Goal: Task Accomplishment & Management: Manage account settings

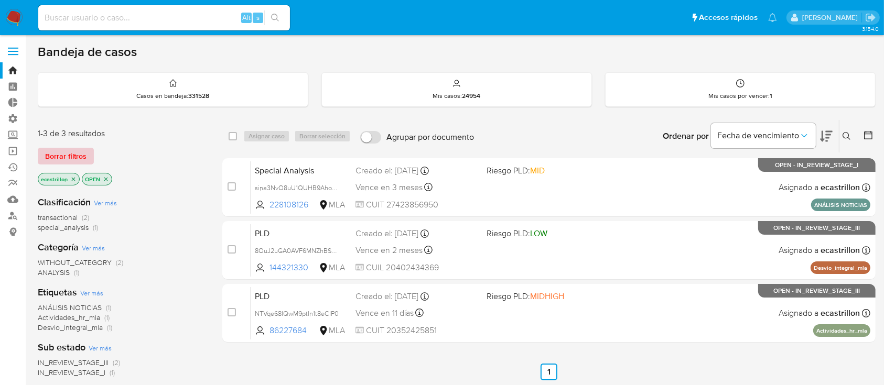
click at [76, 153] on span "Borrar filtros" at bounding box center [65, 156] width 41 height 15
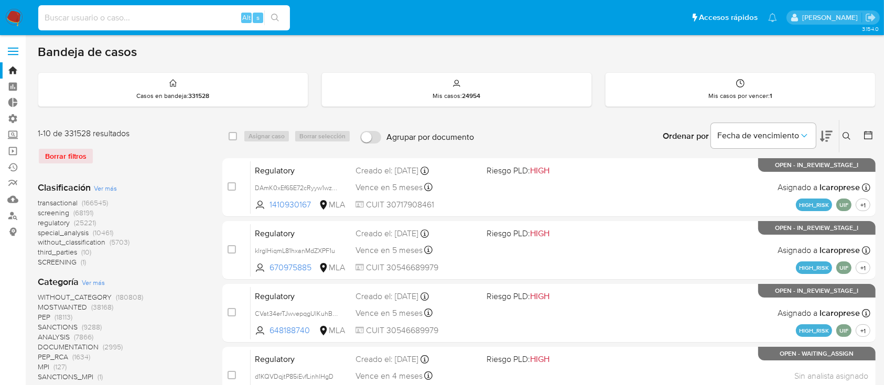
click at [131, 17] on input at bounding box center [164, 18] width 252 height 14
paste input "65000655"
type input "65000655"
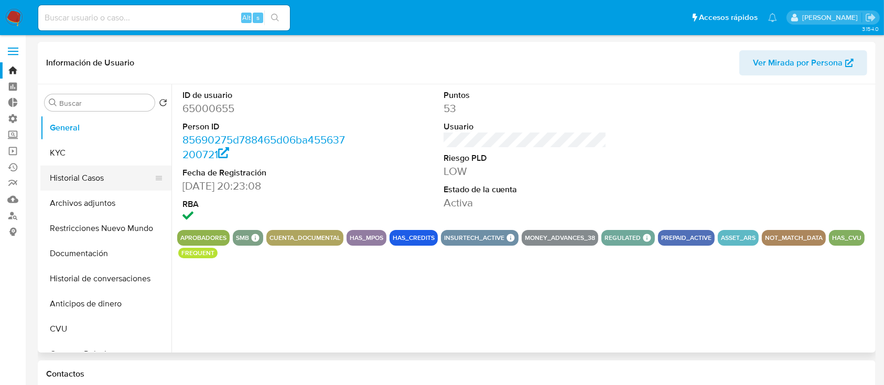
select select "10"
click at [100, 175] on button "Historial Casos" at bounding box center [101, 178] width 123 height 25
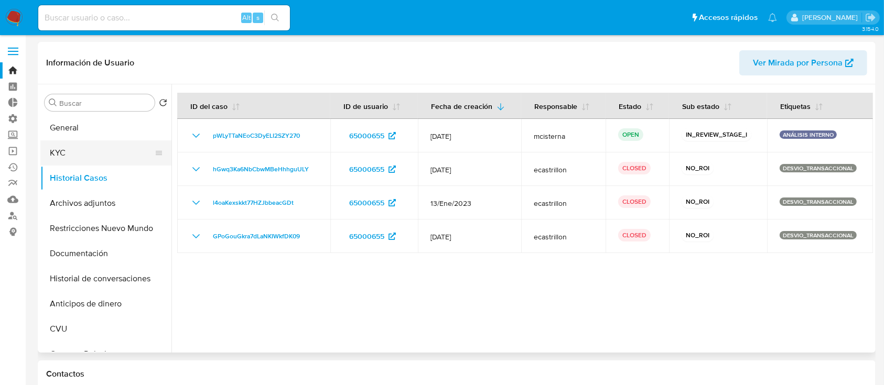
click at [75, 153] on button "KYC" at bounding box center [101, 152] width 123 height 25
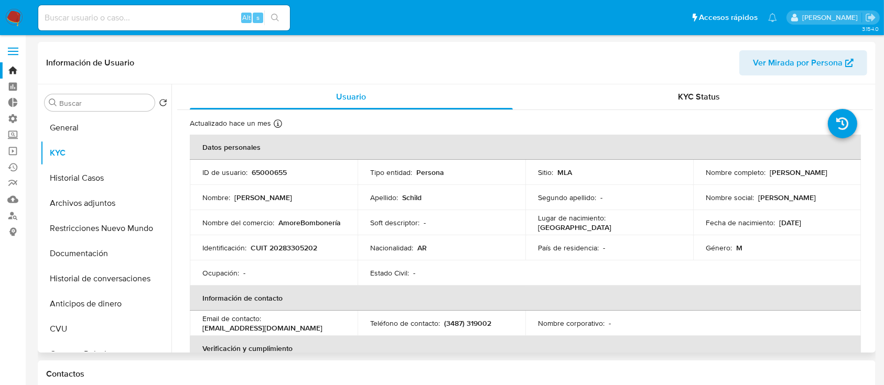
click at [257, 169] on p "65000655" at bounding box center [269, 172] width 35 height 9
copy p "65000655"
click at [9, 153] on link "Operaciones masivas" at bounding box center [62, 151] width 125 height 16
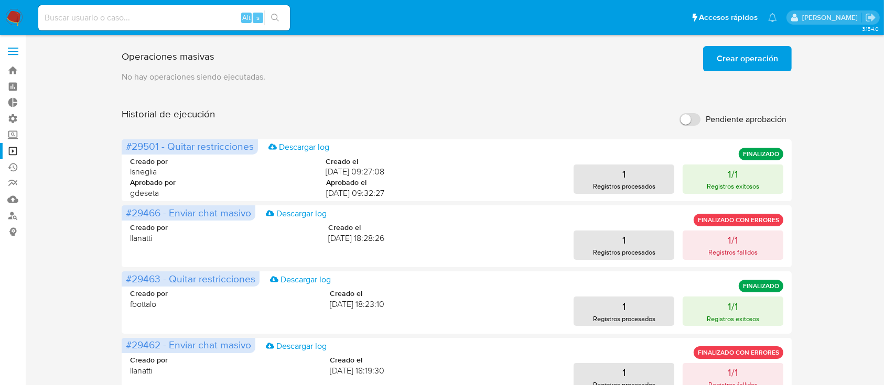
click at [731, 67] on span "Crear operación" at bounding box center [747, 58] width 61 height 23
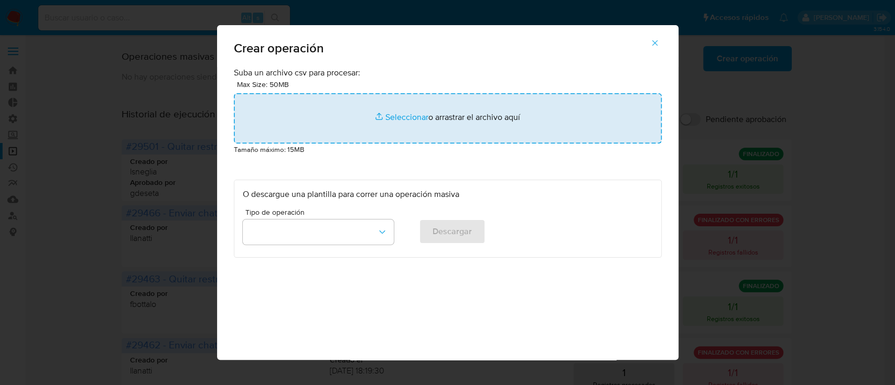
click at [442, 111] on input "file" at bounding box center [448, 118] width 428 height 50
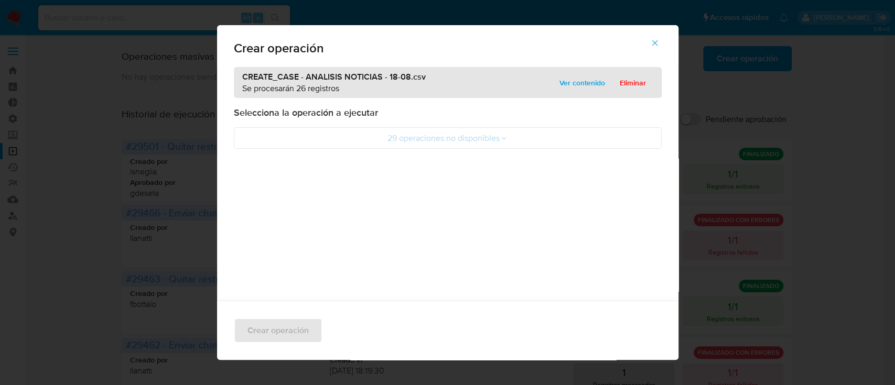
click at [563, 80] on span "Ver contenido" at bounding box center [582, 82] width 46 height 15
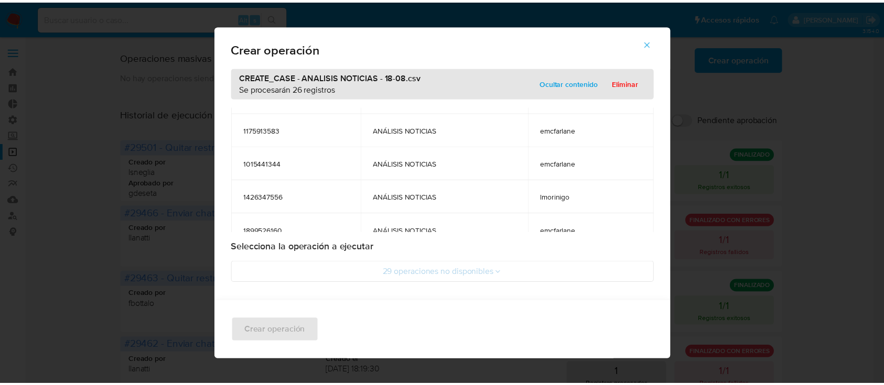
scroll to position [559, 0]
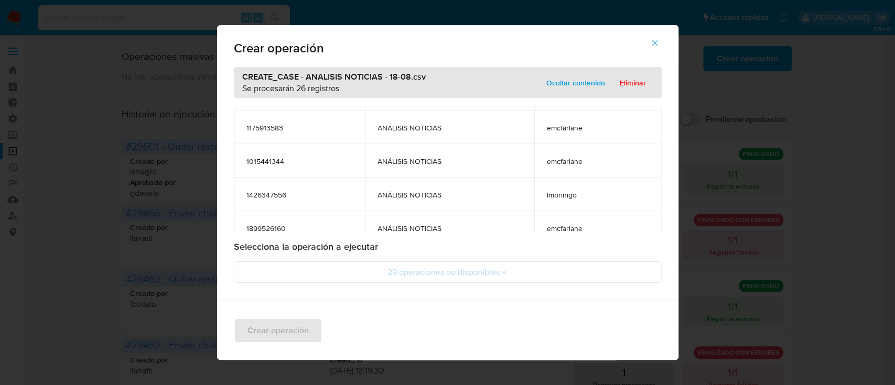
click at [630, 94] on div "CREATE_CASE - ANALISIS NOTICIAS - 18-08.csv Se procesarán 26 registros Ocultar …" at bounding box center [448, 82] width 428 height 31
click at [625, 89] on span "Eliminar" at bounding box center [633, 82] width 26 height 15
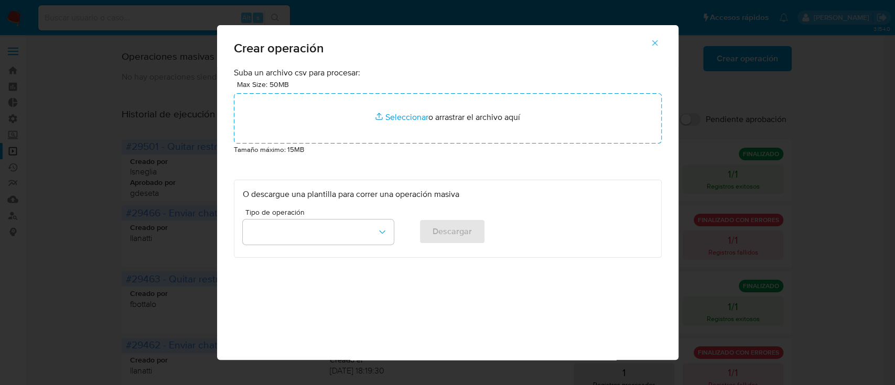
click at [659, 39] on icon "button" at bounding box center [654, 42] width 9 height 9
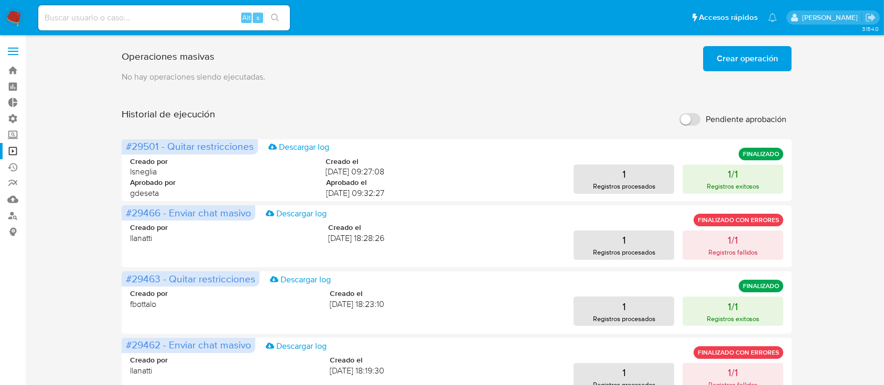
click at [750, 65] on span "Crear operación" at bounding box center [747, 58] width 61 height 23
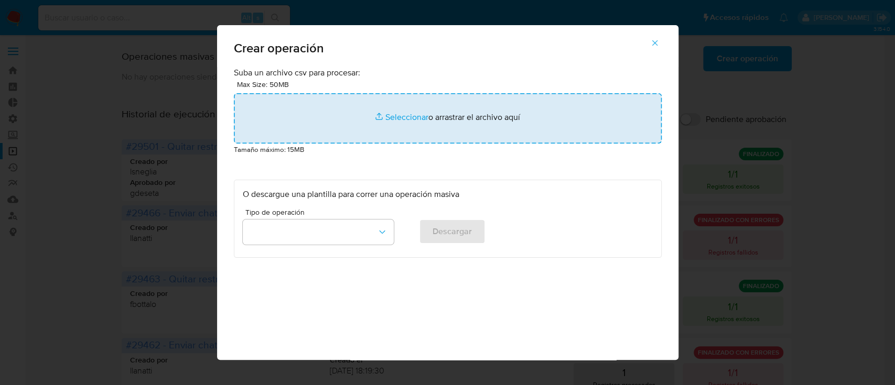
click at [431, 116] on input "file" at bounding box center [448, 118] width 428 height 50
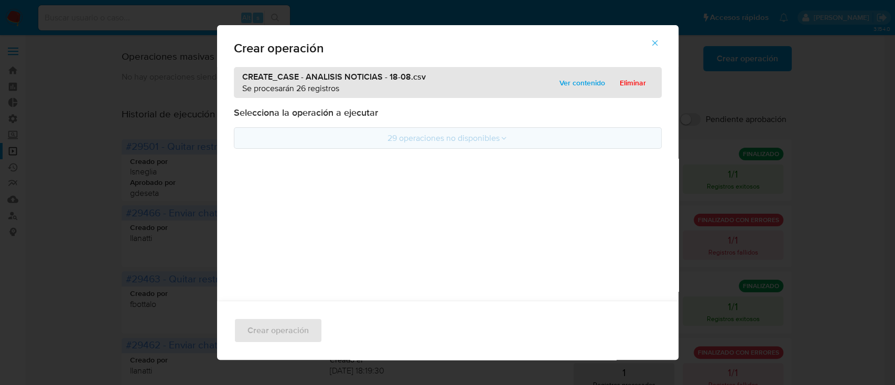
click at [356, 140] on button "29 operaciones no disponibles" at bounding box center [448, 137] width 428 height 21
click at [559, 78] on span "Ver contenido" at bounding box center [582, 82] width 46 height 15
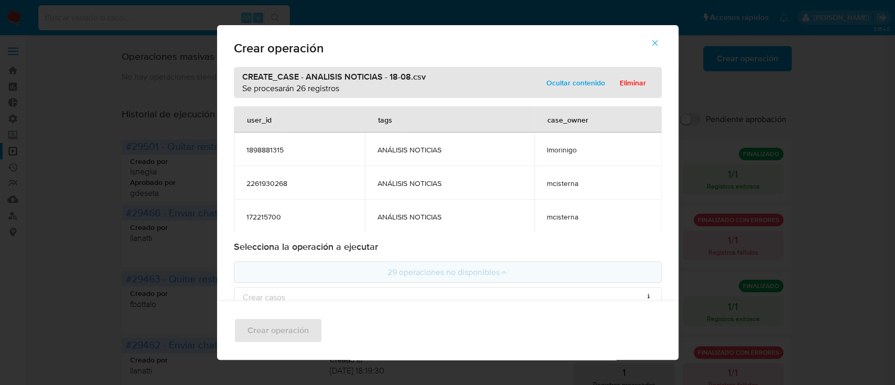
click at [657, 42] on icon "button" at bounding box center [654, 42] width 9 height 9
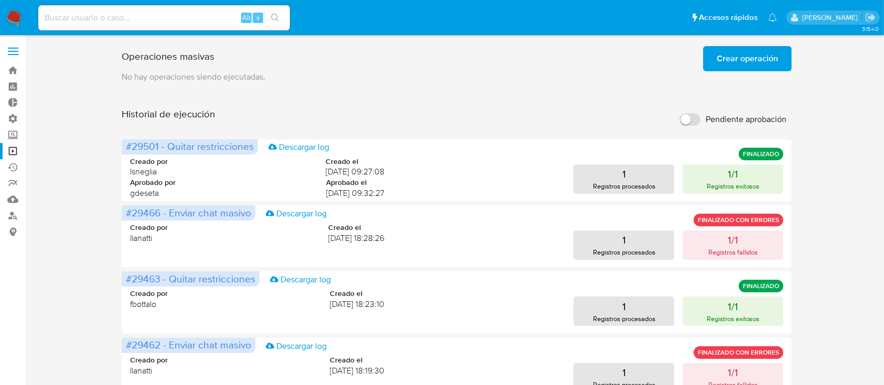
click at [764, 58] on span "Crear operación" at bounding box center [747, 58] width 61 height 23
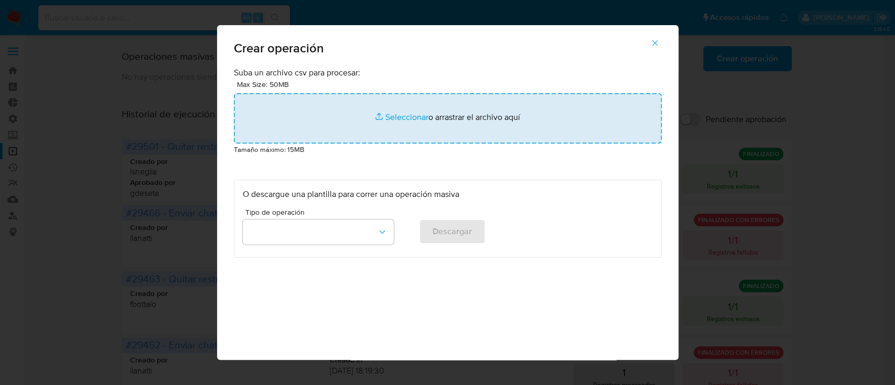
click at [398, 113] on input "file" at bounding box center [448, 118] width 428 height 50
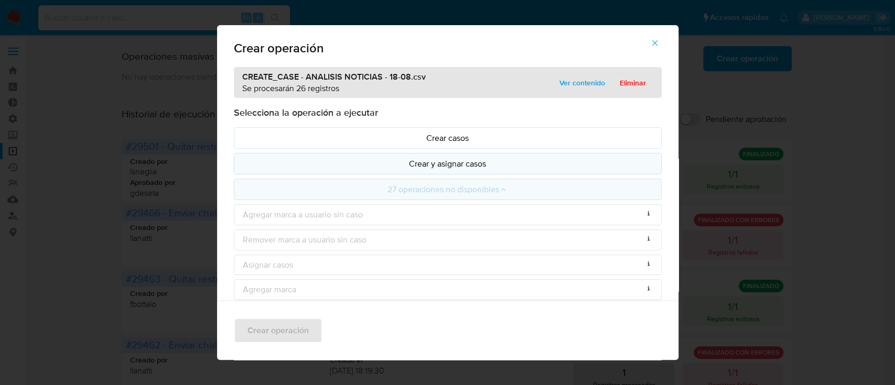
click at [362, 166] on p "Crear y asignar casos" at bounding box center [448, 164] width 410 height 12
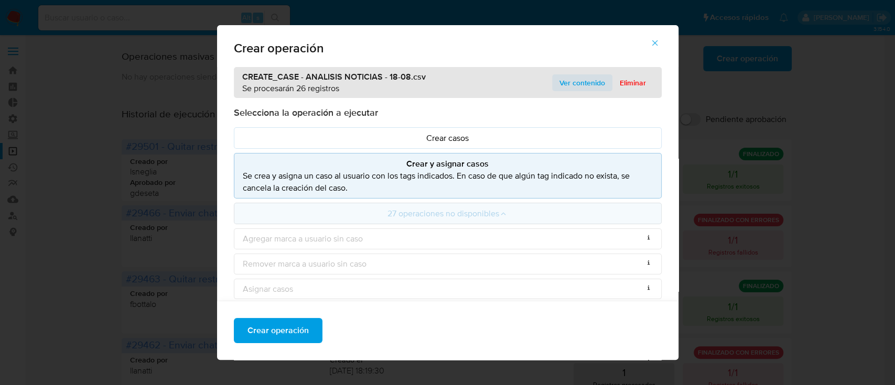
click at [589, 85] on span "Ver contenido" at bounding box center [582, 82] width 46 height 15
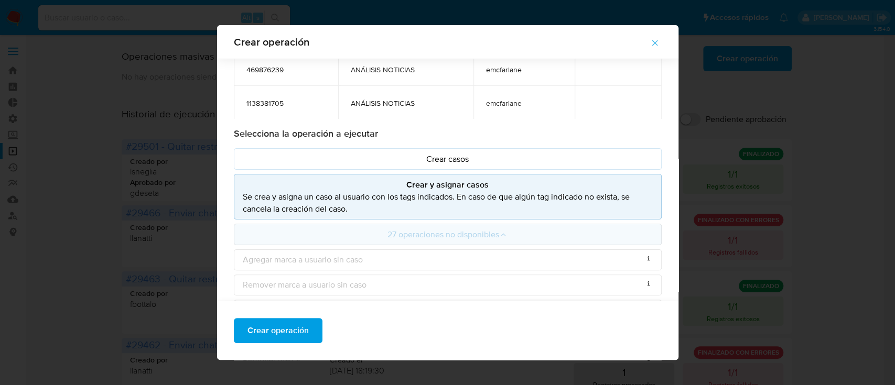
scroll to position [106, 0]
click at [534, 232] on button "27 operaciones no disponibles" at bounding box center [448, 233] width 428 height 21
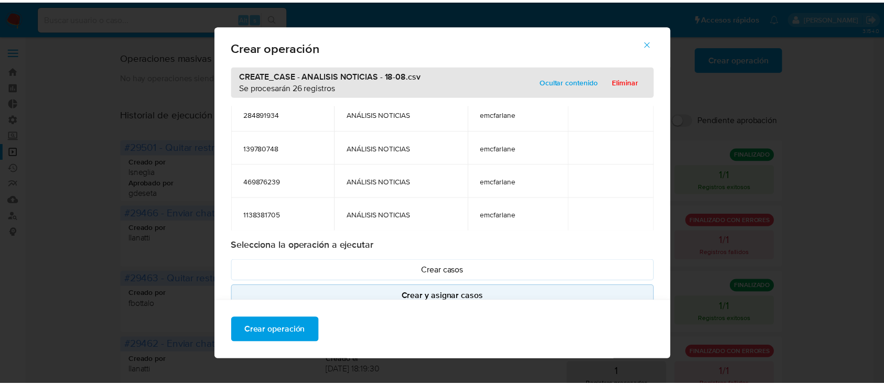
scroll to position [0, 0]
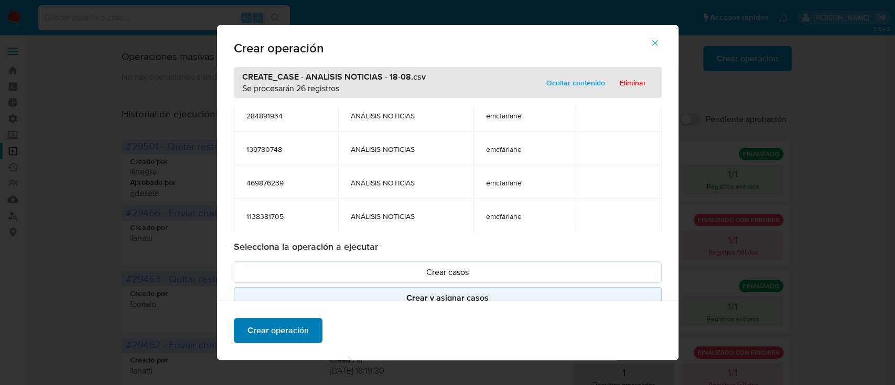
click at [299, 340] on span "Crear operación" at bounding box center [277, 330] width 61 height 23
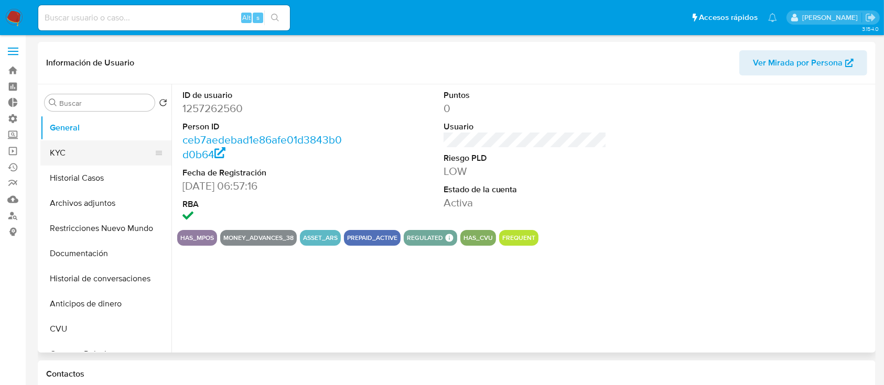
select select "10"
click at [125, 165] on button "KYC" at bounding box center [101, 152] width 123 height 25
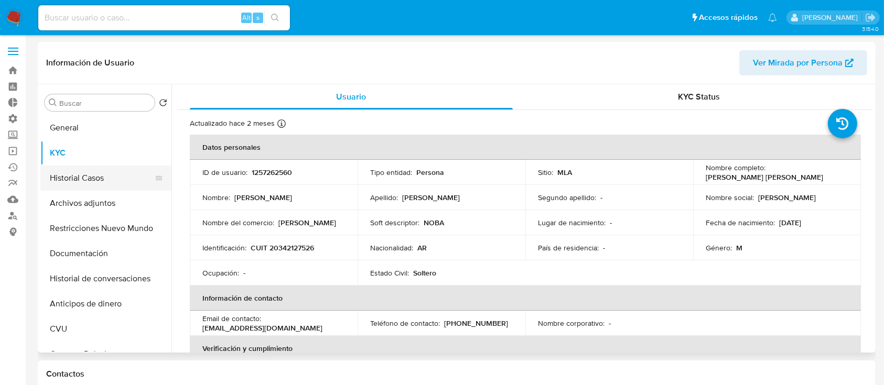
click at [122, 174] on button "Historial Casos" at bounding box center [101, 178] width 123 height 25
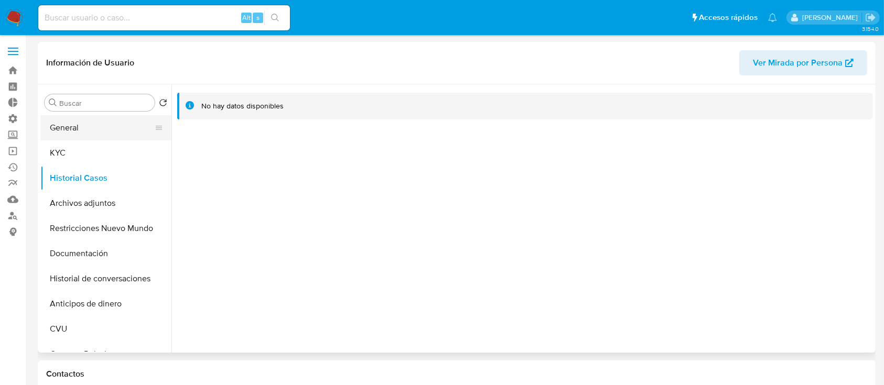
click at [109, 124] on button "General" at bounding box center [101, 127] width 123 height 25
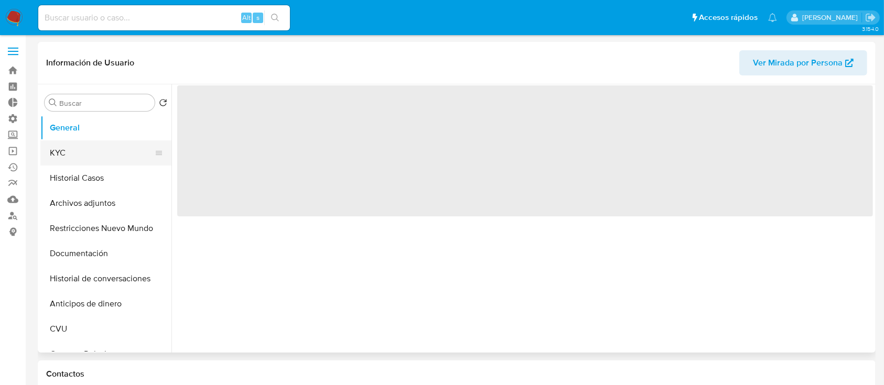
click at [109, 153] on button "KYC" at bounding box center [101, 152] width 123 height 25
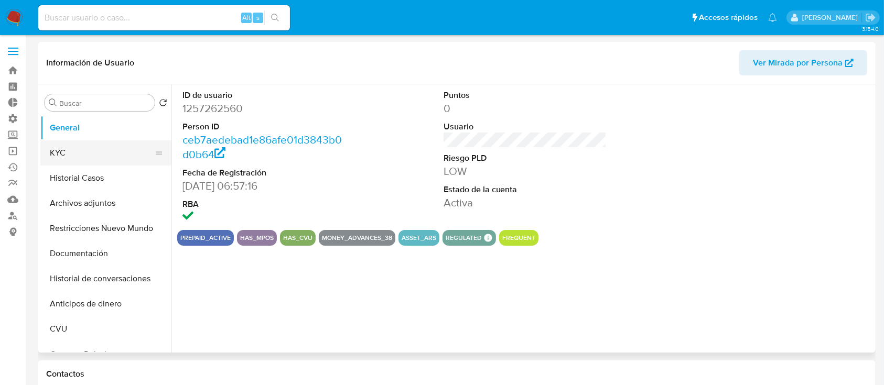
click at [95, 157] on button "KYC" at bounding box center [101, 152] width 123 height 25
select select "10"
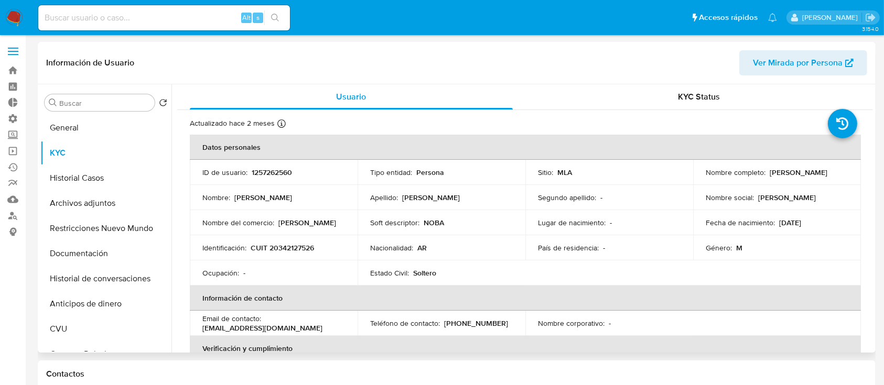
click at [291, 170] on p "1257262560" at bounding box center [272, 172] width 40 height 9
click at [284, 171] on p "1257262560" at bounding box center [272, 172] width 40 height 9
copy p "1257262560"
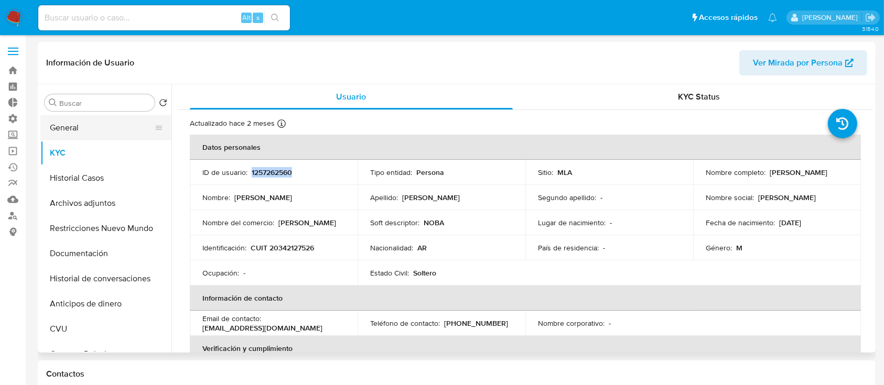
click at [74, 129] on button "General" at bounding box center [101, 127] width 123 height 25
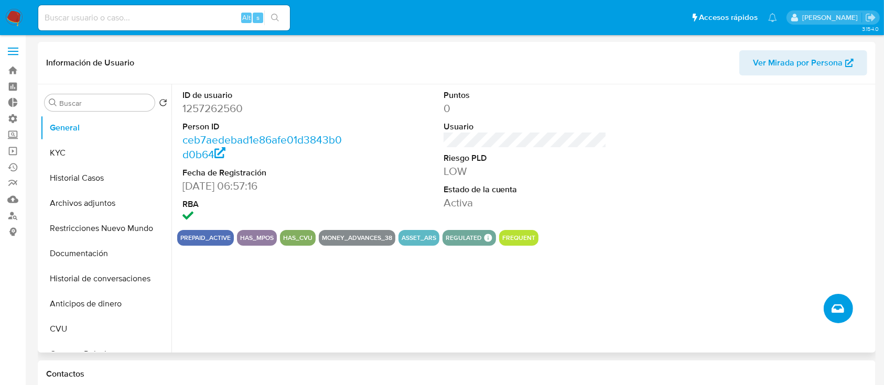
click at [838, 312] on icon "Crear caso manual" at bounding box center [837, 308] width 13 height 13
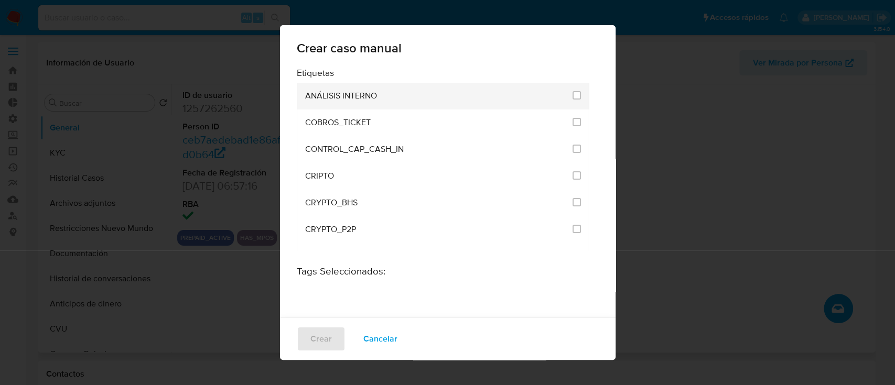
click at [347, 94] on span "ANÁLISIS INTERNO" at bounding box center [341, 96] width 72 height 10
click at [572, 91] on input "1887" at bounding box center [576, 95] width 8 height 8
checkbox input "true"
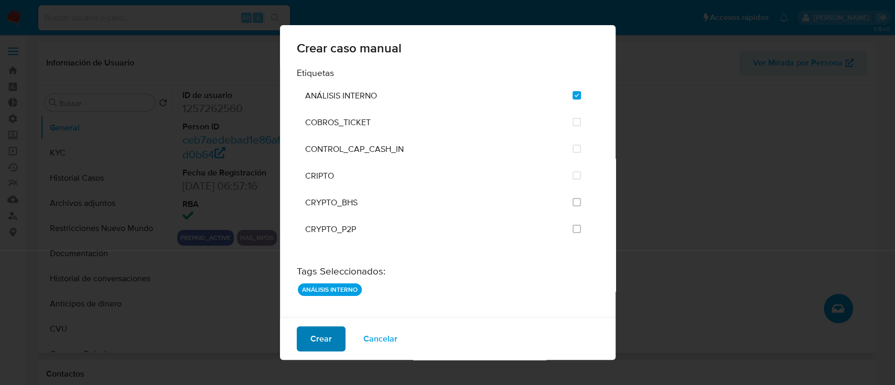
click at [323, 333] on span "Crear" at bounding box center [320, 339] width 21 height 23
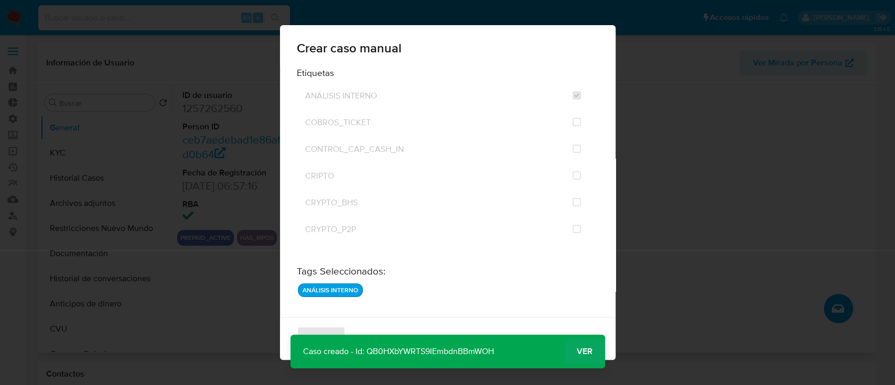
click at [589, 352] on span "Ver" at bounding box center [585, 352] width 16 height 0
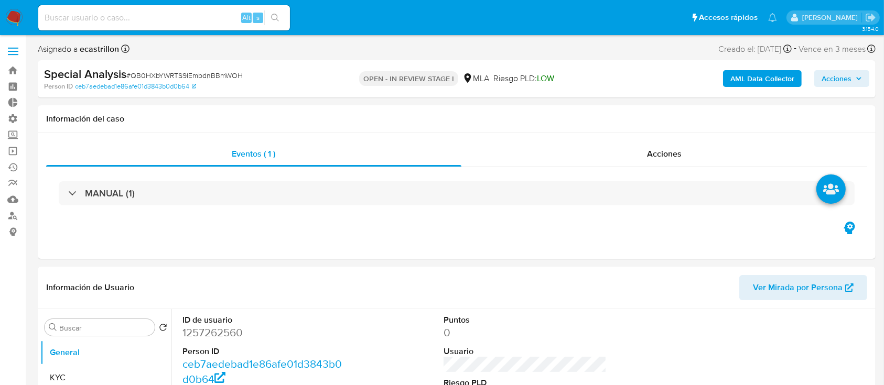
select select "10"
click at [223, 73] on span "# QB0HXbYWRTS9IEmbdnBBmWOH" at bounding box center [184, 75] width 116 height 10
copy span "QB0HXbYWRTS9IEmbdnBBmWOH"
click at [13, 73] on link "Bandeja" at bounding box center [62, 70] width 125 height 16
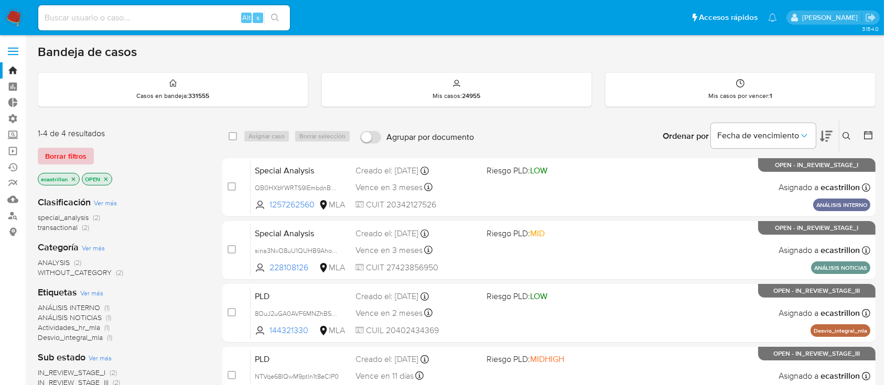
click at [71, 157] on span "Borrar filtros" at bounding box center [65, 156] width 41 height 15
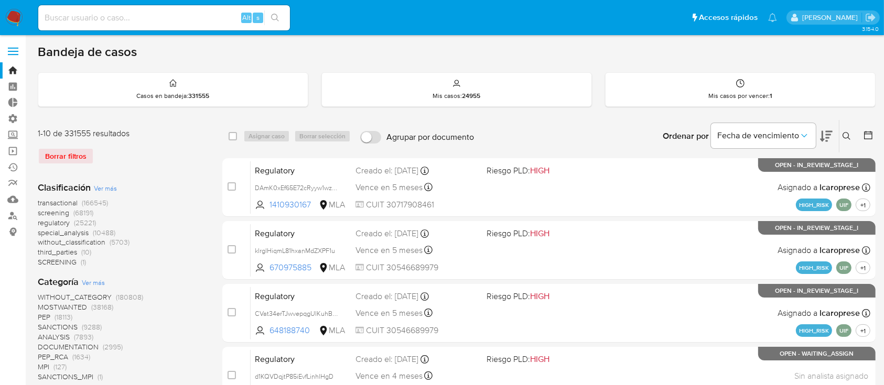
click at [849, 136] on icon at bounding box center [846, 136] width 8 height 8
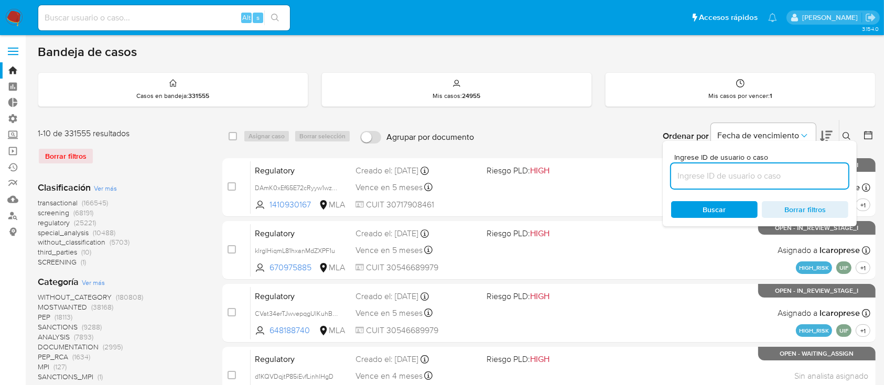
click at [796, 169] on input at bounding box center [759, 176] width 177 height 14
type input "QB0HXbYWRTS9IEmbdnBBmWOH"
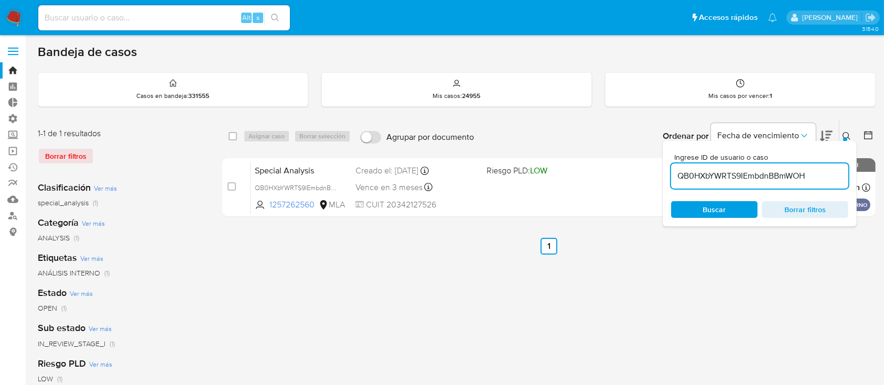
click at [843, 133] on icon at bounding box center [846, 136] width 8 height 8
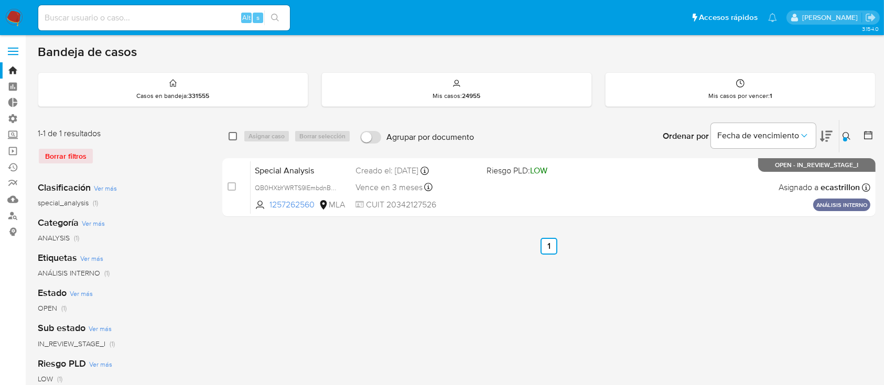
click at [230, 136] on input "checkbox" at bounding box center [233, 136] width 8 height 8
checkbox input "true"
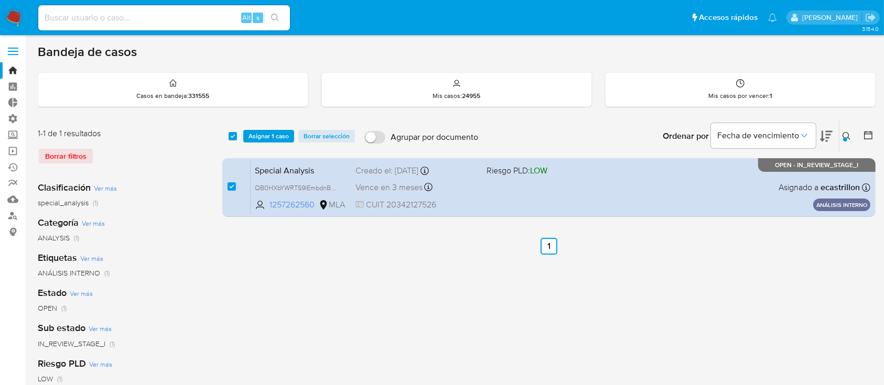
click at [281, 127] on div "select-all-cases-checkbox Asignar 1 caso Borrar selección Agrupar por documento…" at bounding box center [548, 136] width 653 height 32
click at [278, 131] on span "Asignar 1 caso" at bounding box center [268, 136] width 40 height 10
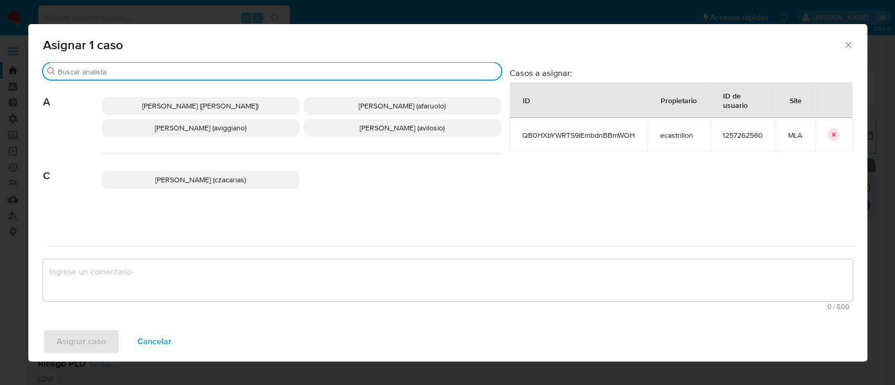
click at [260, 74] on input "Buscar" at bounding box center [277, 71] width 439 height 9
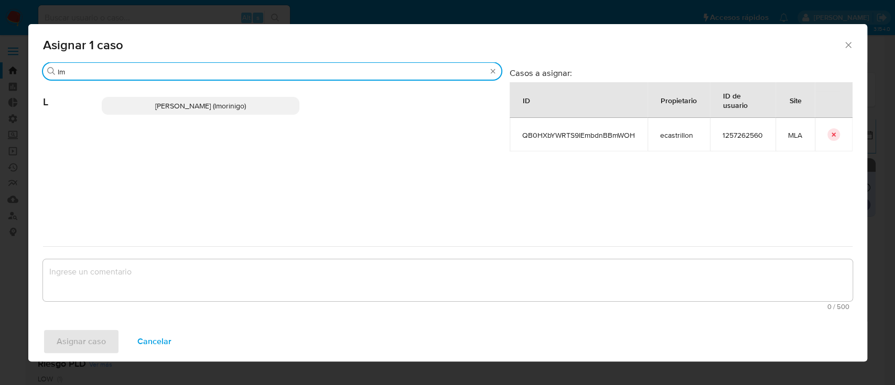
type input "lm"
click at [244, 110] on span "Lourdes Magali Morinigo (lmorinigo)" at bounding box center [200, 106] width 91 height 10
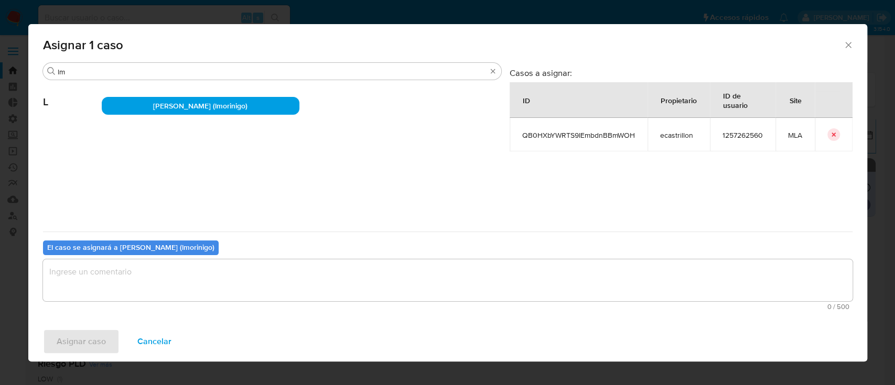
click at [153, 274] on textarea "assign-modal" at bounding box center [447, 280] width 809 height 42
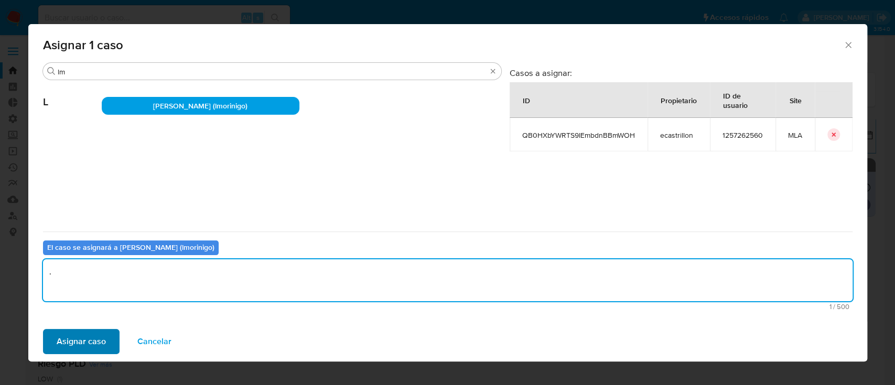
type textarea "."
click at [83, 333] on span "Asignar caso" at bounding box center [81, 341] width 49 height 23
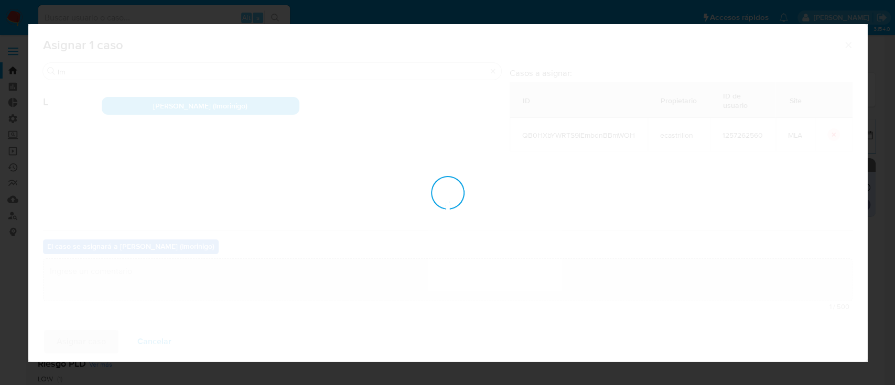
checkbox input "false"
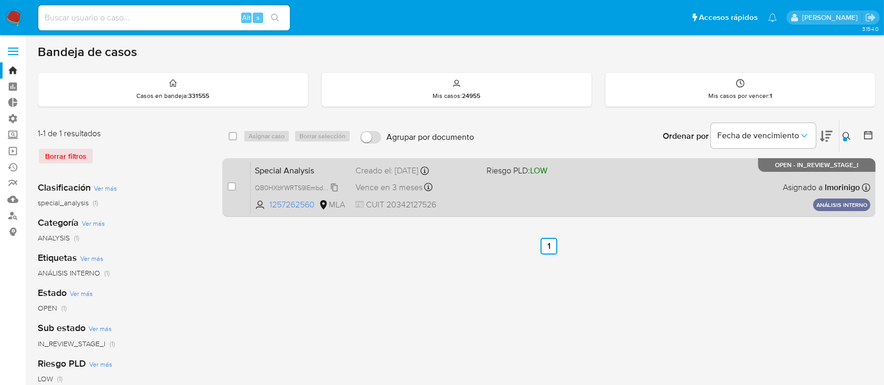
click at [332, 188] on span "QB0HXbYWRTS9IEmbdnBBmWOH" at bounding box center [305, 187] width 101 height 12
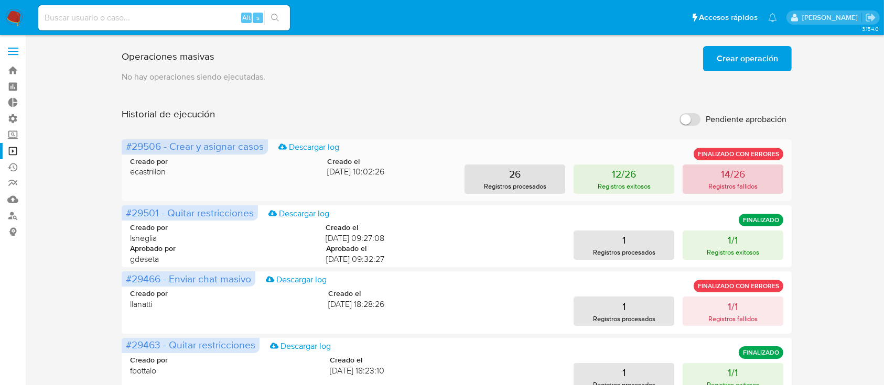
click at [730, 174] on p "14/26" at bounding box center [733, 174] width 24 height 15
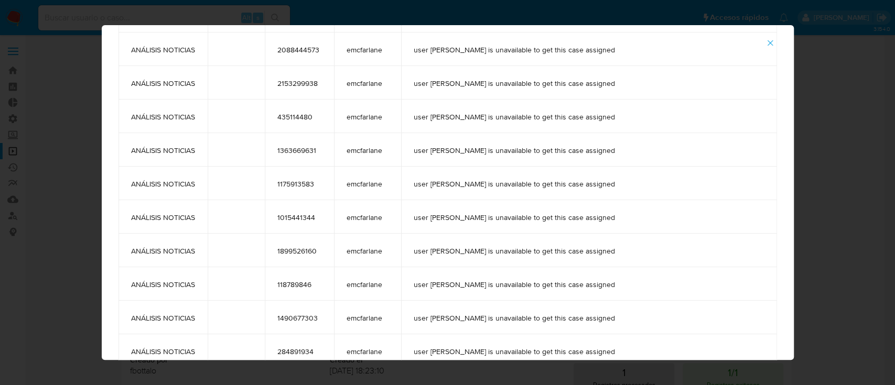
scroll to position [1, 0]
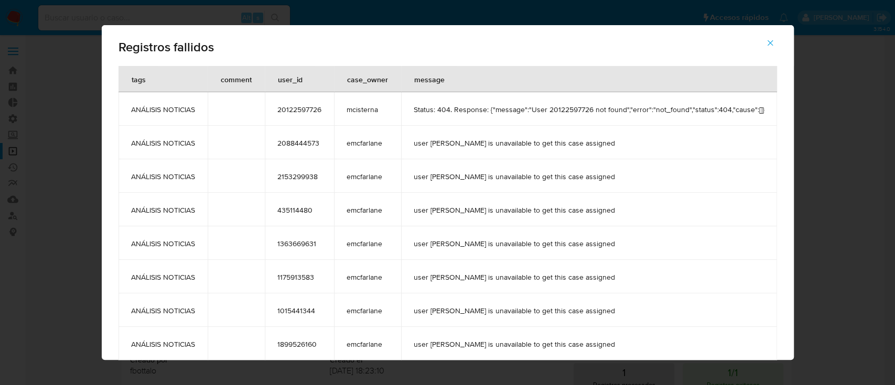
click at [775, 45] on icon "button" at bounding box center [769, 42] width 9 height 9
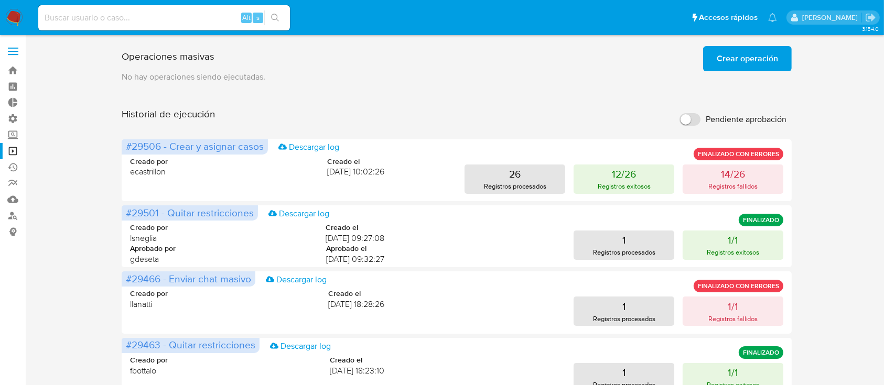
click at [742, 58] on span "Crear operación" at bounding box center [747, 58] width 61 height 23
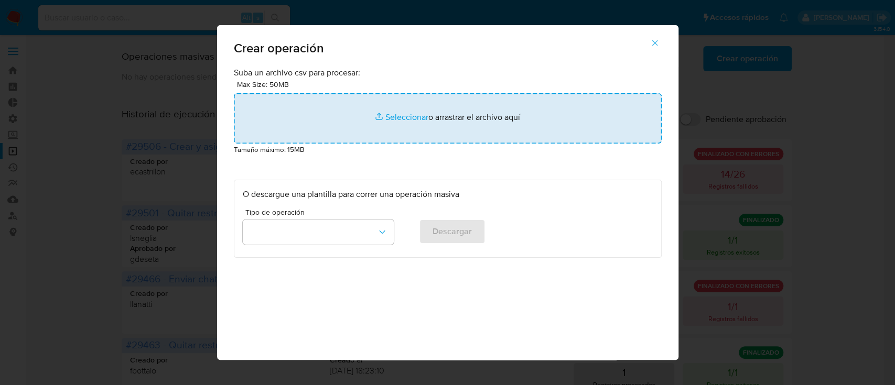
click at [461, 112] on input "file" at bounding box center [448, 118] width 428 height 50
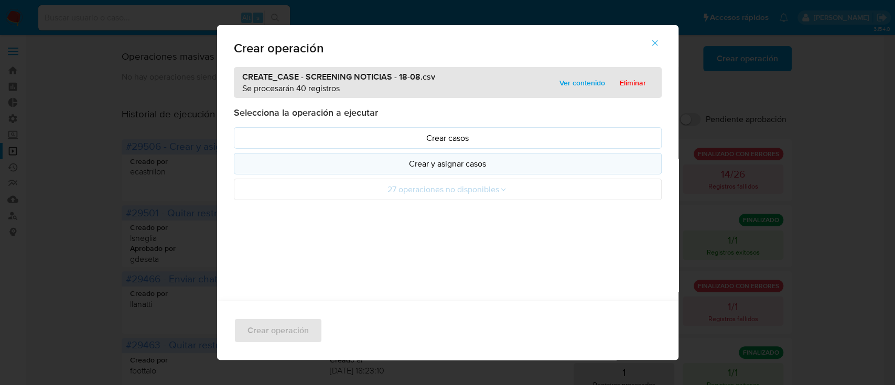
click at [281, 160] on p "Crear y asignar casos" at bounding box center [448, 164] width 410 height 12
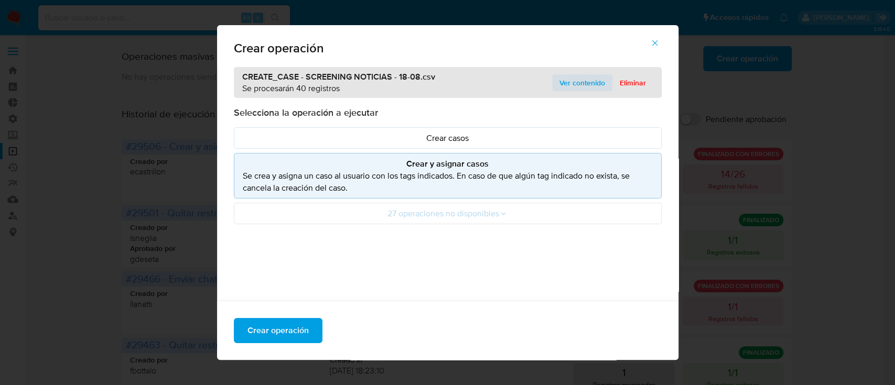
click at [567, 75] on span "Ver contenido" at bounding box center [582, 82] width 46 height 15
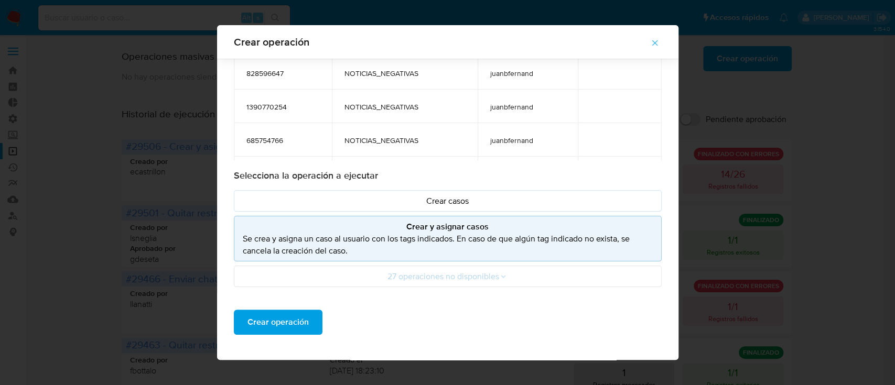
scroll to position [68, 0]
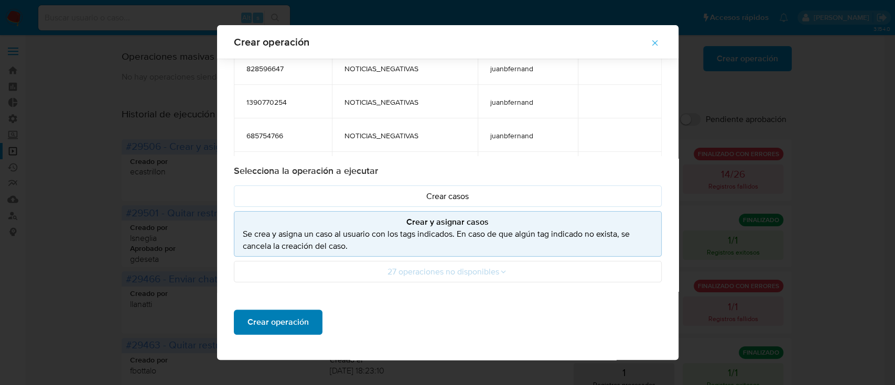
click at [258, 323] on span "Crear operación" at bounding box center [277, 322] width 61 height 23
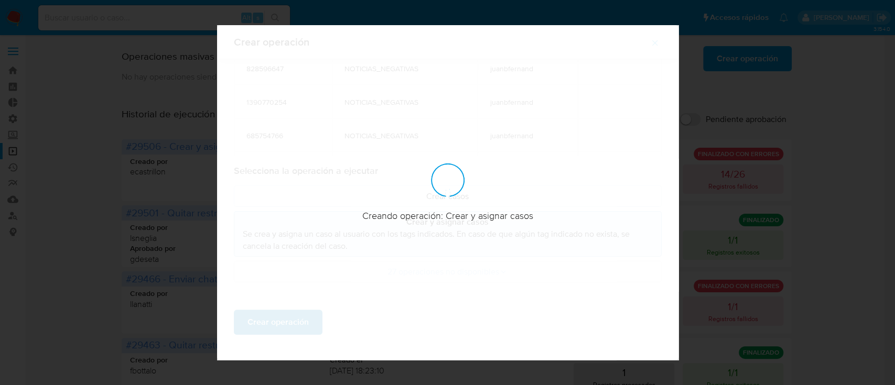
scroll to position [8, 0]
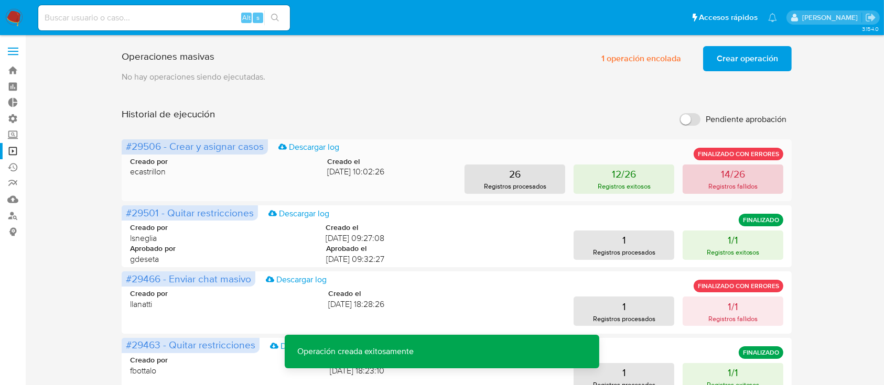
click at [749, 182] on p "Registros fallidos" at bounding box center [733, 186] width 50 height 10
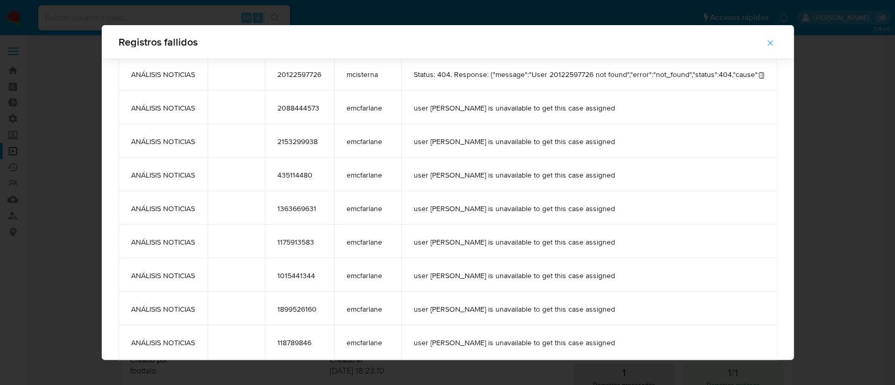
scroll to position [0, 0]
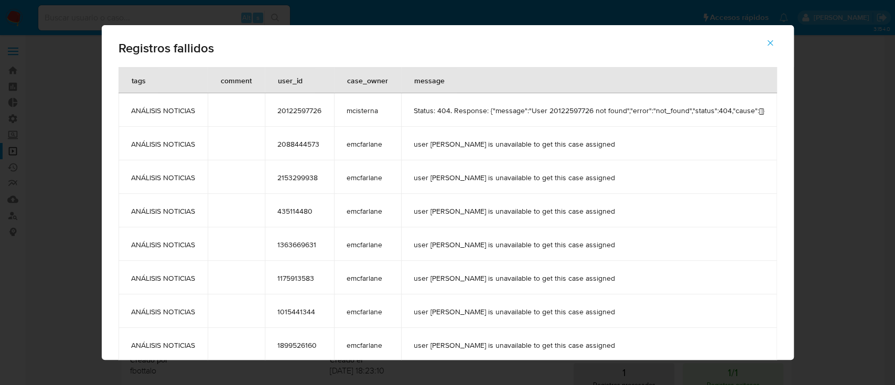
click at [775, 41] on icon "button" at bounding box center [769, 42] width 9 height 9
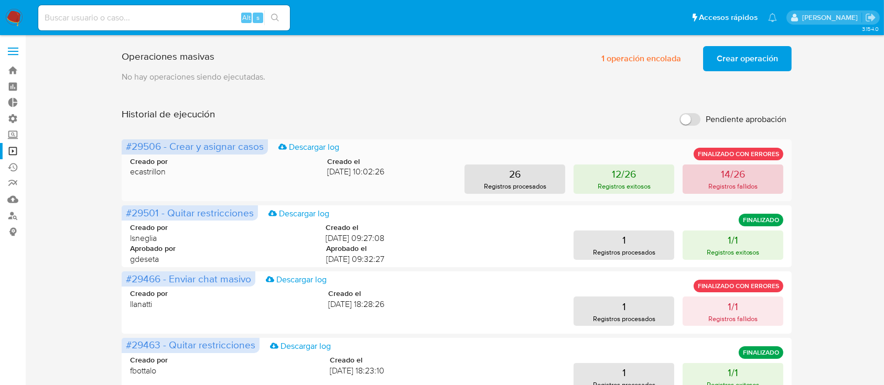
click at [775, 179] on button "14/26 Registros fallidos" at bounding box center [732, 179] width 101 height 29
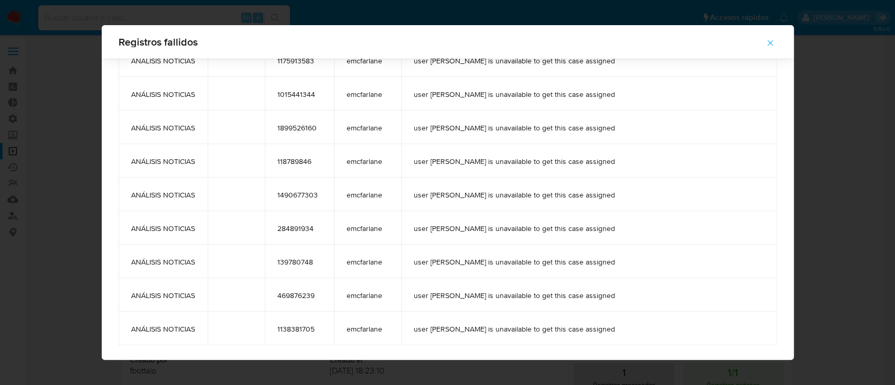
scroll to position [211, 0]
click at [773, 47] on icon "button" at bounding box center [769, 42] width 9 height 9
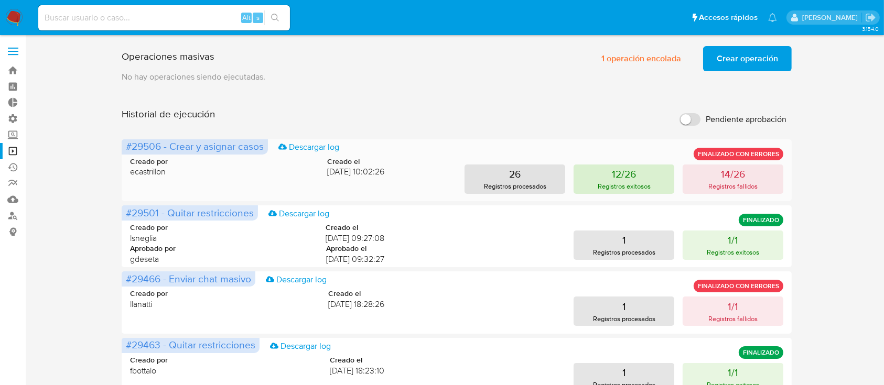
click at [633, 171] on p "12/26" at bounding box center [624, 174] width 24 height 15
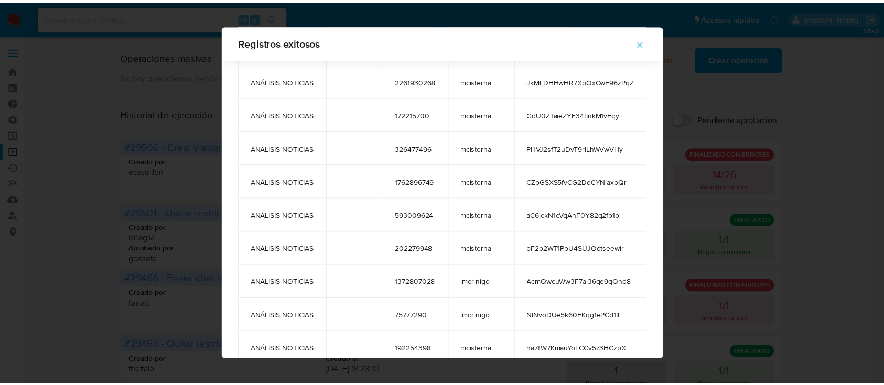
scroll to position [144, 0]
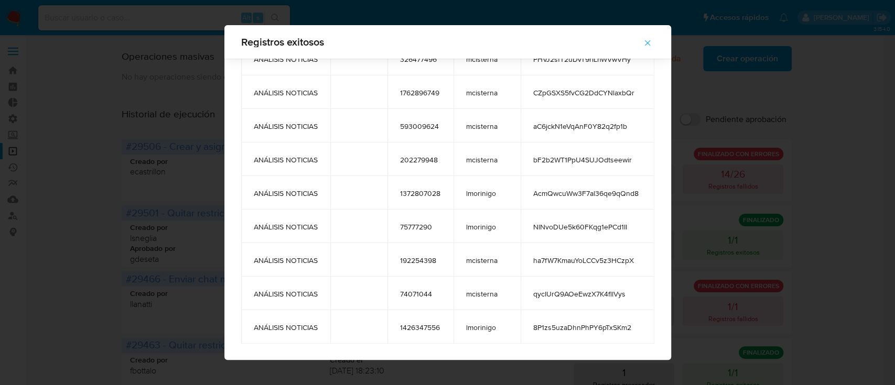
drag, startPoint x: 250, startPoint y: 111, endPoint x: 613, endPoint y: 340, distance: 429.4
click at [641, 373] on div "Registros exitosos tags comment user_id case_owner message ANÁLISIS NOTICIAS 18…" at bounding box center [447, 192] width 895 height 385
click at [643, 45] on button "button" at bounding box center [647, 42] width 37 height 25
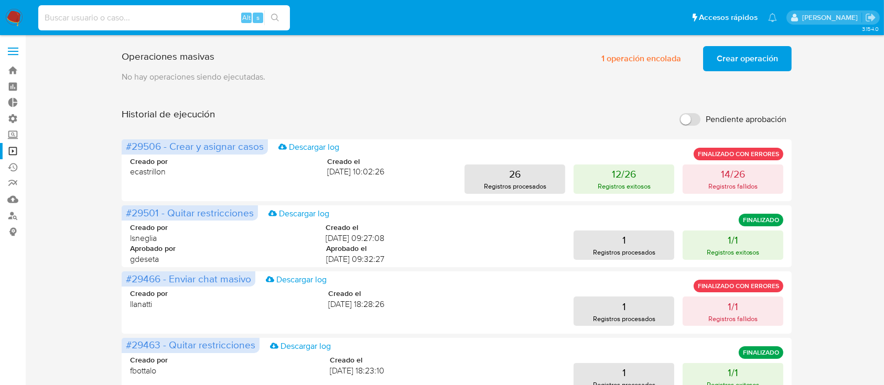
click at [115, 12] on input at bounding box center [164, 18] width 252 height 14
paste input "20122597726"
type input "20122597726"
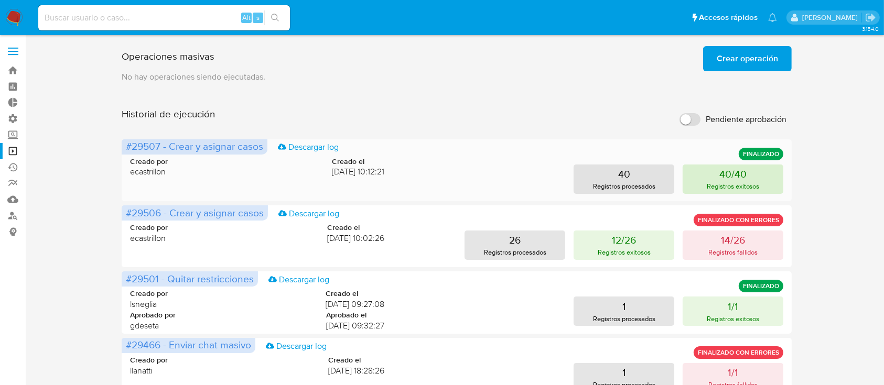
click at [717, 179] on button "40/40 Registros exitosos" at bounding box center [732, 179] width 101 height 29
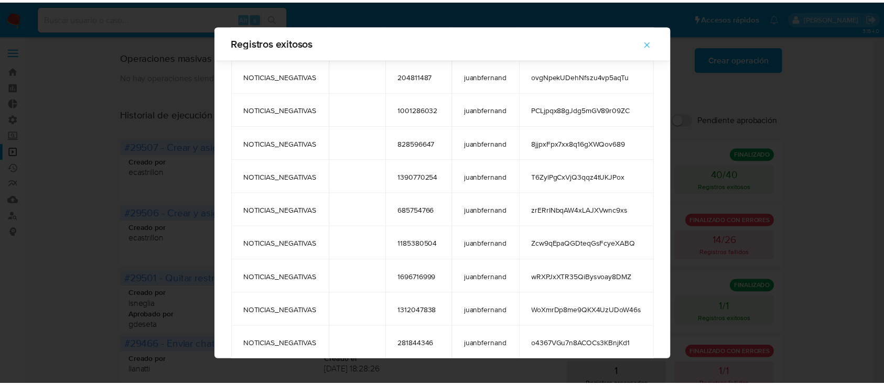
scroll to position [1083, 0]
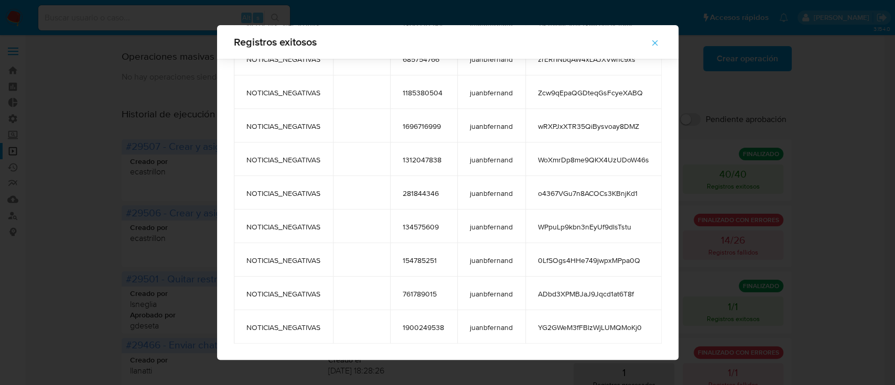
drag, startPoint x: 242, startPoint y: 111, endPoint x: 639, endPoint y: 333, distance: 455.3
click at [659, 44] on icon "button" at bounding box center [654, 42] width 9 height 9
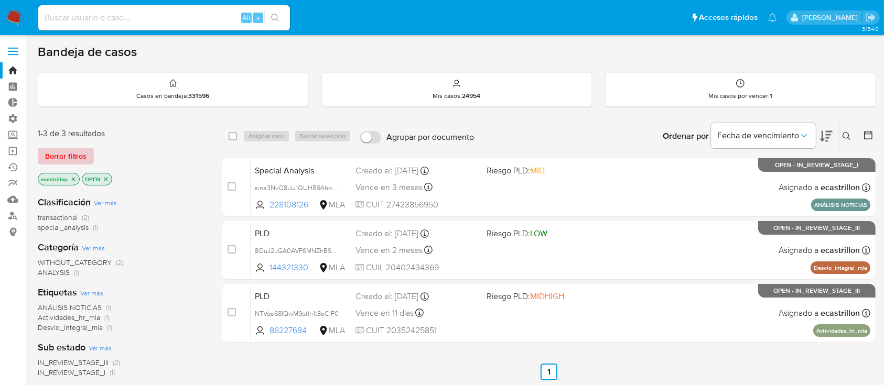
click at [82, 151] on span "Borrar filtros" at bounding box center [65, 156] width 41 height 15
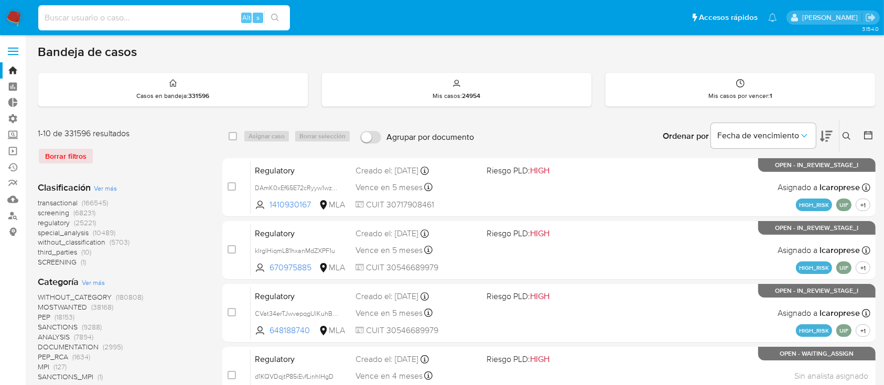
click at [138, 23] on input at bounding box center [164, 18] width 252 height 14
paste input "403515841"
type input "403515841"
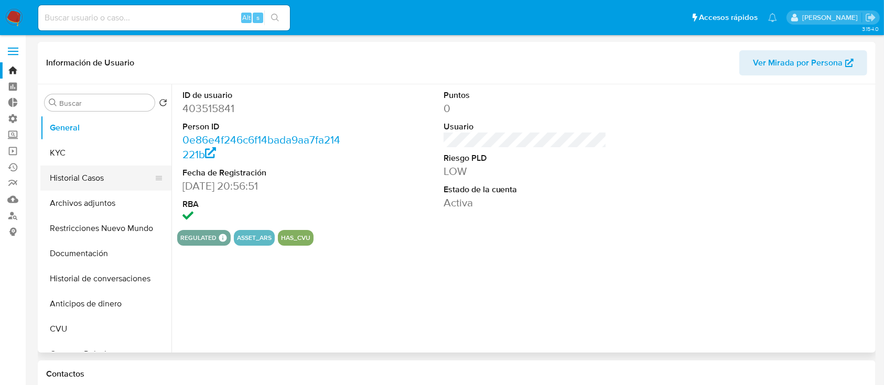
click at [67, 179] on button "Historial Casos" at bounding box center [101, 178] width 123 height 25
select select "10"
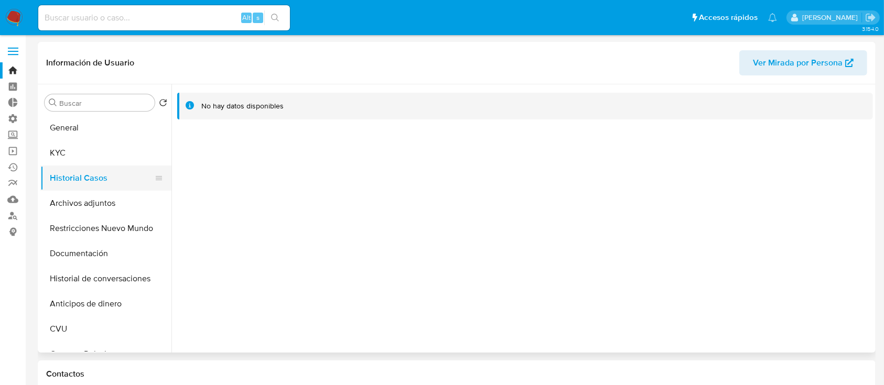
click at [79, 167] on button "Historial Casos" at bounding box center [101, 178] width 123 height 25
click at [88, 153] on button "KYC" at bounding box center [101, 152] width 123 height 25
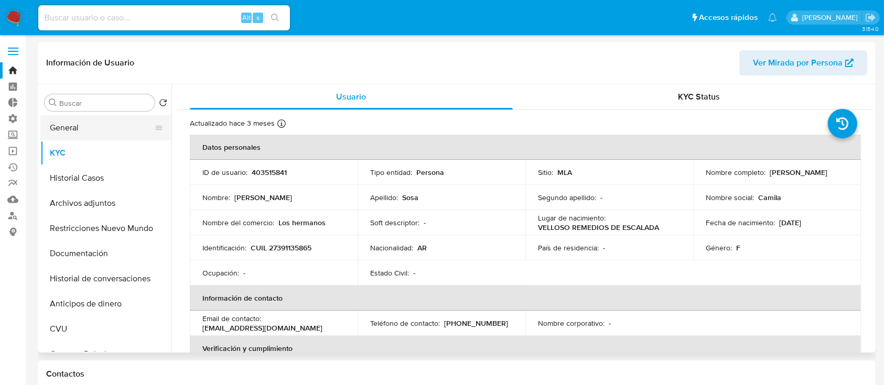
click at [55, 132] on button "General" at bounding box center [101, 127] width 123 height 25
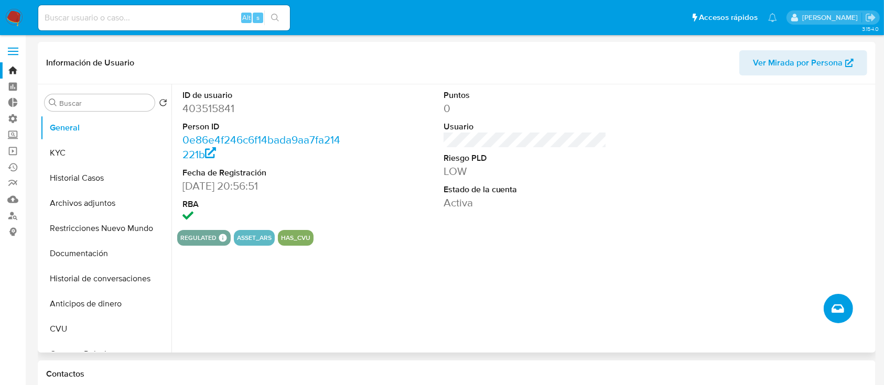
click at [831, 302] on button "Crear caso manual" at bounding box center [837, 308] width 29 height 29
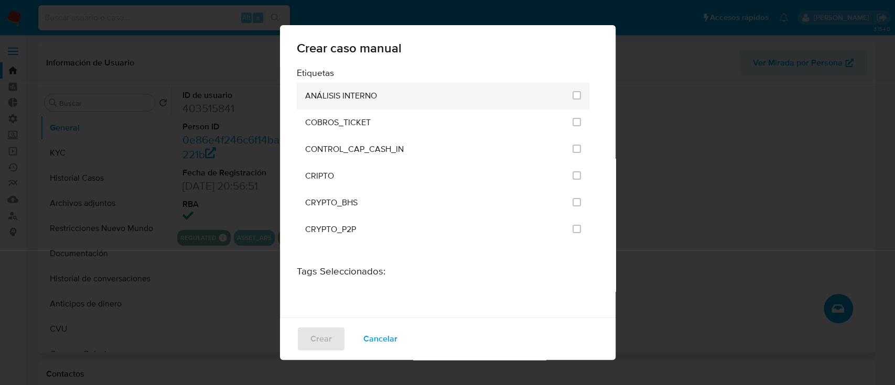
click at [367, 102] on div "ANÁLISIS INTERNO" at bounding box center [436, 96] width 262 height 27
click at [572, 93] on input "1887" at bounding box center [576, 95] width 8 height 8
checkbox input "true"
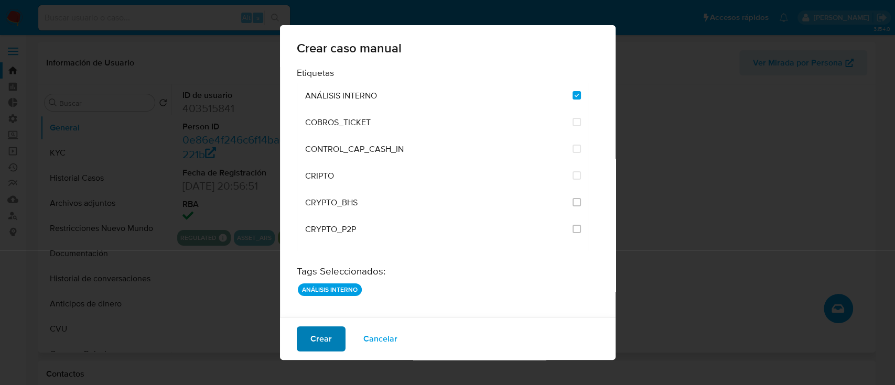
click at [317, 347] on span "Crear" at bounding box center [320, 339] width 21 height 23
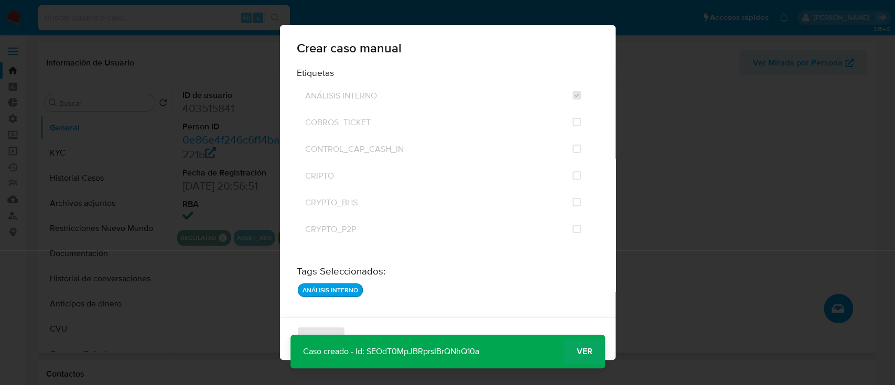
click at [580, 352] on span "Ver" at bounding box center [585, 352] width 16 height 0
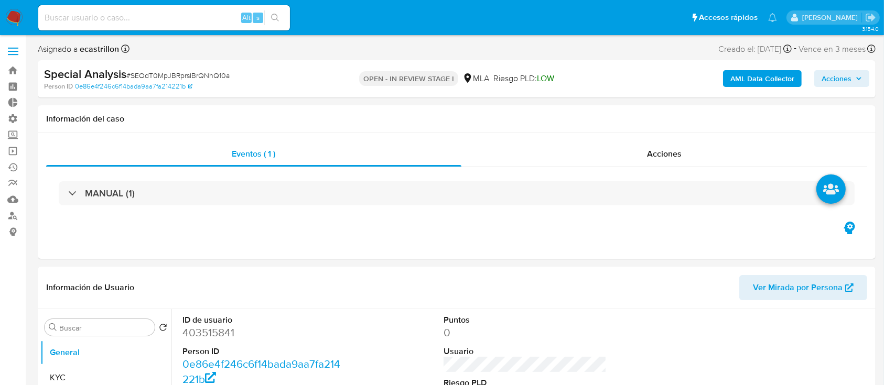
select select "10"
click at [214, 75] on span "# SEOdT0MpJBRprsIBrQNhQ10a" at bounding box center [177, 75] width 103 height 10
copy span "SEOdT0MpJBRprsIBrQNhQ10a"
click at [189, 74] on span "# SEOdT0MpJBRprsIBrQNhQ10a" at bounding box center [177, 75] width 103 height 10
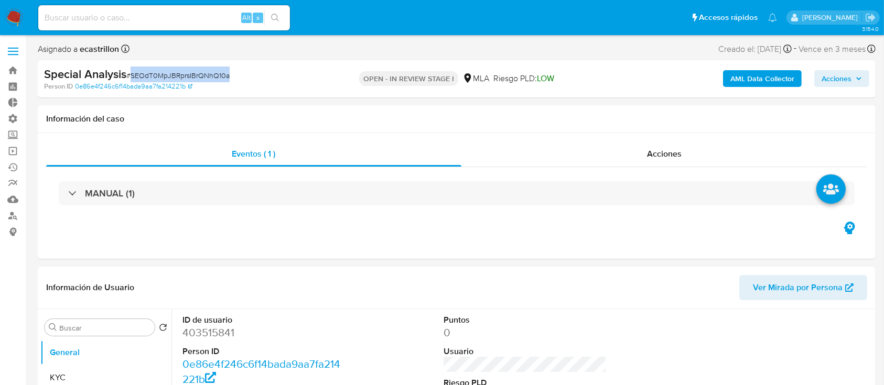
click at [189, 74] on span "# SEOdT0MpJBRprsIBrQNhQ10a" at bounding box center [177, 75] width 103 height 10
click at [16, 69] on link "Bandeja" at bounding box center [62, 70] width 125 height 16
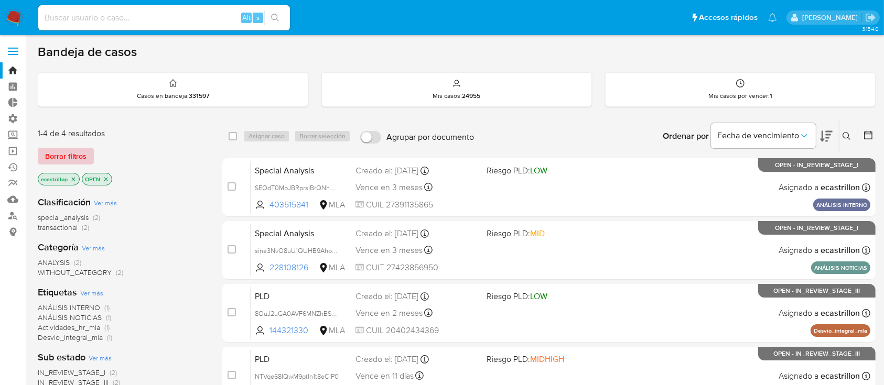
click at [79, 156] on span "Borrar filtros" at bounding box center [65, 156] width 41 height 15
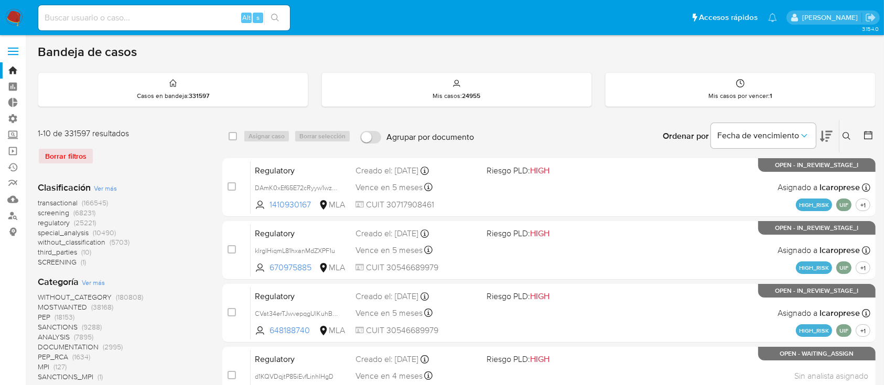
click at [849, 137] on icon at bounding box center [846, 136] width 8 height 8
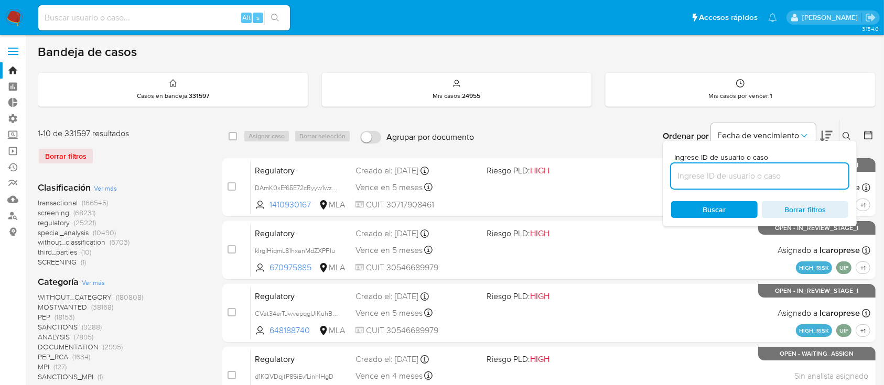
click at [793, 182] on input at bounding box center [759, 176] width 177 height 14
type input "SEOdT0MpJBRprsIBrQNhQ10a"
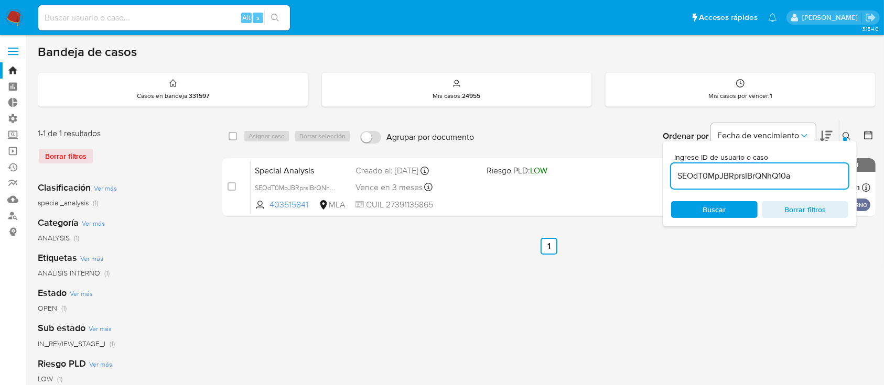
click at [851, 128] on div "Ingrese ID de usuario o caso SEOdT0MpJBRprsIBrQNhQ10a Buscar Borrar filtros" at bounding box center [848, 136] width 18 height 32
click at [849, 130] on button at bounding box center [847, 136] width 17 height 13
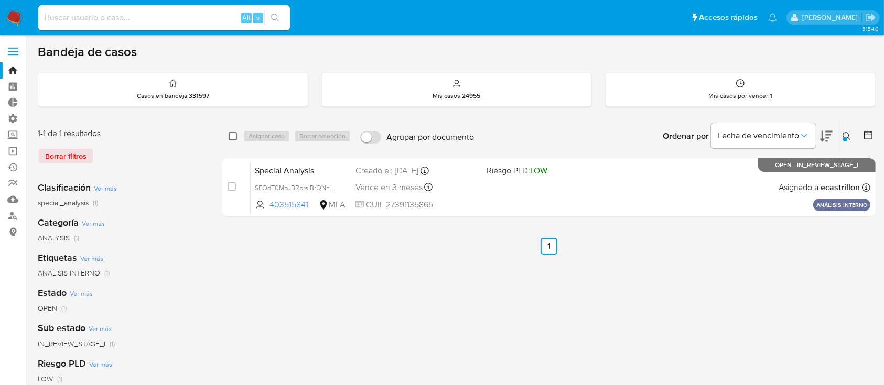
click at [235, 134] on input "checkbox" at bounding box center [233, 136] width 8 height 8
checkbox input "true"
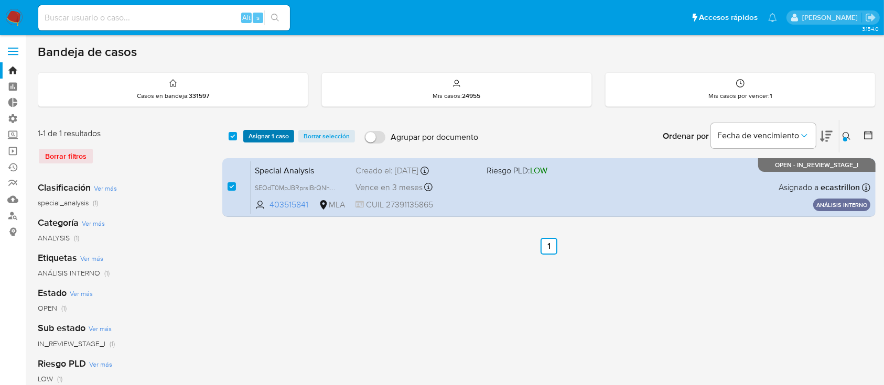
click at [252, 135] on span "Asignar 1 caso" at bounding box center [268, 136] width 40 height 10
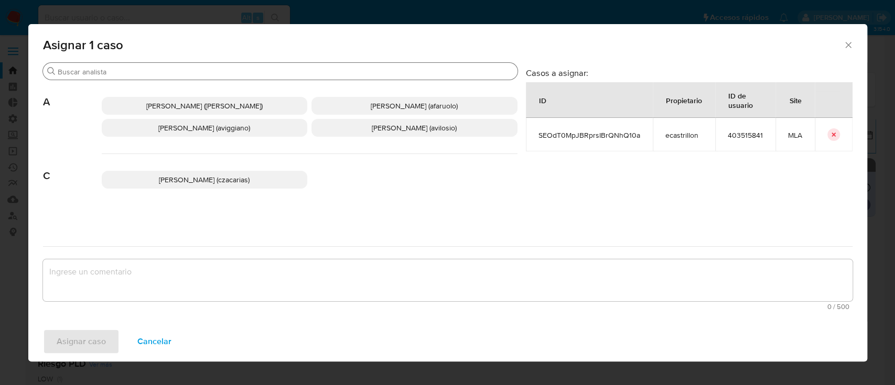
click at [261, 70] on input "Buscar" at bounding box center [286, 71] width 456 height 9
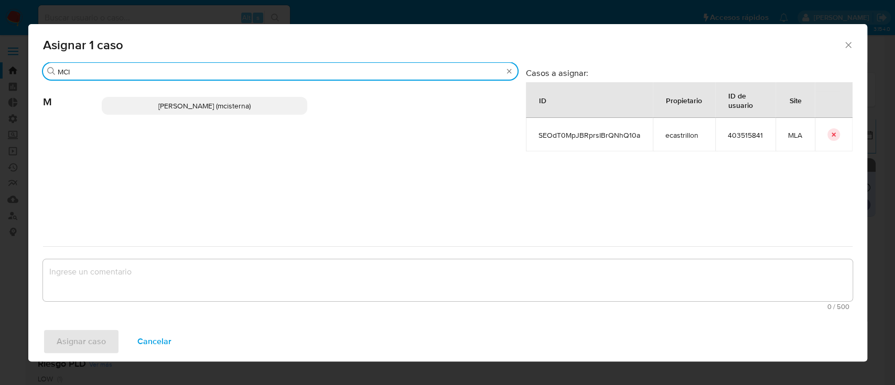
type input "MCI"
click at [254, 95] on div "[PERSON_NAME] (mcisterna)" at bounding box center [310, 105] width 416 height 51
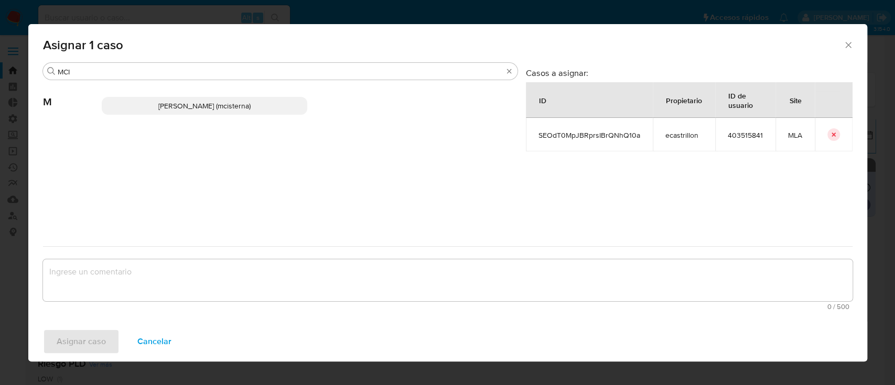
click at [252, 99] on p "[PERSON_NAME] (mcisterna)" at bounding box center [205, 106] width 206 height 18
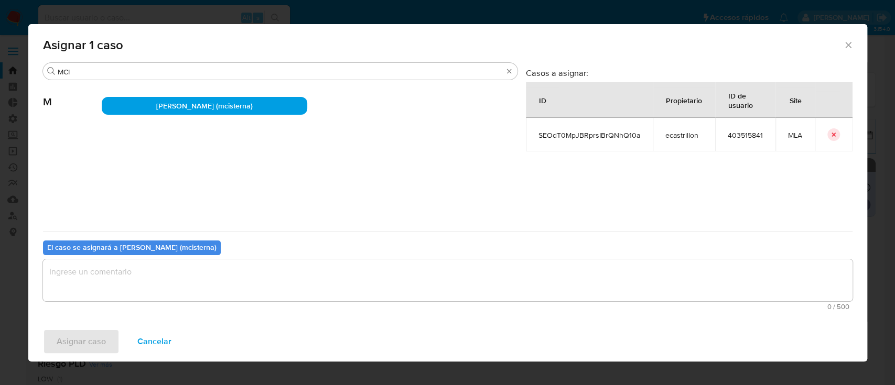
click at [174, 276] on textarea "assign-modal" at bounding box center [447, 280] width 809 height 42
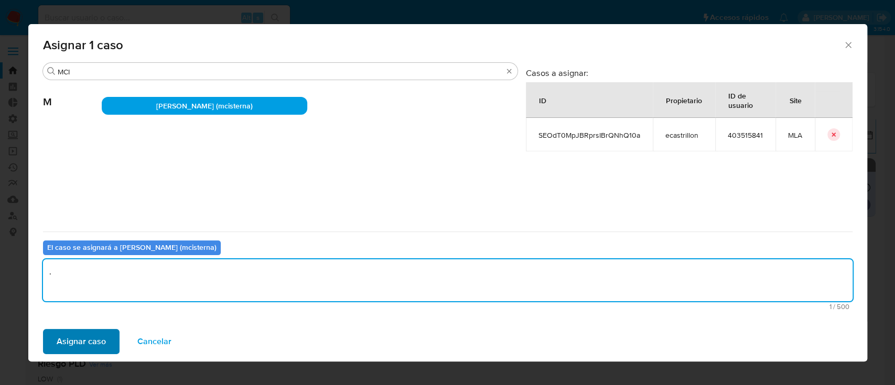
type textarea "."
click at [110, 345] on button "Asignar caso" at bounding box center [81, 341] width 77 height 25
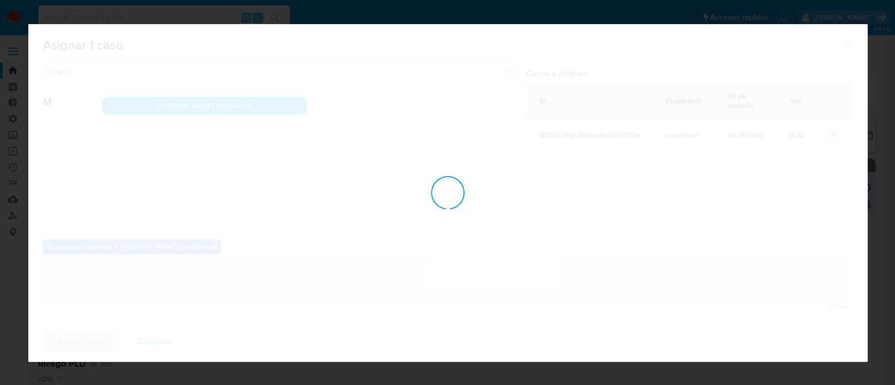
checkbox input "false"
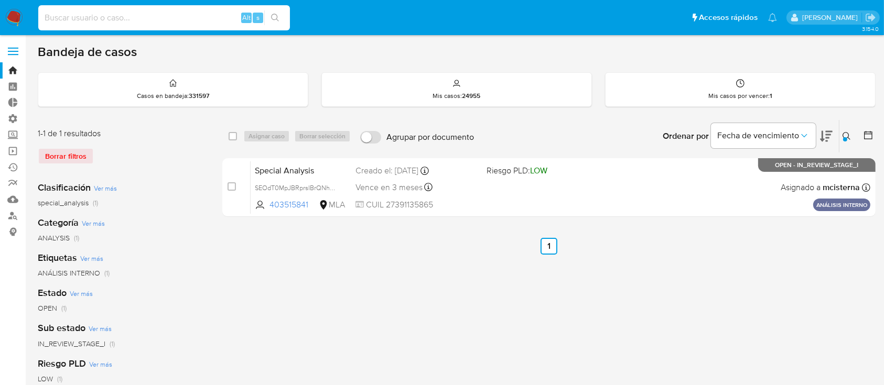
click at [130, 12] on input at bounding box center [164, 18] width 252 height 14
paste input "147276144"
type input "147276144"
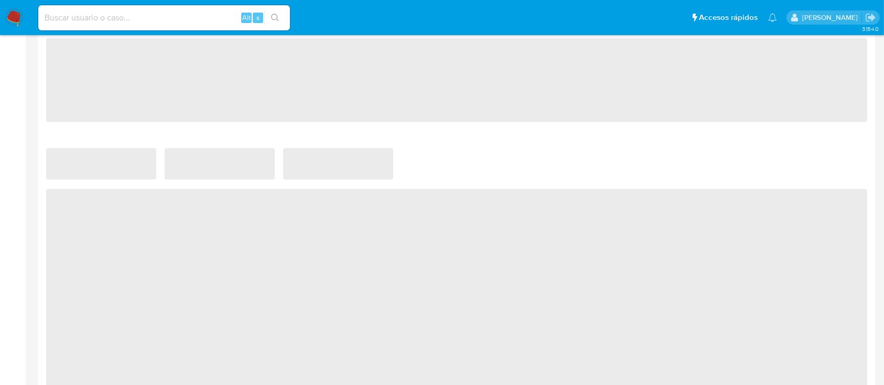
select select "10"
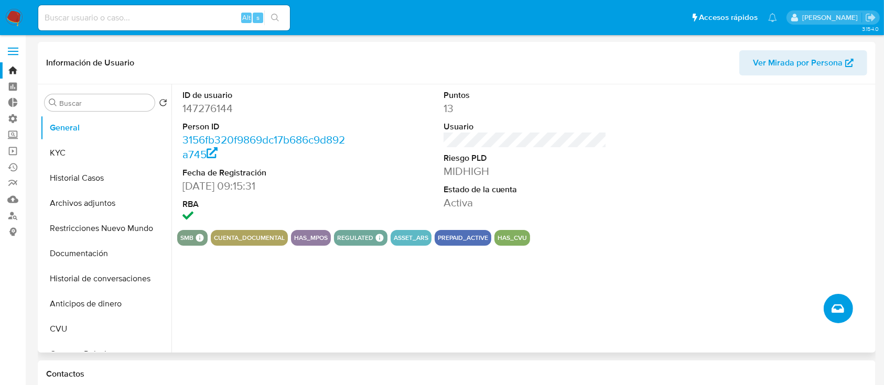
click at [830, 317] on button "Crear caso manual" at bounding box center [837, 308] width 29 height 29
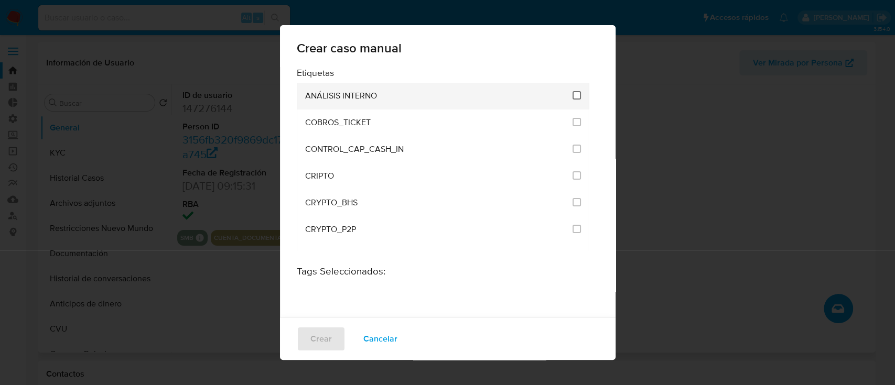
click at [572, 96] on input "1887" at bounding box center [576, 95] width 8 height 8
checkbox input "true"
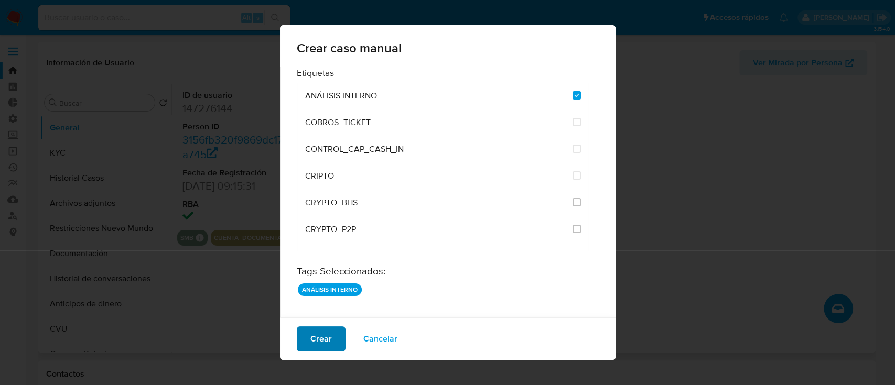
click at [324, 334] on span "Crear" at bounding box center [320, 339] width 21 height 23
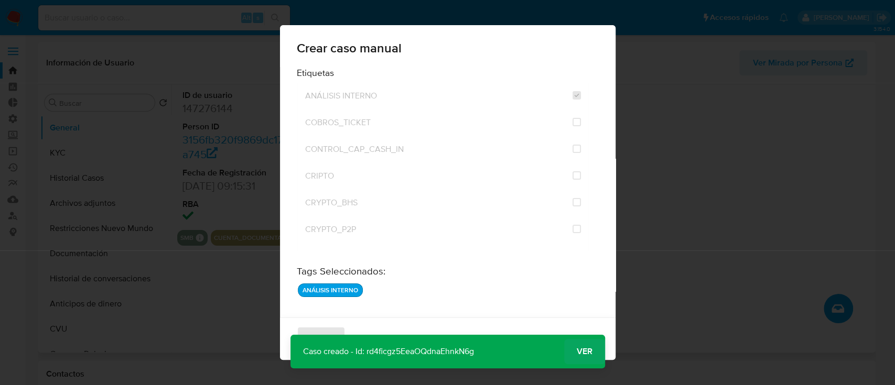
click at [577, 352] on span "Ver" at bounding box center [585, 352] width 16 height 0
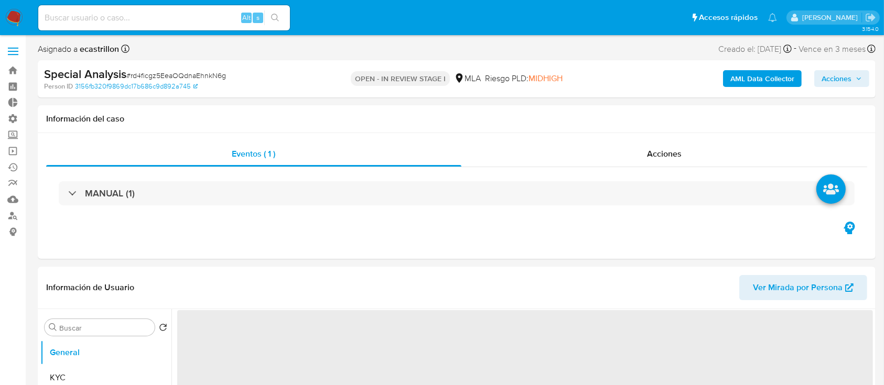
click at [161, 71] on span "# rd4ficgz5EeaOQdnaEhnkN6g" at bounding box center [176, 75] width 100 height 10
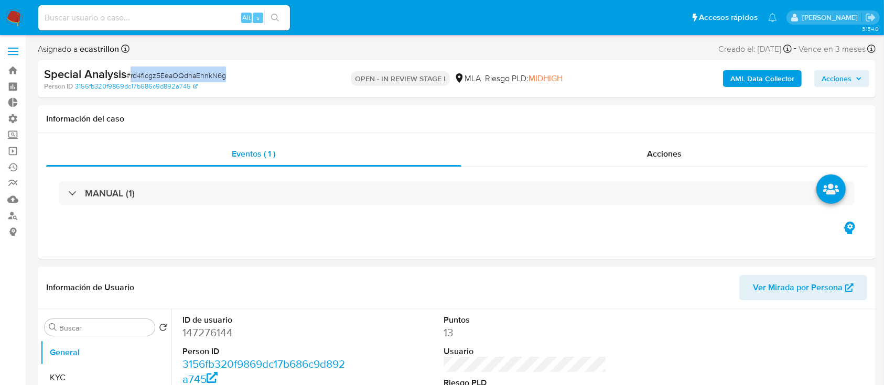
copy span "rd4ficgz5EeaOQdnaEhnkN6g"
select select "10"
click at [7, 72] on link "Bandeja" at bounding box center [62, 70] width 125 height 16
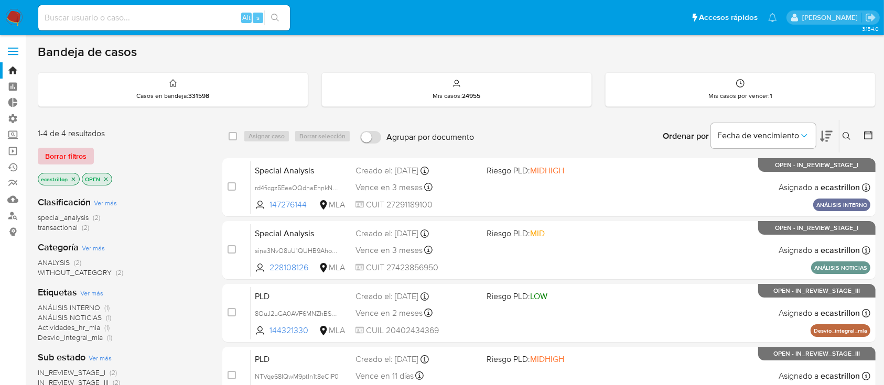
click at [63, 155] on span "Borrar filtros" at bounding box center [65, 156] width 41 height 15
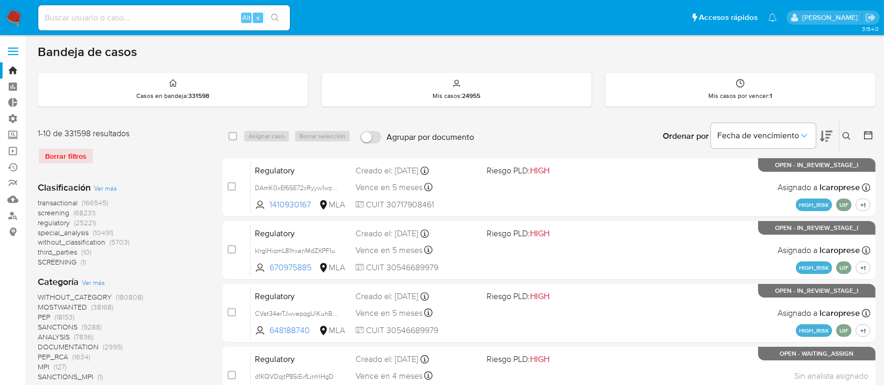
click at [845, 132] on icon at bounding box center [846, 136] width 8 height 8
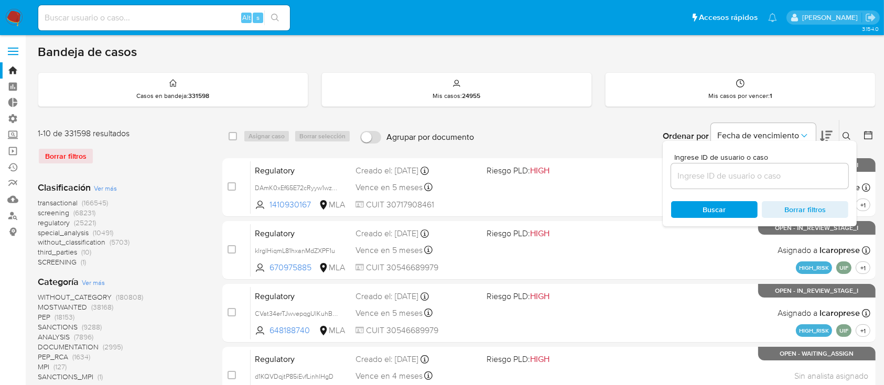
click at [782, 176] on input at bounding box center [759, 176] width 177 height 14
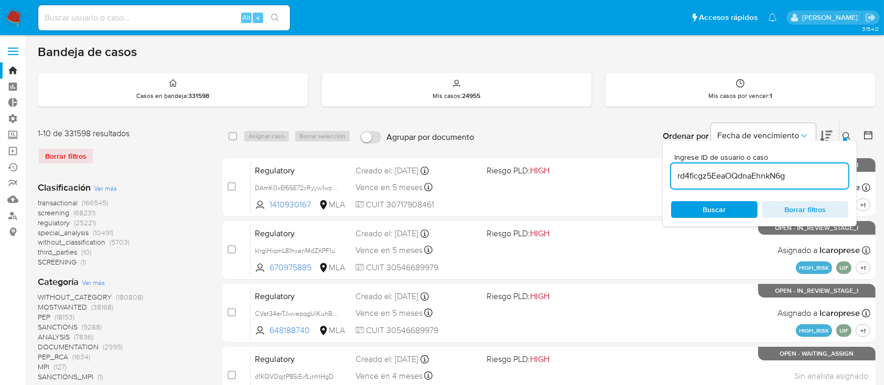
type input "rd4ficgz5EeaOQdnaEhnkN6g"
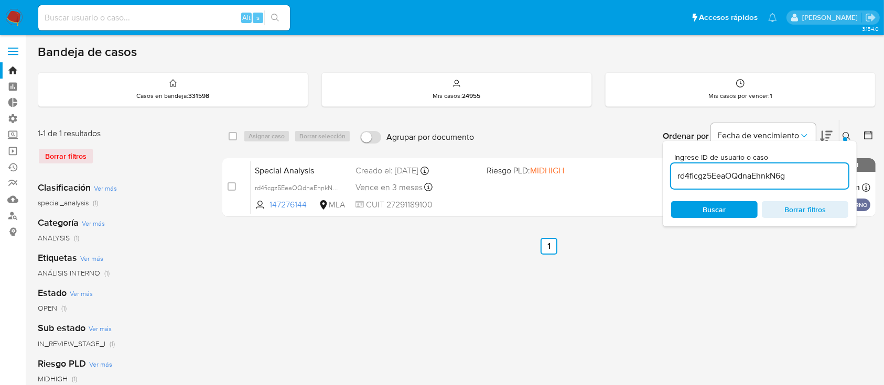
click at [850, 132] on icon at bounding box center [846, 136] width 8 height 8
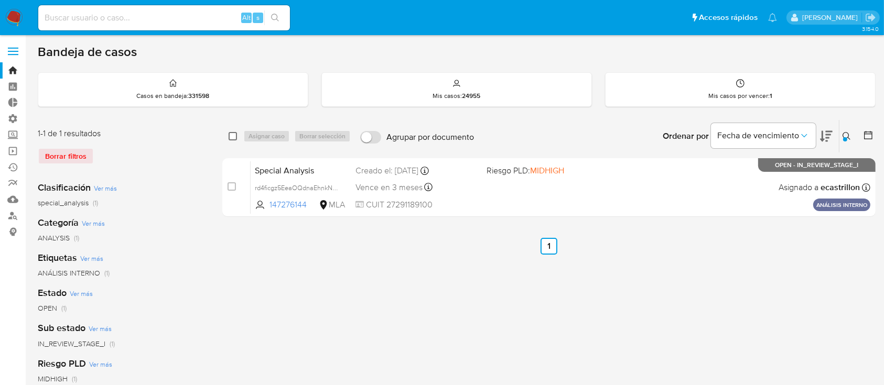
click at [232, 133] on input "checkbox" at bounding box center [233, 136] width 8 height 8
checkbox input "true"
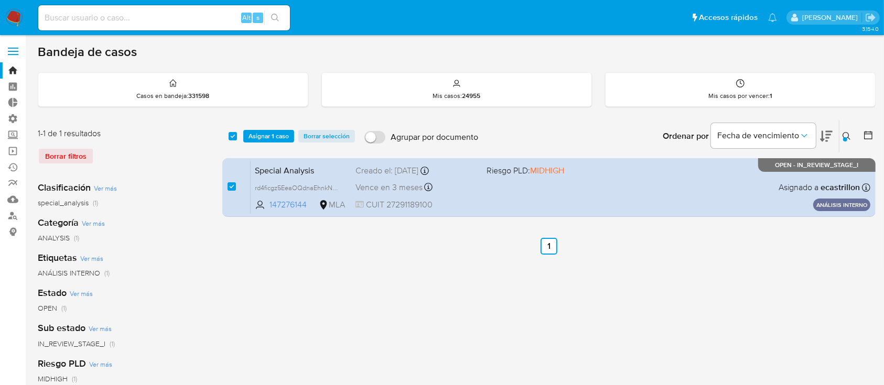
click at [261, 128] on div "select-all-cases-checkbox Asignar 1 caso Borrar selección Agrupar por documento…" at bounding box center [548, 136] width 653 height 32
click at [261, 131] on span "Asignar 1 caso" at bounding box center [268, 136] width 40 height 10
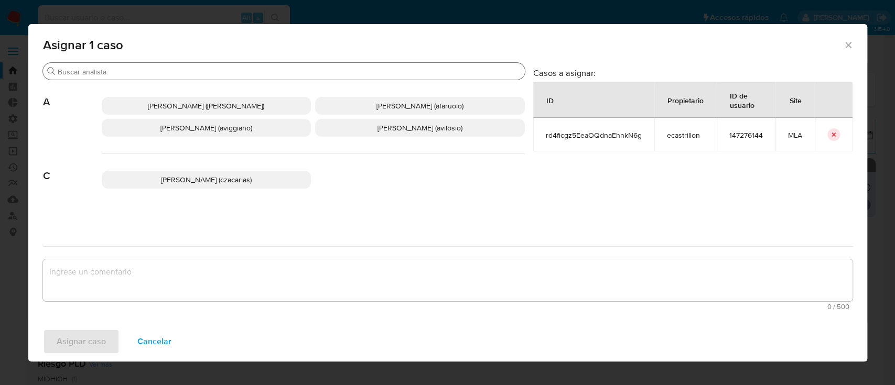
click at [242, 74] on input "Buscar" at bounding box center [289, 71] width 463 height 9
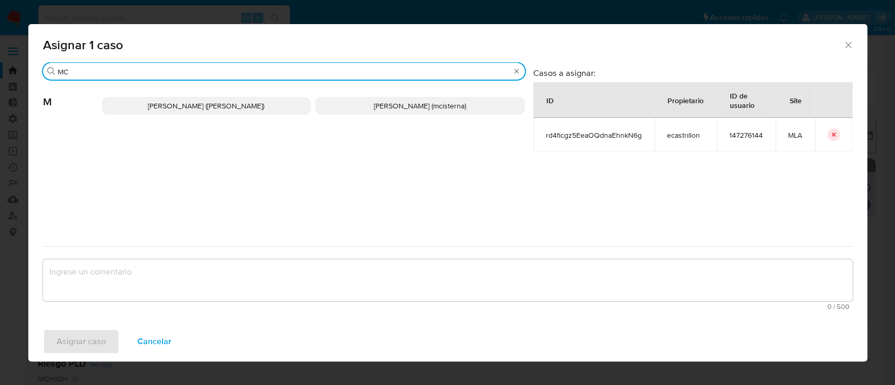
type input "MC"
click at [382, 107] on span "[PERSON_NAME] (mcisterna)" at bounding box center [420, 106] width 92 height 10
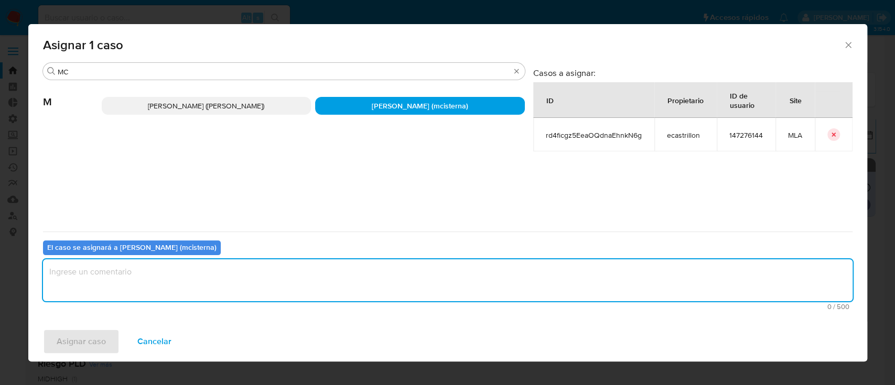
click at [186, 273] on textarea "assign-modal" at bounding box center [447, 280] width 809 height 42
type textarea "."
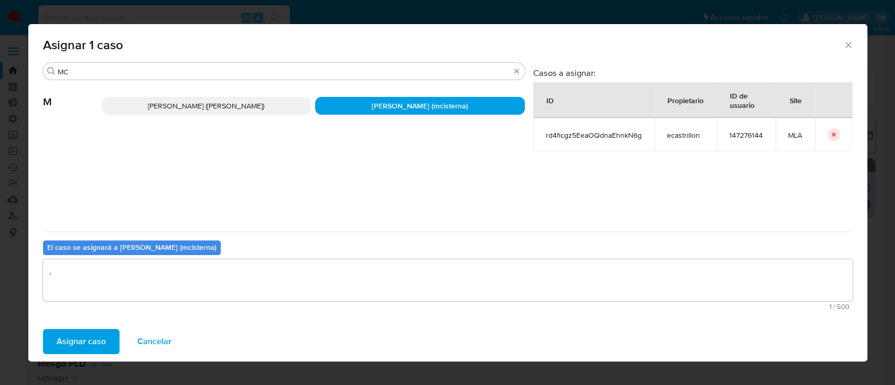
click at [91, 348] on span "Asignar caso" at bounding box center [81, 341] width 49 height 23
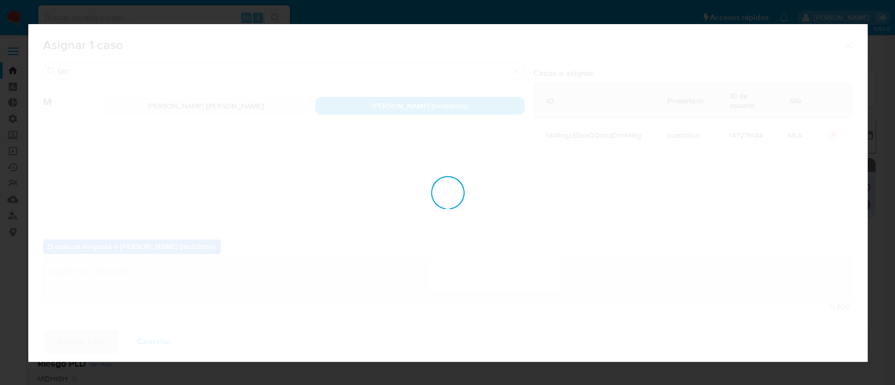
checkbox input "false"
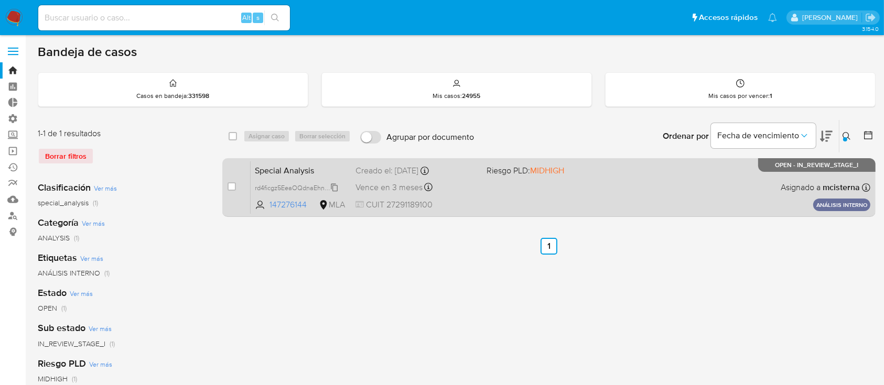
click at [333, 187] on span "rd4ficgz5EeaOQdnaEhnkN6g" at bounding box center [297, 187] width 85 height 12
click at [333, 186] on span "rd4ficgz5EeaOQdnaEhnkN6g" at bounding box center [297, 187] width 85 height 12
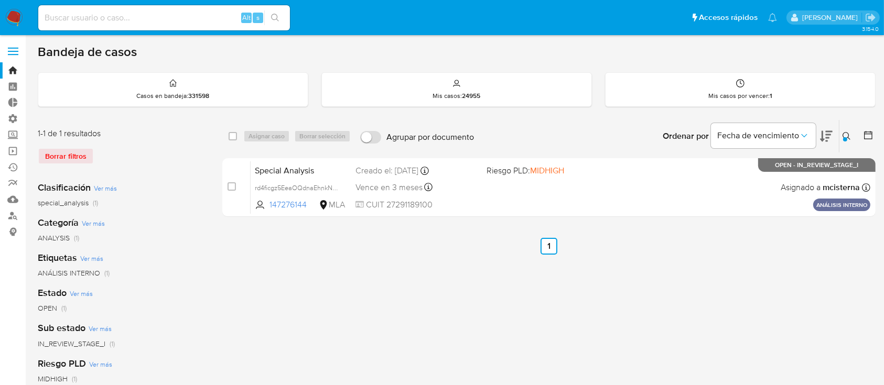
click at [846, 132] on icon at bounding box center [846, 136] width 8 height 8
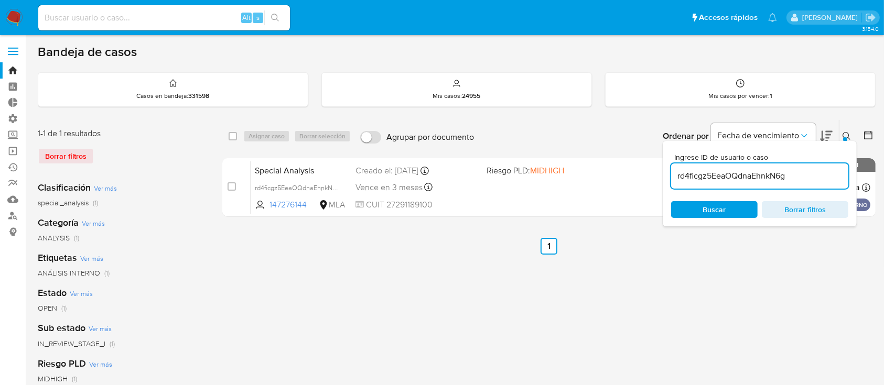
click at [793, 176] on input "rd4ficgz5EeaOQdnaEhnkN6g" at bounding box center [759, 176] width 177 height 14
click at [841, 136] on button at bounding box center [847, 136] width 17 height 13
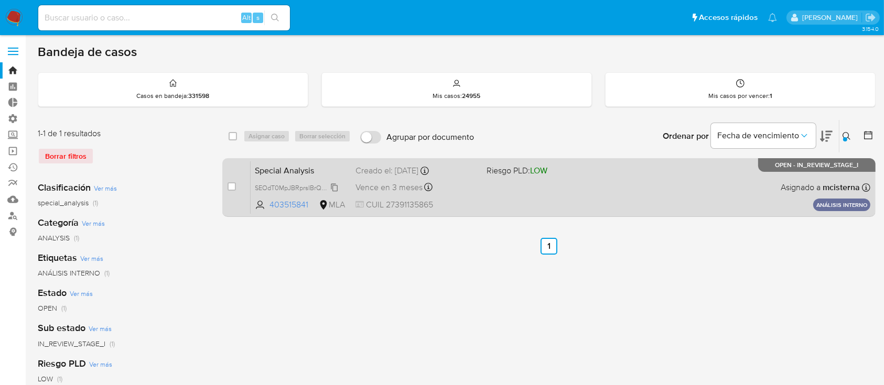
click at [334, 187] on span "SEOdT0MpJBRprsIBrQNhQ10a" at bounding box center [300, 187] width 90 height 12
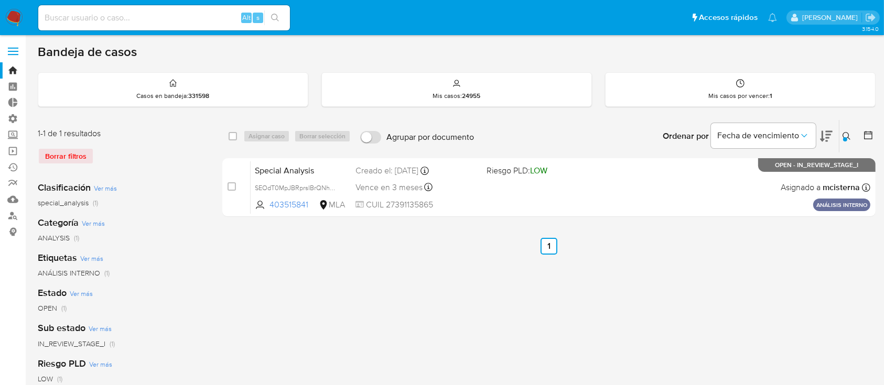
click at [846, 132] on icon at bounding box center [846, 136] width 8 height 8
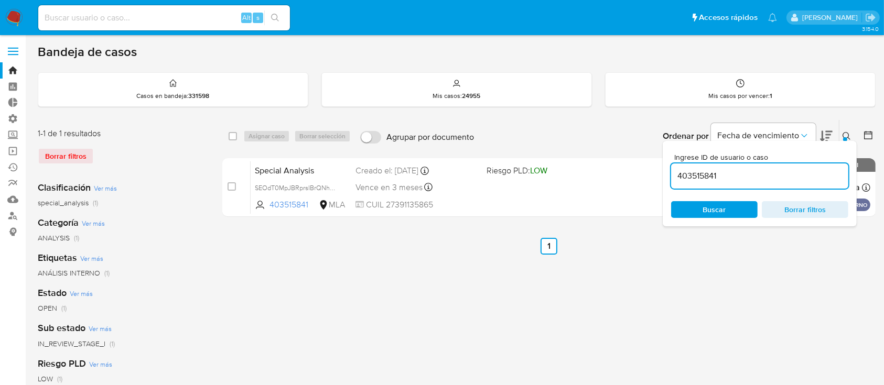
click at [775, 180] on input "403515841" at bounding box center [759, 176] width 177 height 14
type input "659987504"
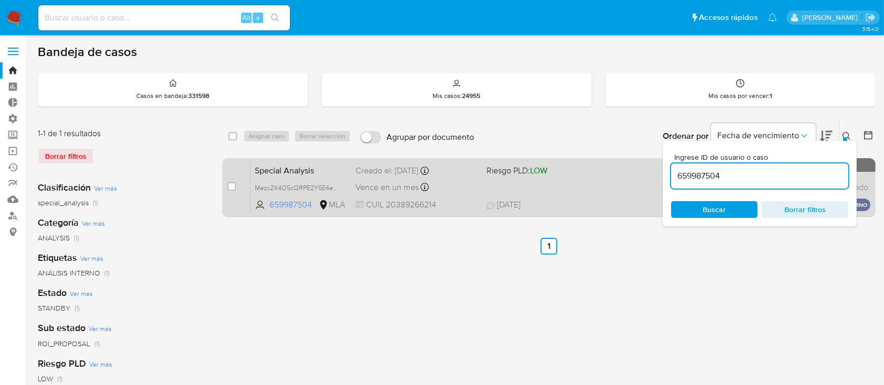
click at [560, 175] on span "Riesgo PLD: LOW" at bounding box center [547, 170] width 122 height 14
click at [229, 187] on input "checkbox" at bounding box center [231, 186] width 8 height 8
checkbox input "true"
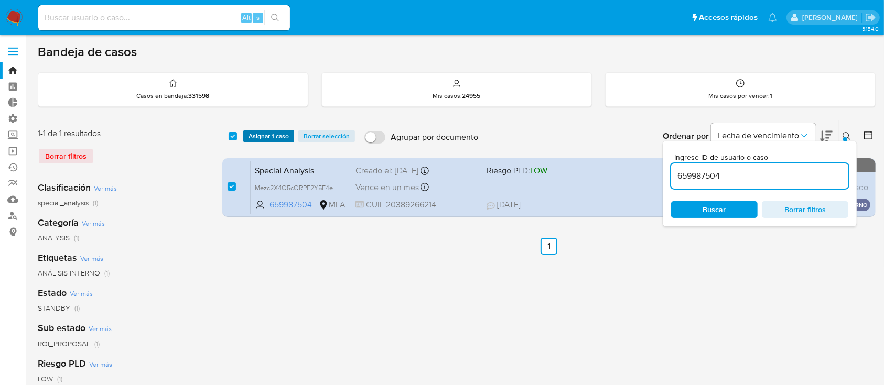
click at [246, 133] on button "Asignar 1 caso" at bounding box center [268, 136] width 51 height 13
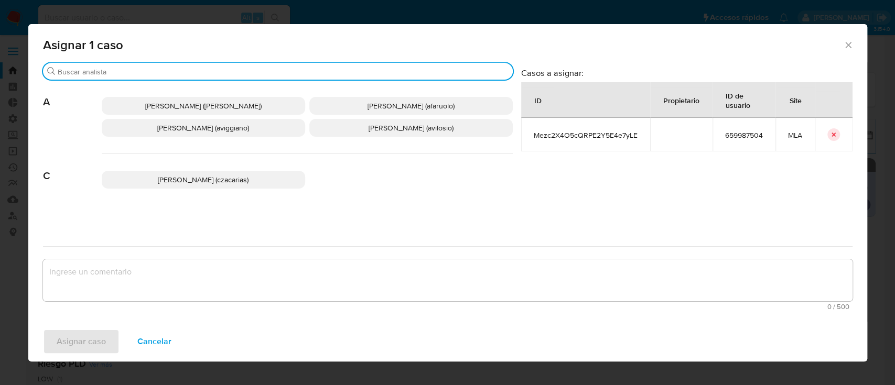
click at [244, 69] on input "Buscar" at bounding box center [283, 71] width 451 height 9
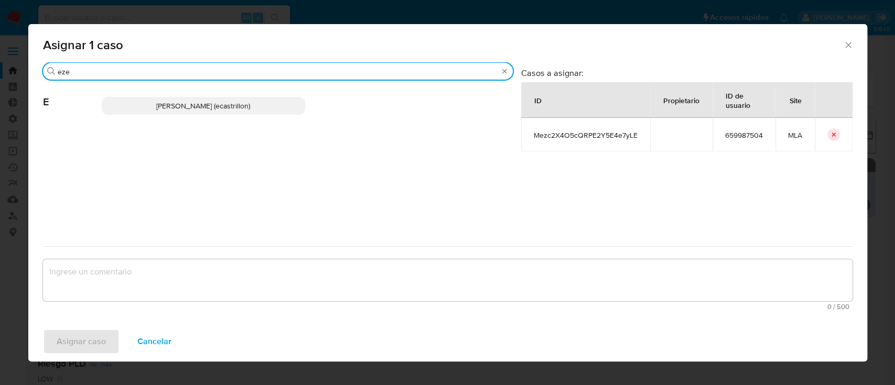
type input "eze"
click at [201, 106] on span "[PERSON_NAME] (ecastrillon)" at bounding box center [203, 106] width 94 height 10
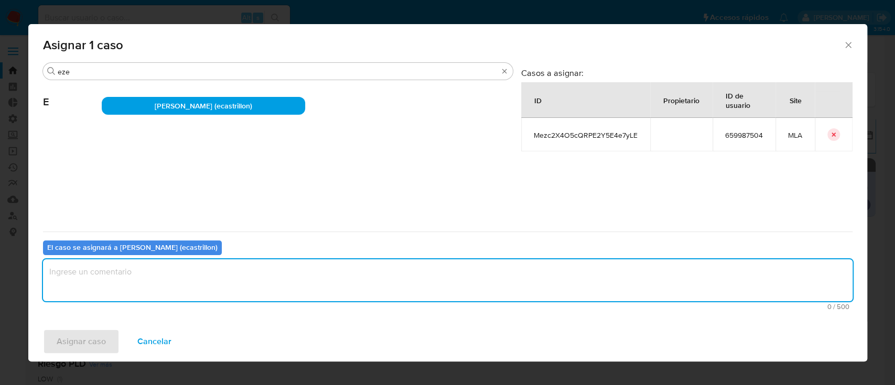
click at [147, 291] on textarea "assign-modal" at bounding box center [447, 280] width 809 height 42
type textarea "."
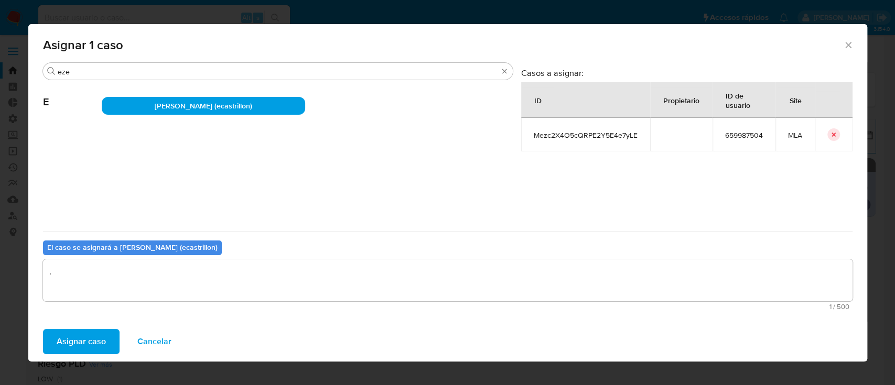
click at [100, 340] on span "Asignar caso" at bounding box center [81, 341] width 49 height 23
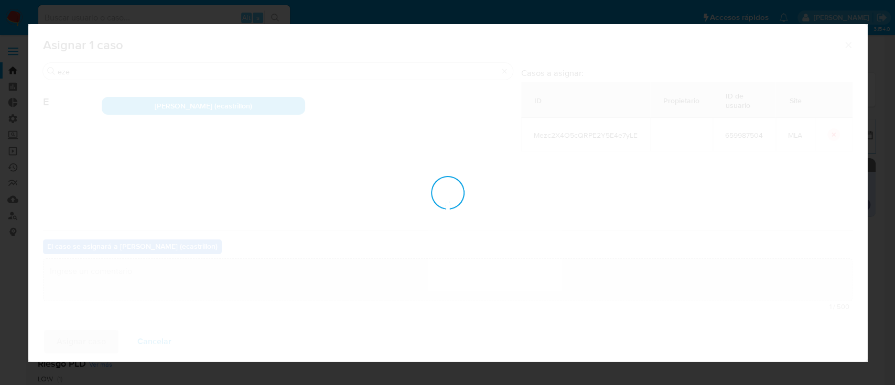
checkbox input "false"
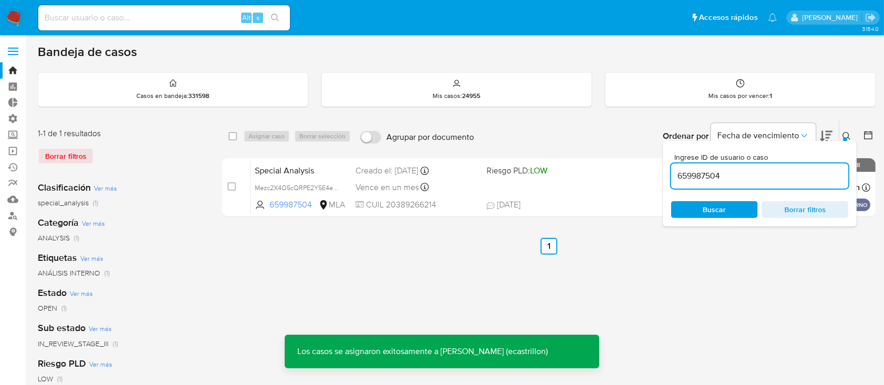
click at [486, 188] on div "Special Analysis Mezc2X4O5cQRPE2Y5E4e7yLE 659987504 MLA Riesgo PLD: LOW Creado …" at bounding box center [561, 187] width 620 height 53
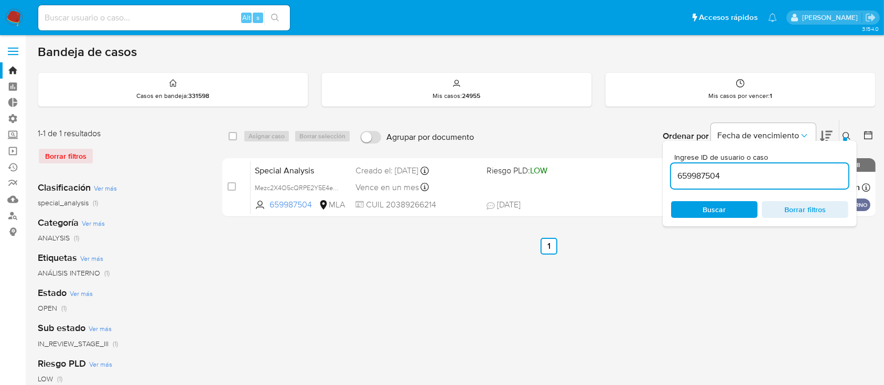
click at [332, 339] on div "select-all-cases-checkbox Asignar caso Borrar selección Agrupar por documento O…" at bounding box center [548, 350] width 653 height 460
click at [337, 295] on div "select-all-cases-checkbox Asignar caso Borrar selección Agrupar por documento O…" at bounding box center [548, 350] width 653 height 460
click at [740, 175] on input "659987504" at bounding box center [759, 176] width 177 height 14
paste input "19461527"
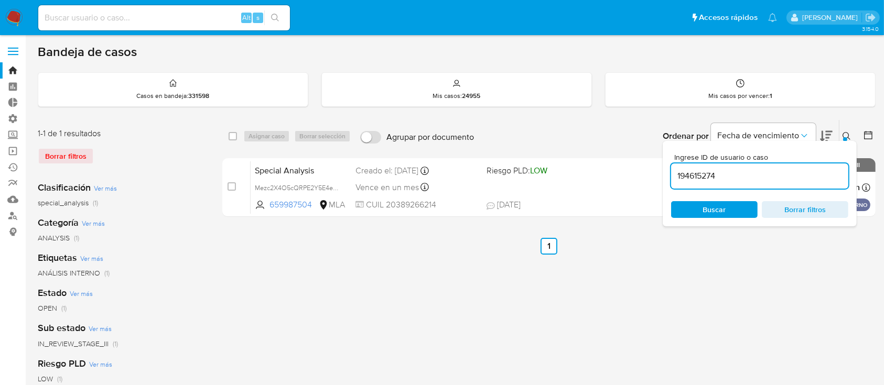
type input "194615274"
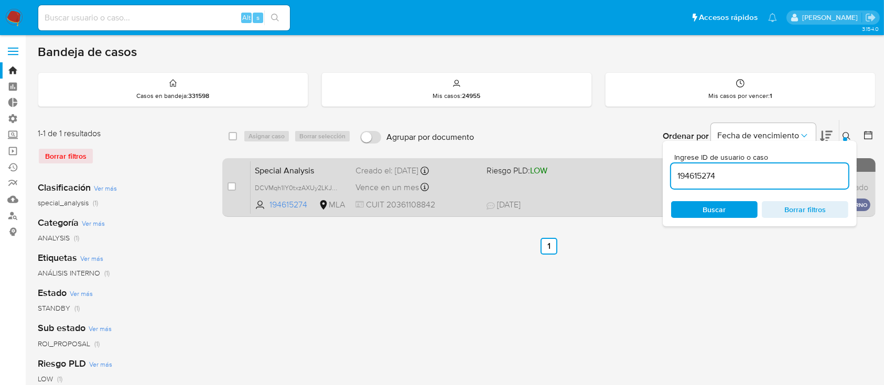
click at [465, 188] on div "Vence en un mes Vence el 24/09/2025 14:35:06" at bounding box center [416, 187] width 122 height 14
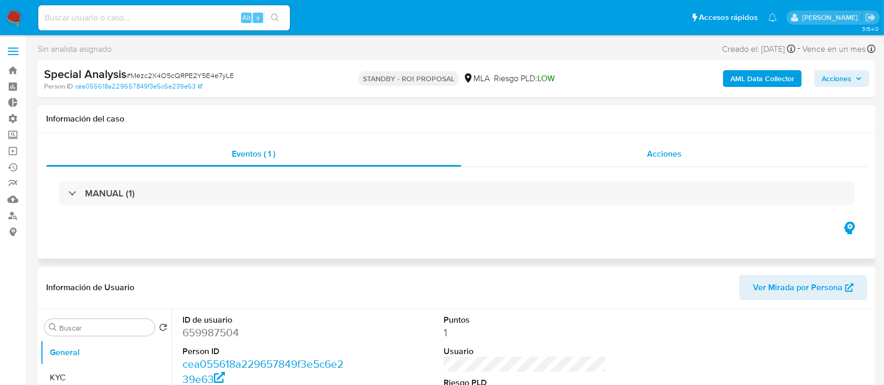
click at [604, 151] on div "Acciones" at bounding box center [664, 154] width 406 height 25
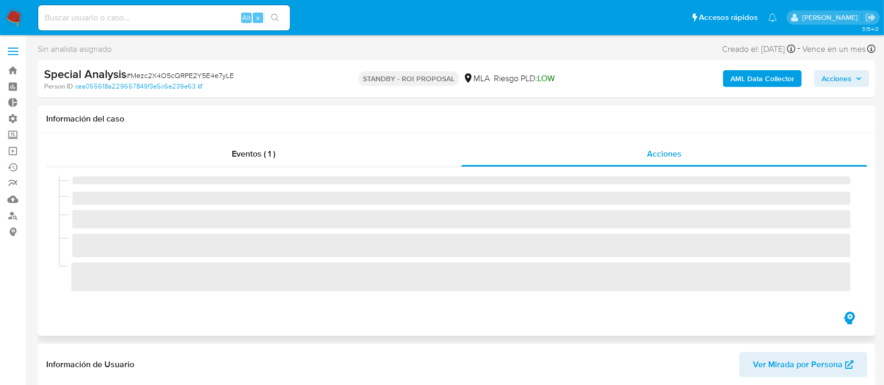
select select "10"
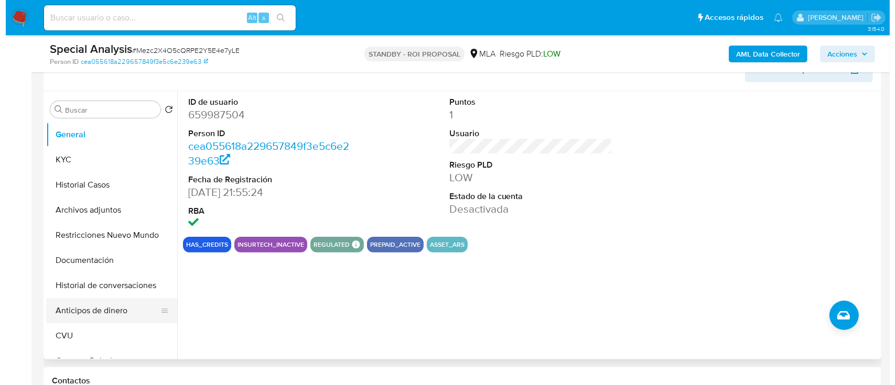
scroll to position [279, 0]
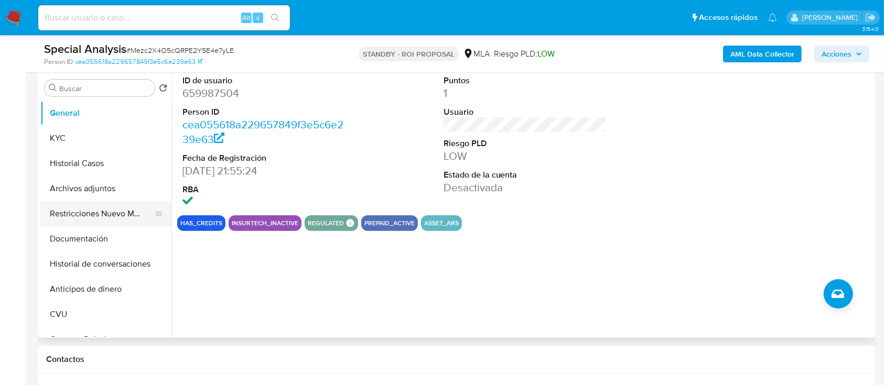
click at [123, 211] on button "Restricciones Nuevo Mundo" at bounding box center [101, 213] width 123 height 25
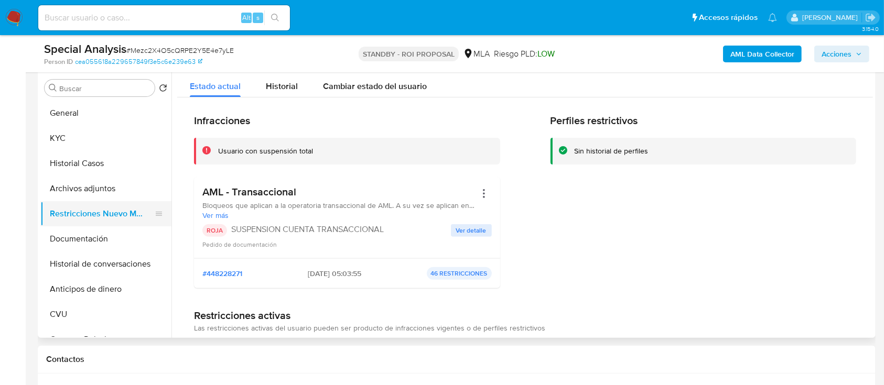
click at [125, 201] on button "Restricciones Nuevo Mundo" at bounding box center [101, 213] width 123 height 25
click at [127, 188] on button "Archivos adjuntos" at bounding box center [101, 188] width 123 height 25
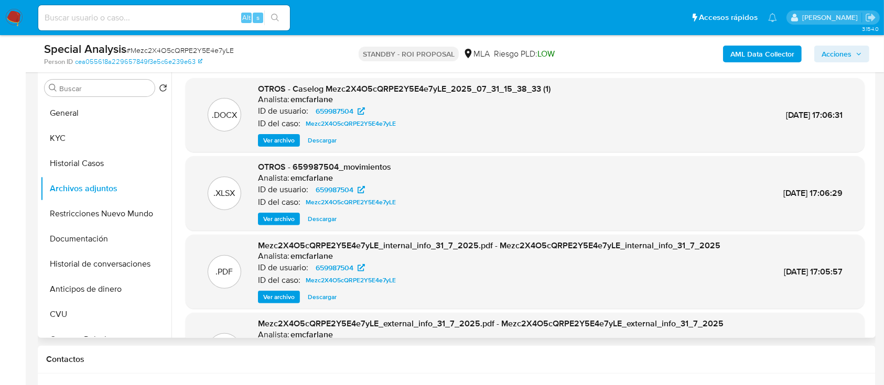
click at [272, 143] on span "Ver archivo" at bounding box center [278, 140] width 31 height 10
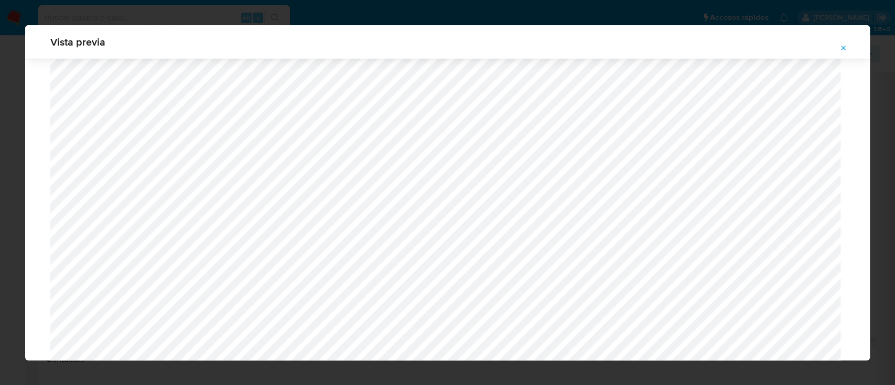
scroll to position [865, 0]
click at [841, 51] on icon "Attachment preview" at bounding box center [843, 48] width 8 height 8
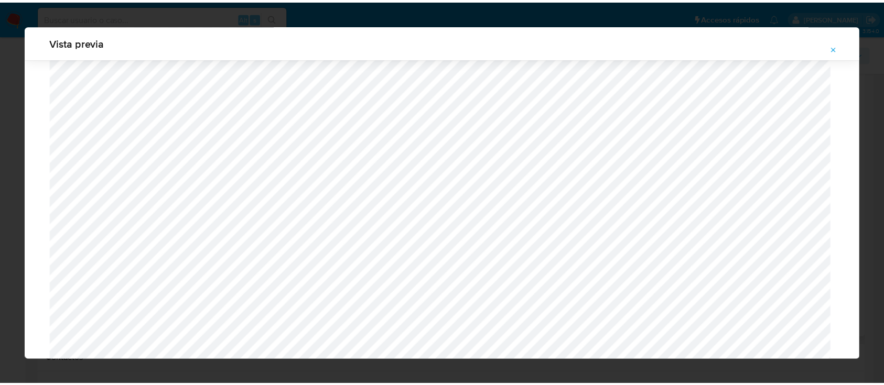
scroll to position [34, 0]
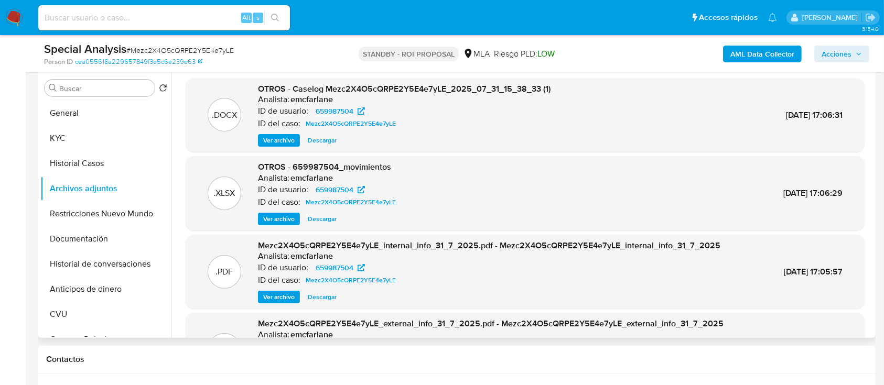
click at [321, 140] on span "Descargar" at bounding box center [322, 140] width 29 height 10
click at [319, 221] on span "Descargar" at bounding box center [322, 219] width 29 height 10
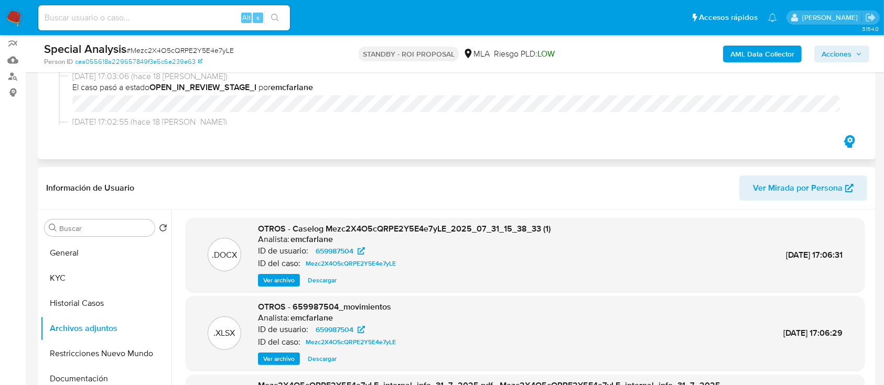
scroll to position [279, 0]
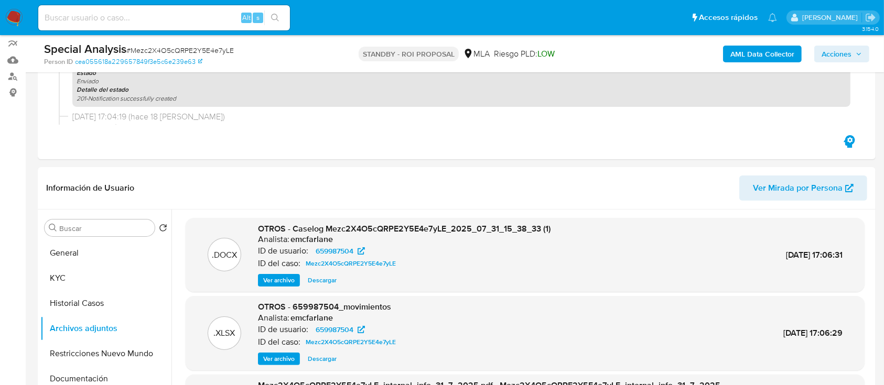
click at [175, 51] on span "# Mezc2X4O5cQRPE2Y5E4e7yLE" at bounding box center [179, 50] width 107 height 10
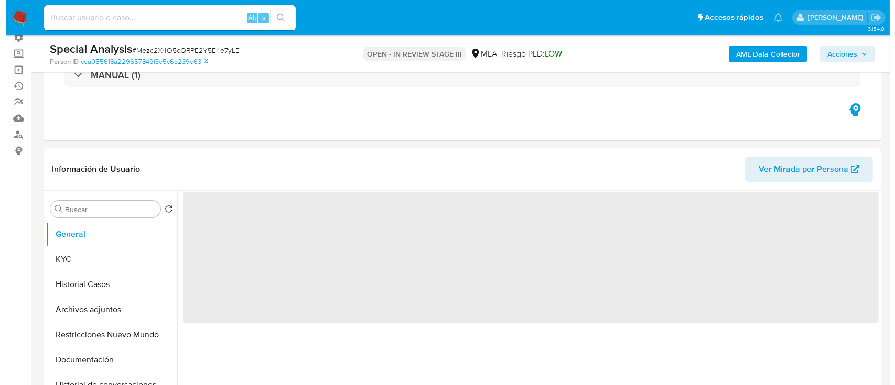
scroll to position [139, 0]
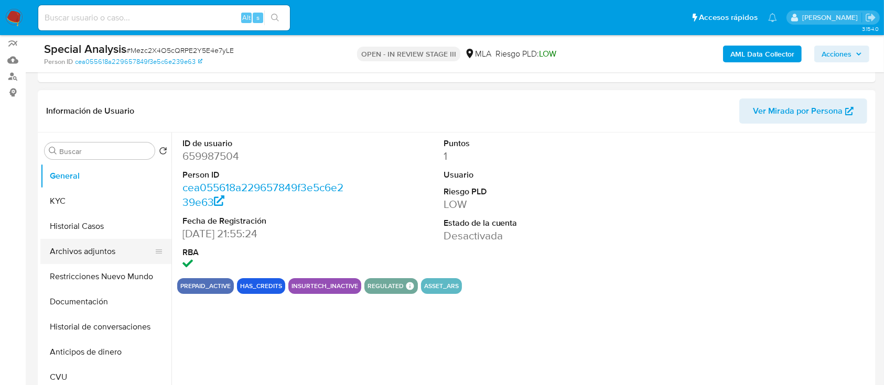
click at [76, 252] on button "Archivos adjuntos" at bounding box center [101, 251] width 123 height 25
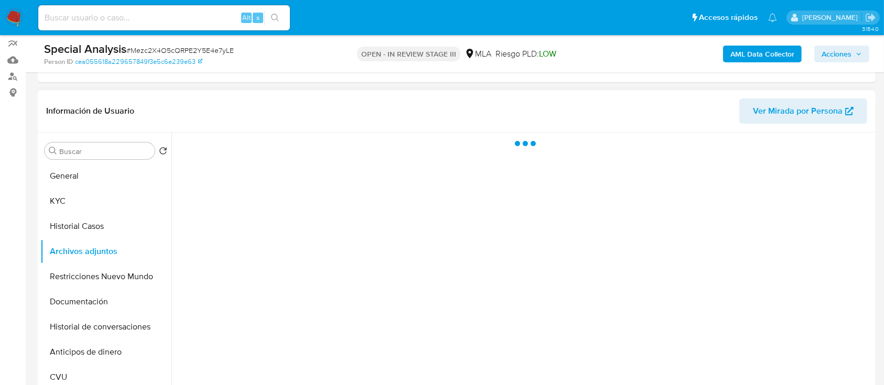
select select "10"
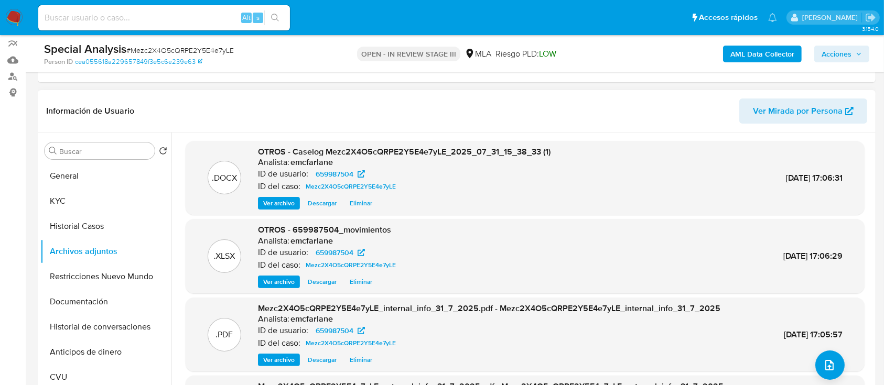
click at [358, 206] on span "Eliminar" at bounding box center [361, 203] width 23 height 10
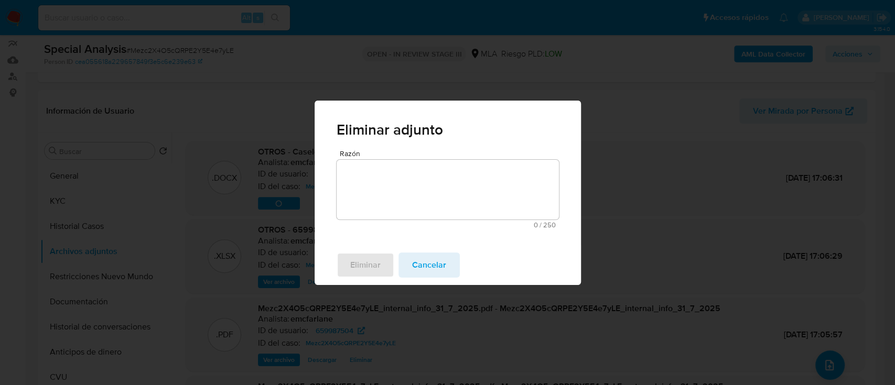
click at [382, 186] on textarea "Razón" at bounding box center [448, 190] width 222 height 60
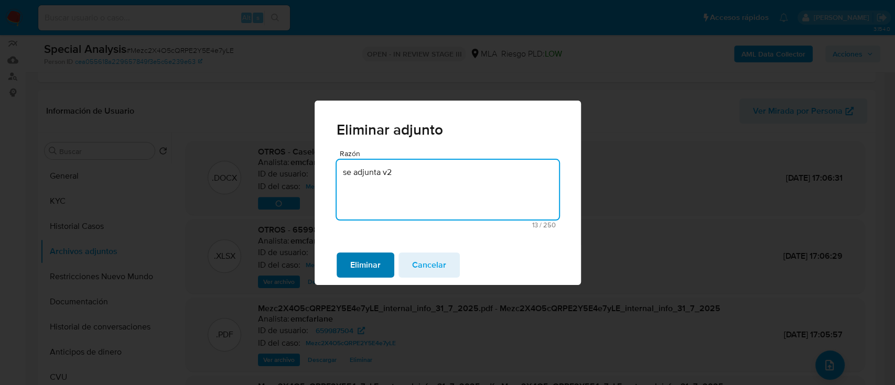
type textarea "se adjunta v2"
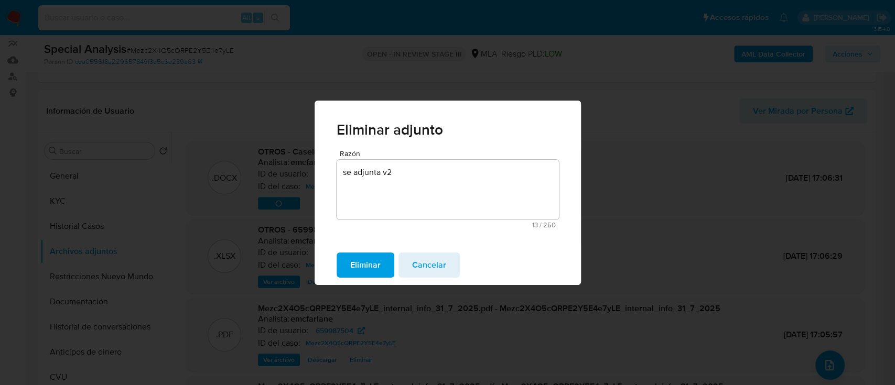
click at [348, 268] on button "Eliminar" at bounding box center [366, 265] width 58 height 25
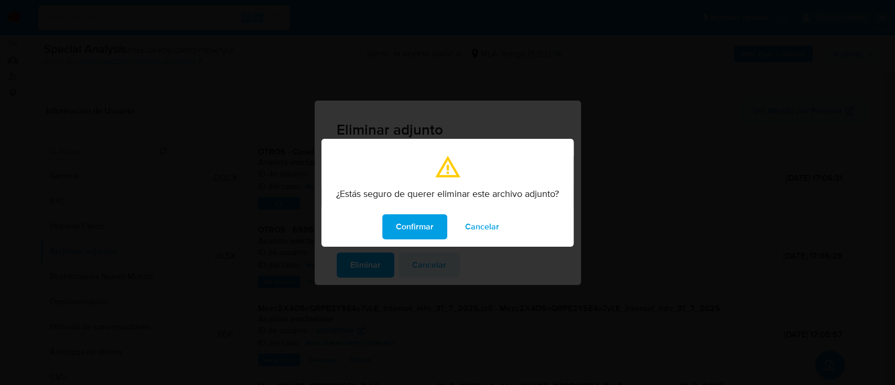
click at [414, 223] on span "Confirmar" at bounding box center [415, 226] width 38 height 23
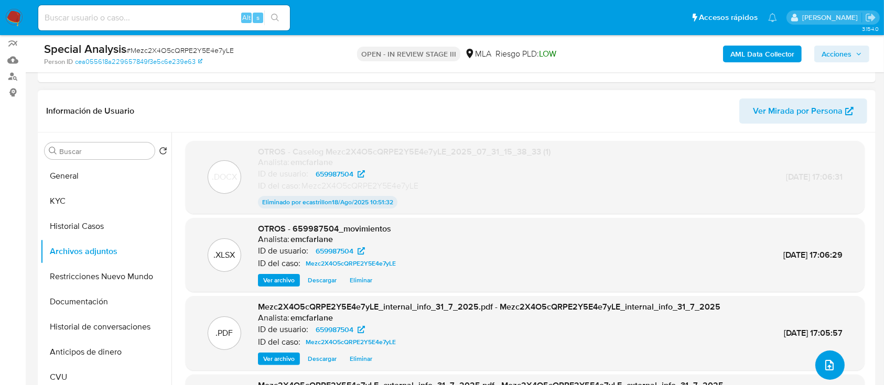
click at [823, 366] on icon "upload-file" at bounding box center [829, 365] width 13 height 13
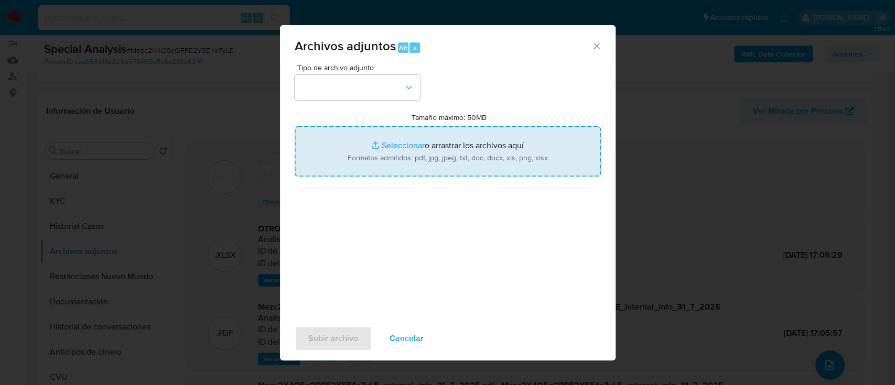
click at [449, 135] on input "Tamaño máximo: 50MB Seleccionar archivos" at bounding box center [448, 151] width 306 height 50
type input "C:\fakepath\Caselog Mezc2X4O5cQRPE2Y5E4e7yLE_2025_07_31_15_38_33 v2.docx"
click at [394, 138] on input "Tamaño máximo: 50MB Seleccionar archivos" at bounding box center [448, 151] width 306 height 50
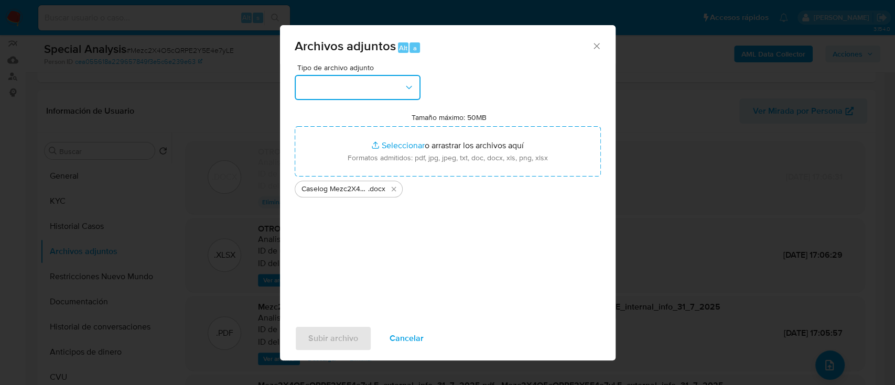
click at [374, 75] on button "button" at bounding box center [358, 87] width 126 height 25
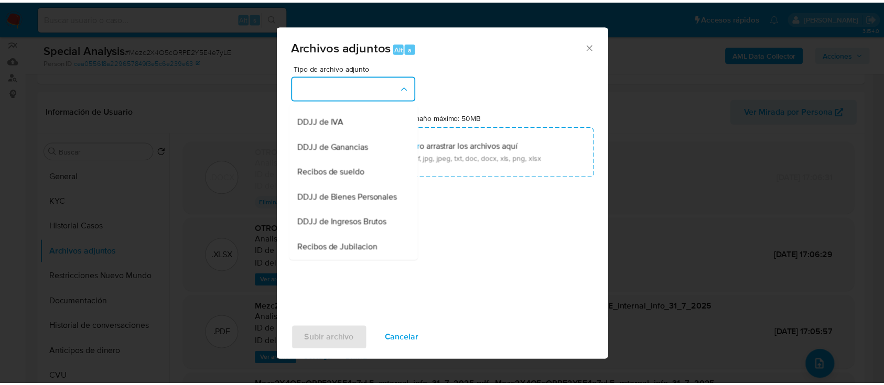
scroll to position [189, 0]
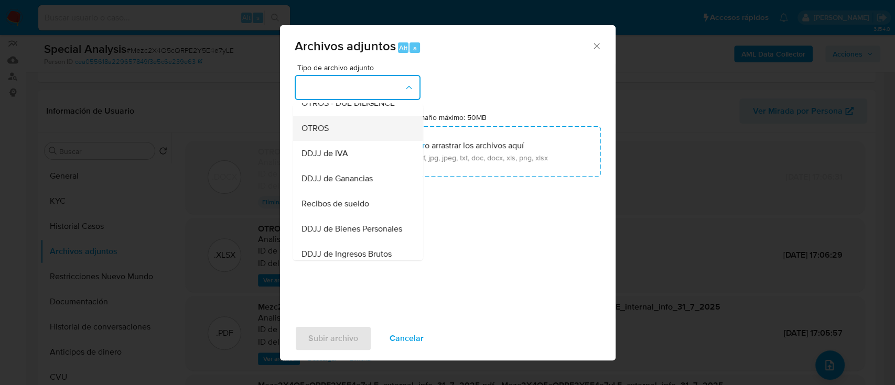
click at [370, 141] on div "OTROS" at bounding box center [354, 128] width 107 height 25
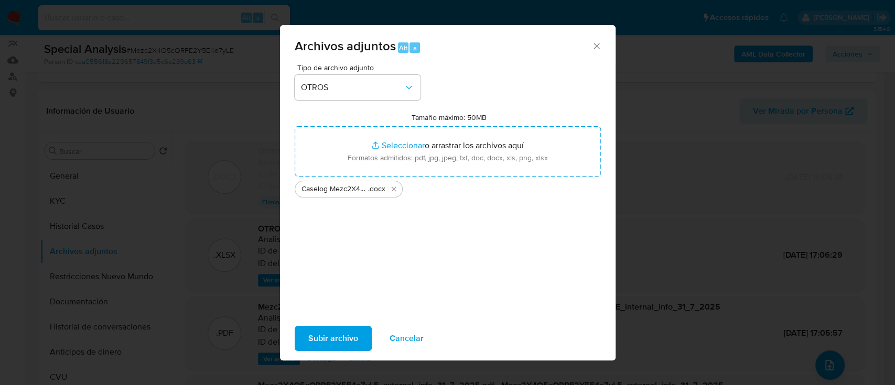
click at [327, 337] on span "Subir archivo" at bounding box center [333, 338] width 50 height 23
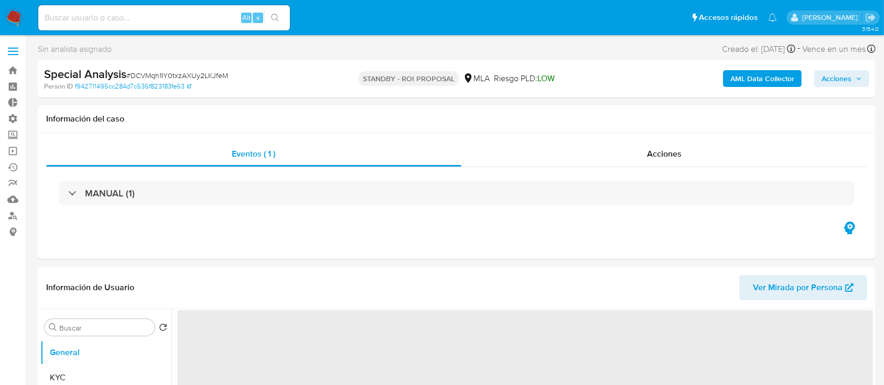
select select "10"
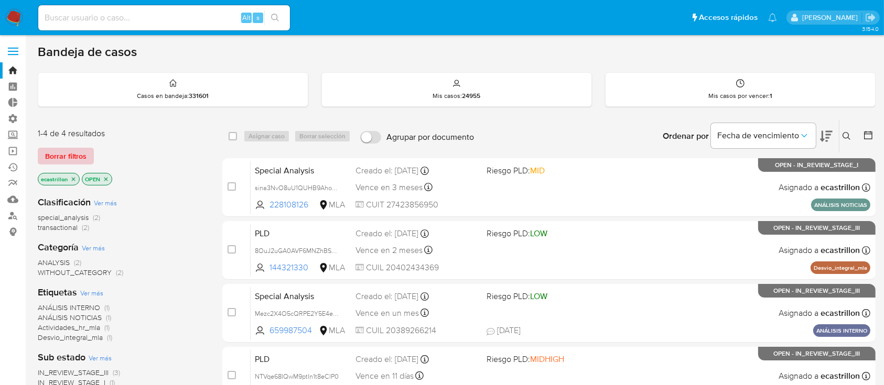
click at [68, 160] on span "Borrar filtros" at bounding box center [65, 156] width 41 height 15
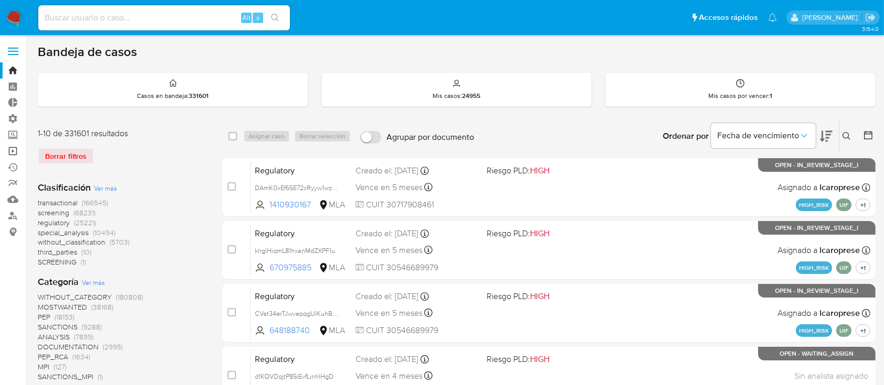
click at [10, 155] on link "Operaciones masivas" at bounding box center [62, 151] width 125 height 16
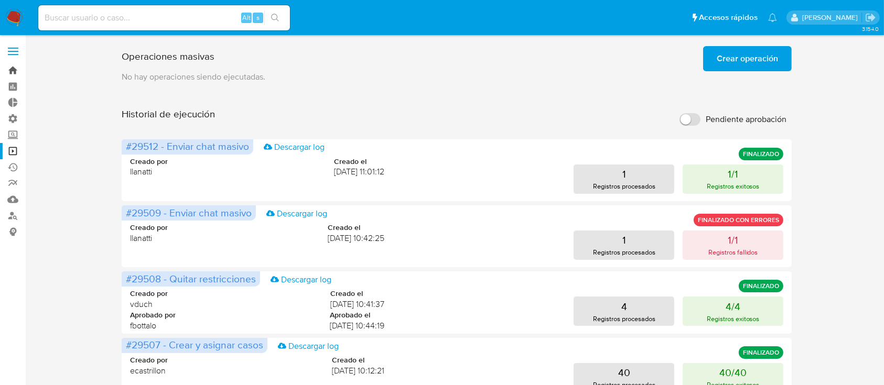
click at [11, 70] on link "Bandeja" at bounding box center [62, 70] width 125 height 16
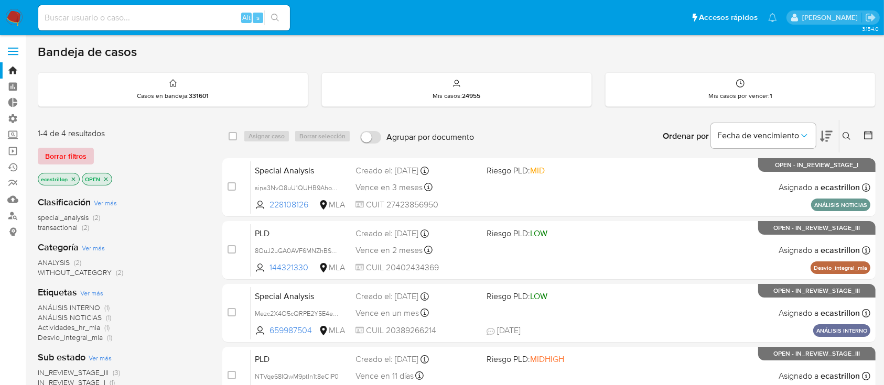
click at [78, 151] on span "Borrar filtros" at bounding box center [65, 156] width 41 height 15
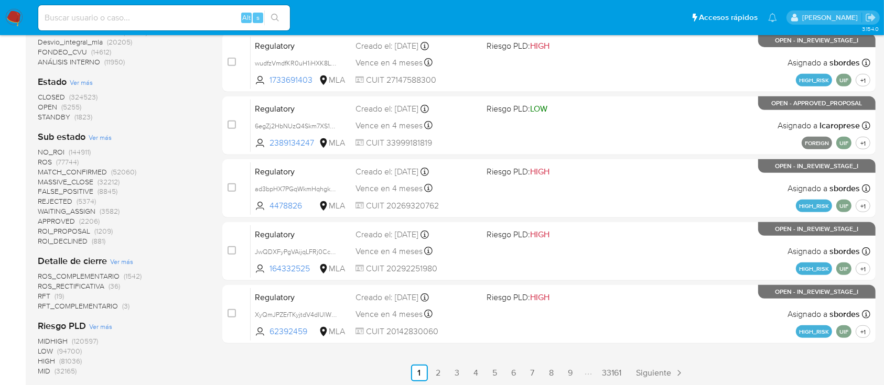
scroll to position [419, 0]
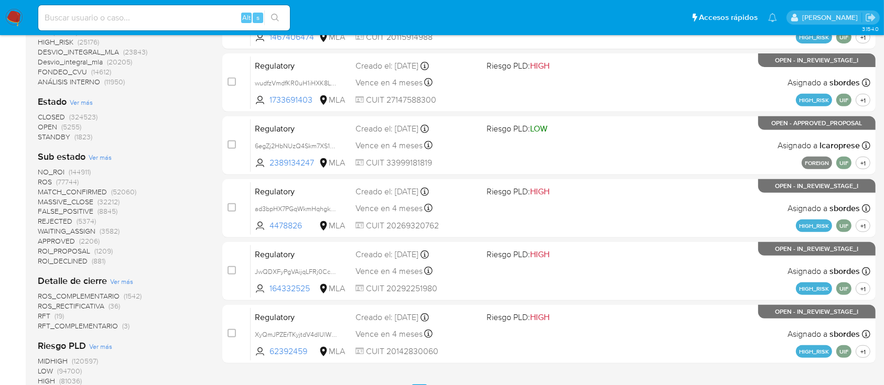
click at [58, 127] on span "OPEN (5255)" at bounding box center [60, 127] width 44 height 10
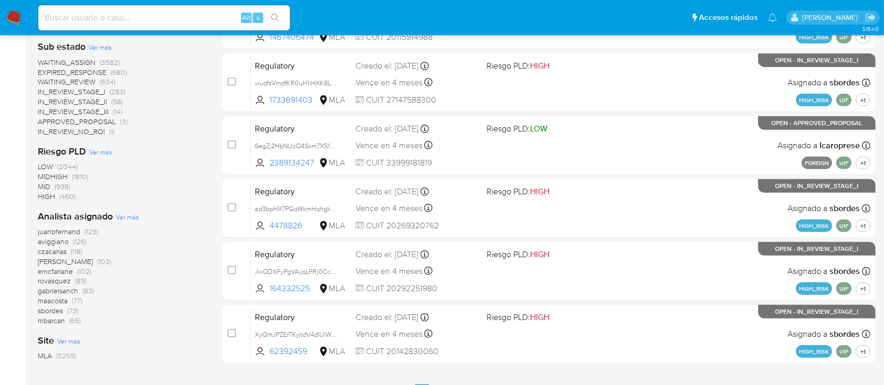
scroll to position [139, 0]
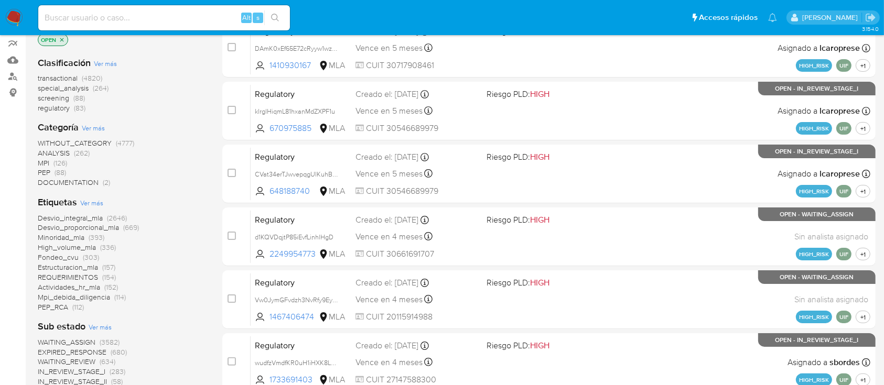
click at [50, 78] on span "transactional" at bounding box center [58, 78] width 40 height 10
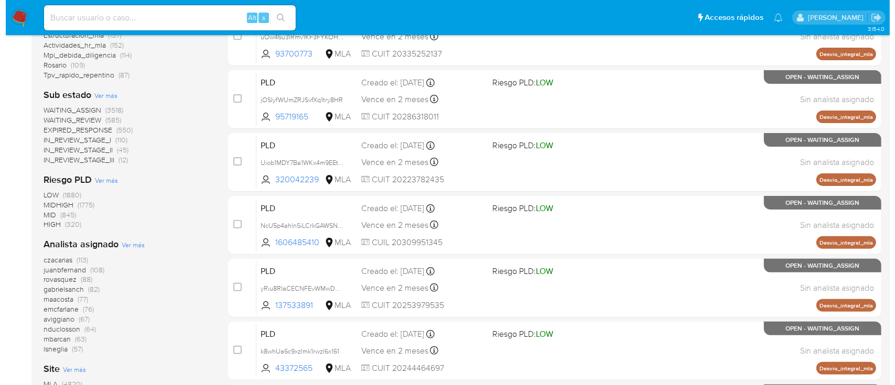
scroll to position [279, 0]
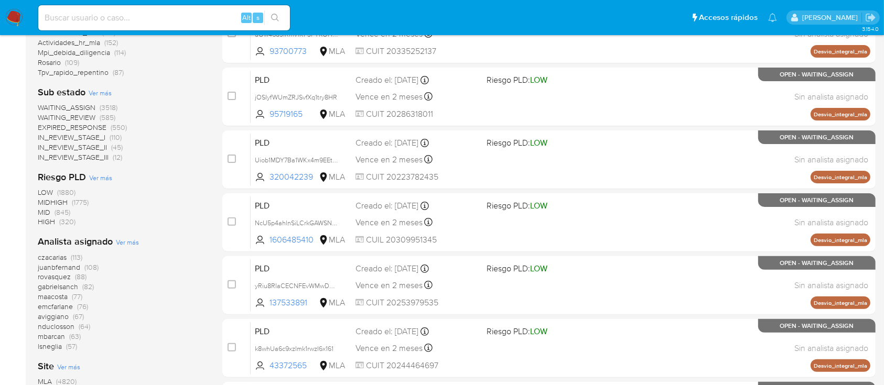
click at [131, 237] on span "Ver más" at bounding box center [127, 241] width 23 height 9
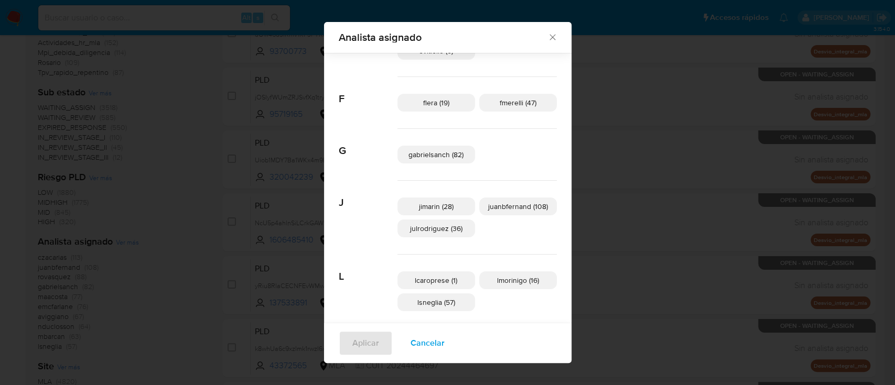
scroll to position [272, 0]
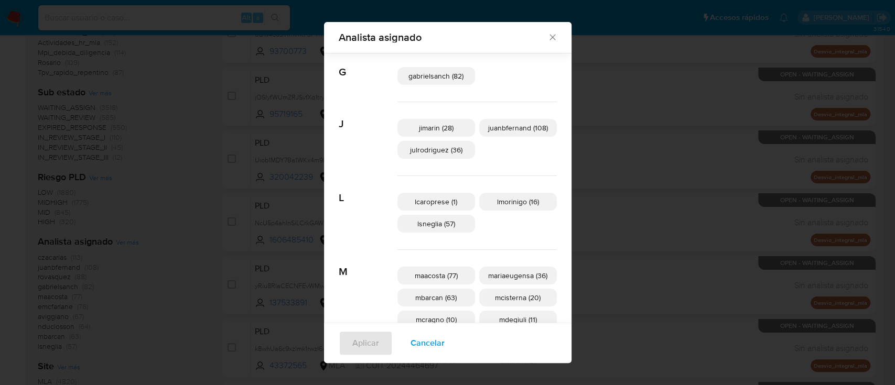
drag, startPoint x: 432, startPoint y: 348, endPoint x: 420, endPoint y: 345, distance: 12.0
click at [431, 348] on span "Cancelar" at bounding box center [427, 343] width 34 height 23
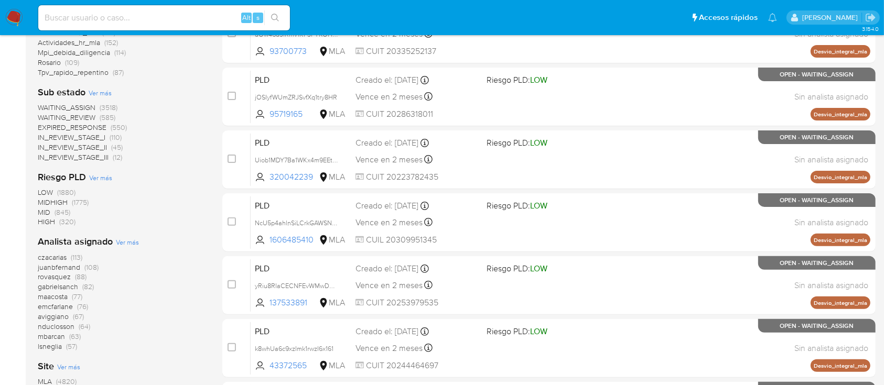
scroll to position [0, 0]
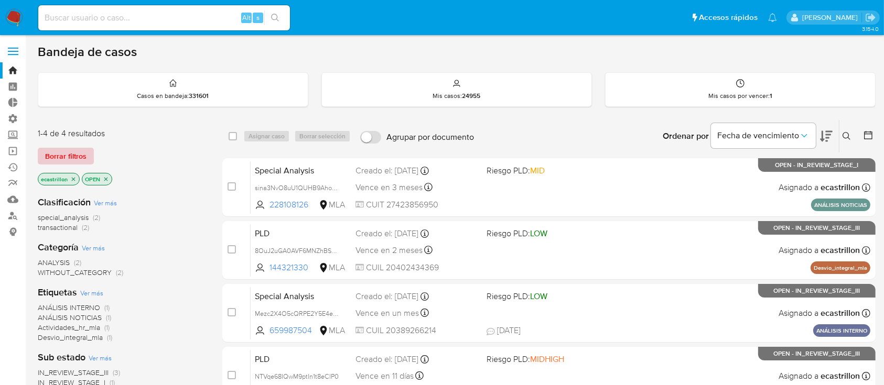
click at [77, 158] on span "Borrar filtros" at bounding box center [65, 156] width 41 height 15
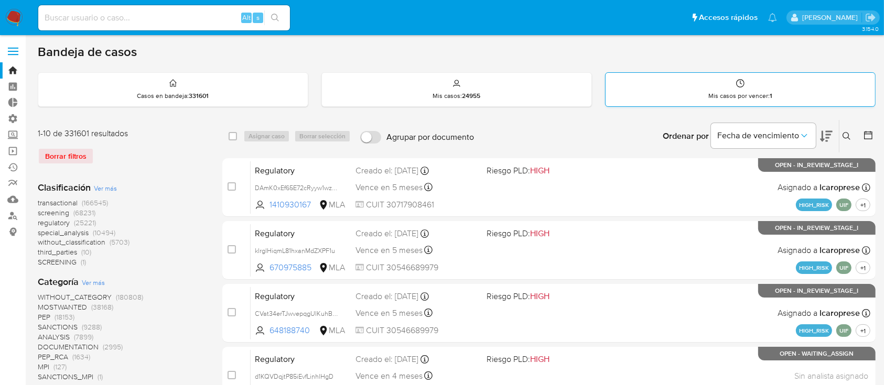
click at [796, 95] on div "Mis casos por vencer : 1" at bounding box center [739, 90] width 269 height 34
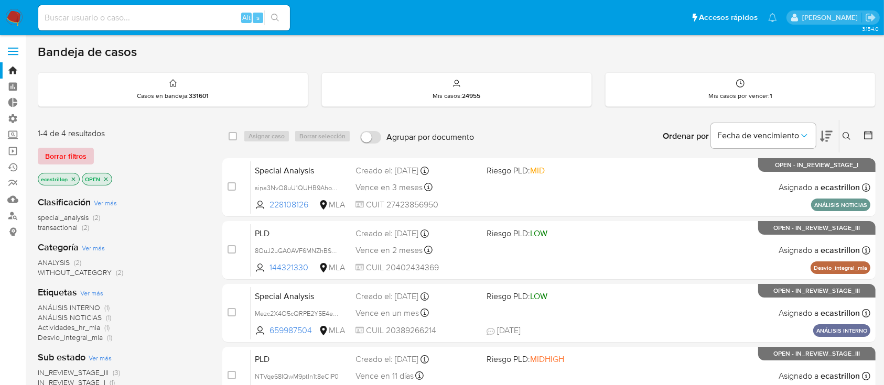
click at [63, 155] on span "Borrar filtros" at bounding box center [65, 156] width 41 height 15
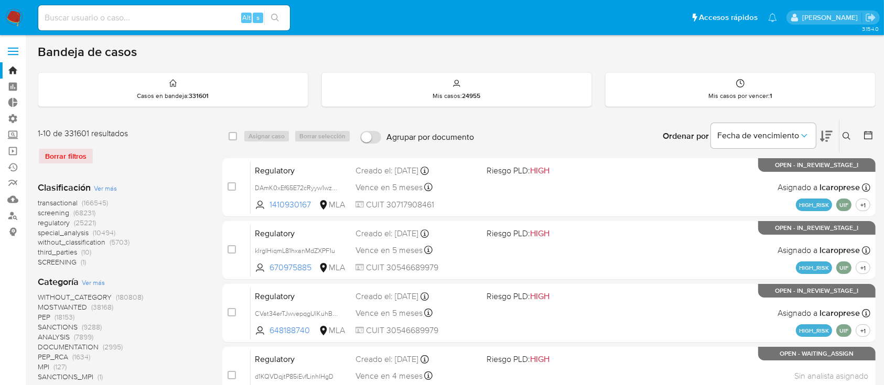
click at [845, 133] on icon at bounding box center [846, 136] width 8 height 8
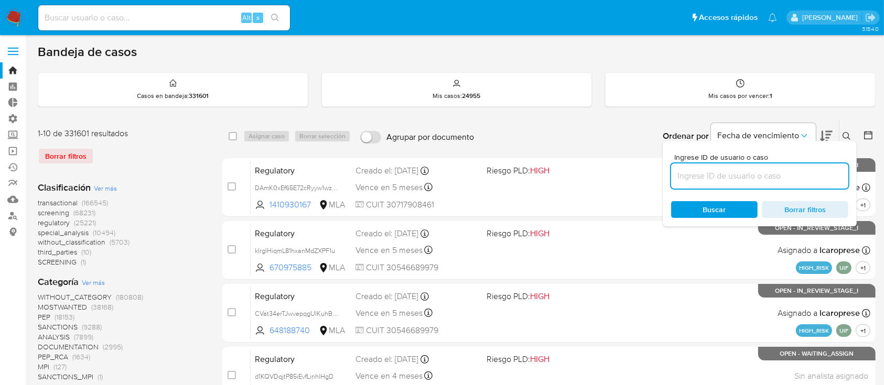
click at [722, 173] on input at bounding box center [759, 176] width 177 height 14
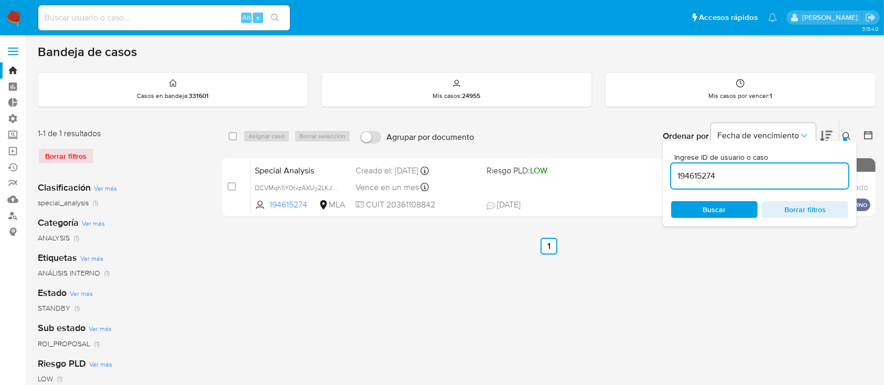
click at [844, 130] on button at bounding box center [847, 136] width 17 height 13
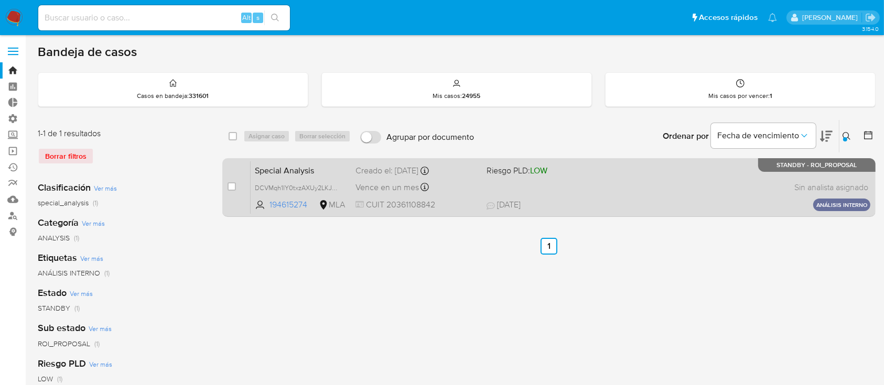
click at [695, 170] on div "Special Analysis DCVMqh1IY0txzAXUy2LKJfeM 194615274 MLA Riesgo PLD: LOW Creado …" at bounding box center [561, 187] width 620 height 53
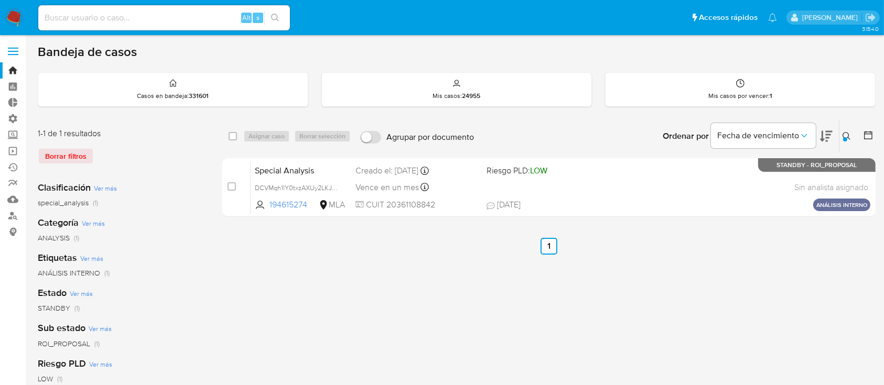
drag, startPoint x: 844, startPoint y: 140, endPoint x: 837, endPoint y: 142, distance: 8.1
click at [844, 140] on div at bounding box center [845, 139] width 4 height 4
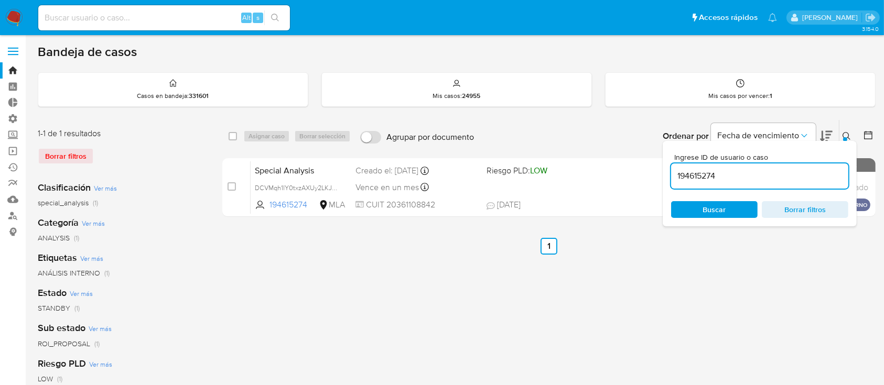
click at [777, 173] on input "194615274" at bounding box center [759, 176] width 177 height 14
click at [843, 135] on icon at bounding box center [846, 136] width 8 height 8
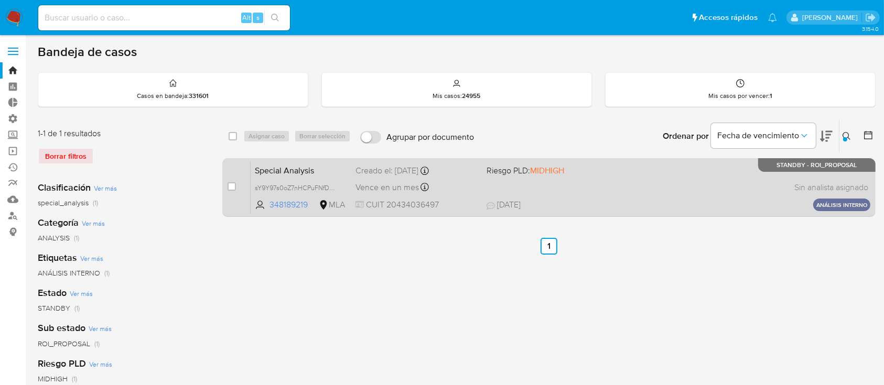
click at [702, 172] on div "Special Analysis sY9Y97s0oZ7nHCPuFNfDAaag 348189219 MLA Riesgo PLD: MIDHIGH Cre…" at bounding box center [561, 187] width 620 height 53
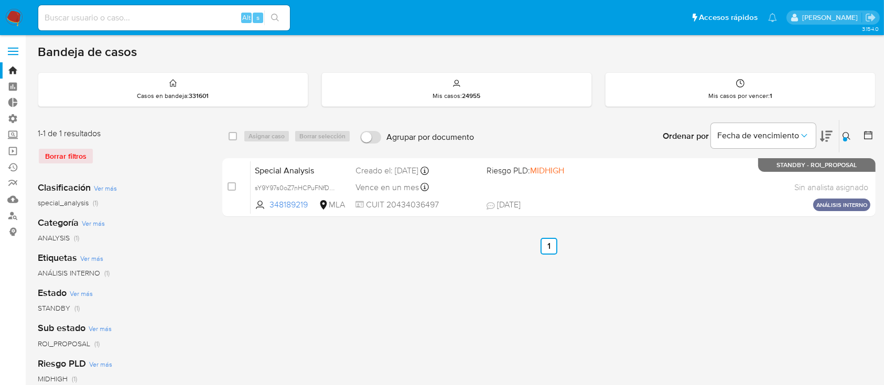
click at [845, 135] on icon at bounding box center [846, 136] width 8 height 8
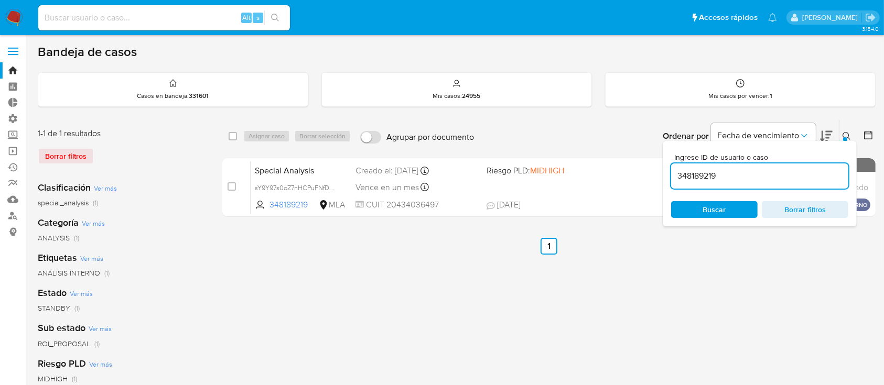
click at [784, 179] on input "348189219" at bounding box center [759, 176] width 177 height 14
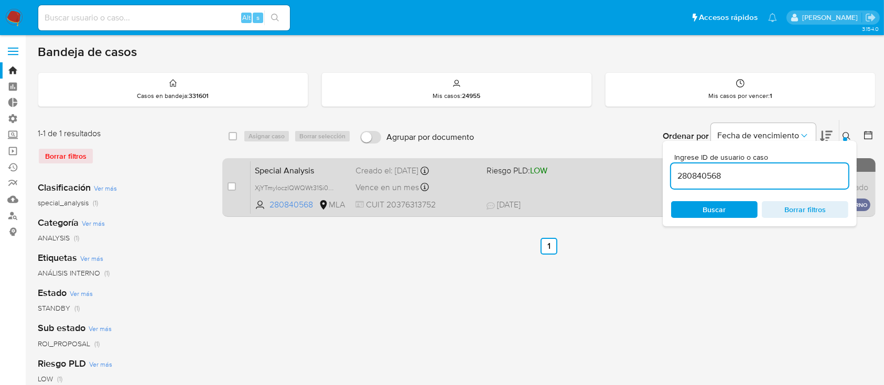
click at [438, 186] on div "Vence en un mes Vence el 24/09/2025 14:35:07" at bounding box center [416, 187] width 122 height 14
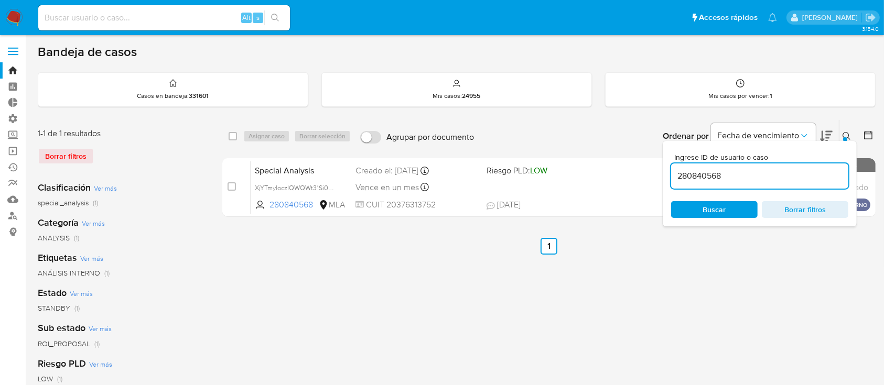
click at [730, 174] on input "280840568" at bounding box center [759, 176] width 177 height 14
paste input "768149477"
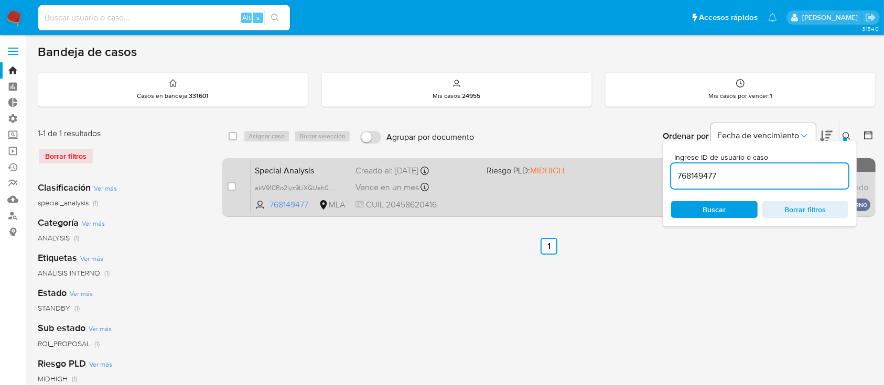
click at [503, 196] on div "Special Analysis akV910Ro2Iyz9LlXGUah0OkW 768149477 MLA Riesgo PLD: MIDHIGH Cre…" at bounding box center [561, 187] width 620 height 53
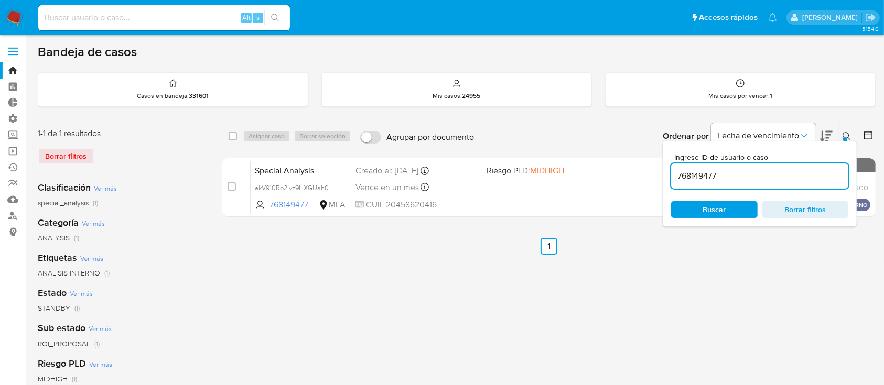
click at [728, 181] on input "768149477" at bounding box center [759, 176] width 177 height 14
paste input "105321472"
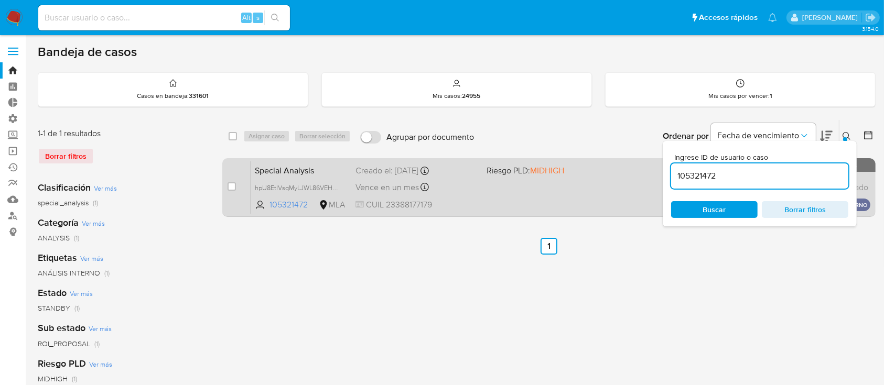
click at [551, 179] on div "Special Analysis hpU8EtIVsqMyLJWL86VEHtEq 105321472 MLA Riesgo PLD: MIDHIGH Cre…" at bounding box center [561, 187] width 620 height 53
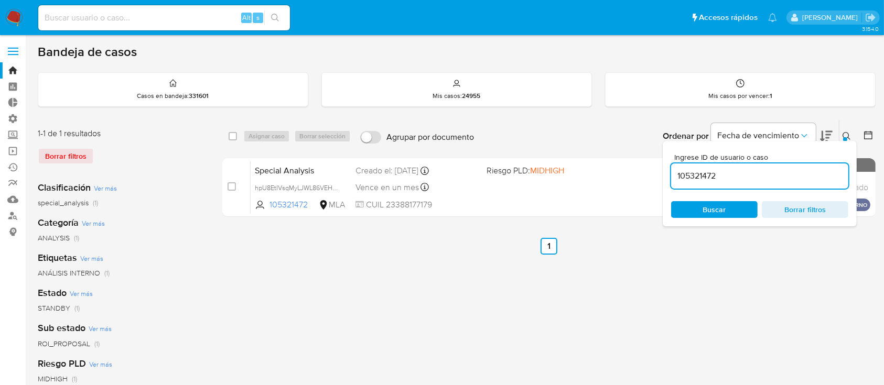
click at [707, 176] on input "105321472" at bounding box center [759, 176] width 177 height 14
paste input "241075716"
type input "241075716"
click at [846, 137] on div at bounding box center [845, 139] width 4 height 4
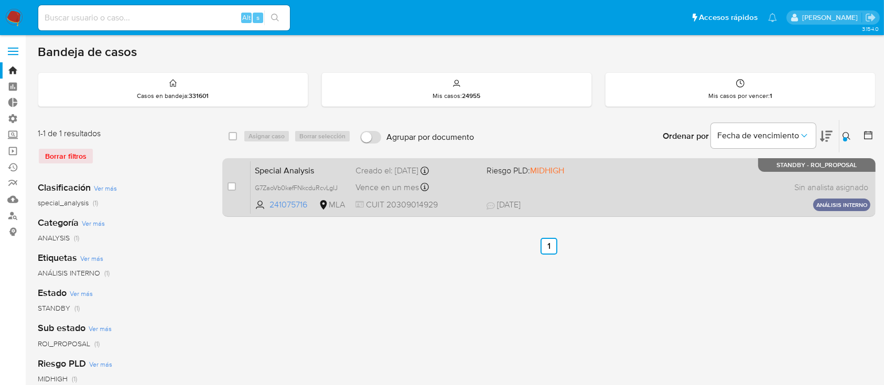
click at [767, 164] on p "STANDBY - ROI_PROPOSAL" at bounding box center [816, 165] width 117 height 14
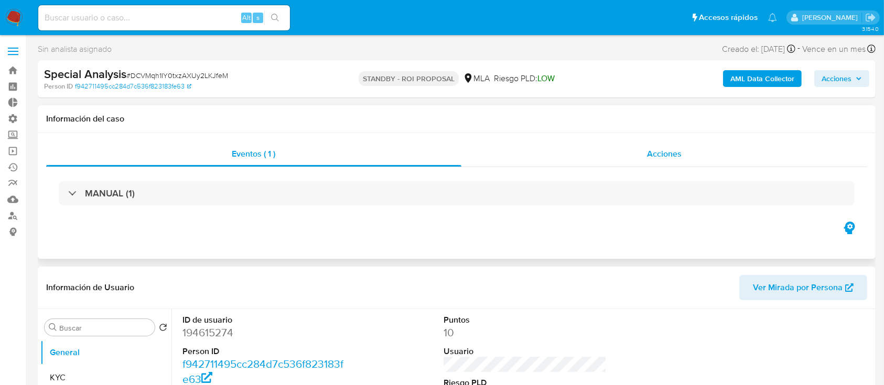
click at [633, 157] on div "Acciones" at bounding box center [664, 154] width 406 height 25
select select "10"
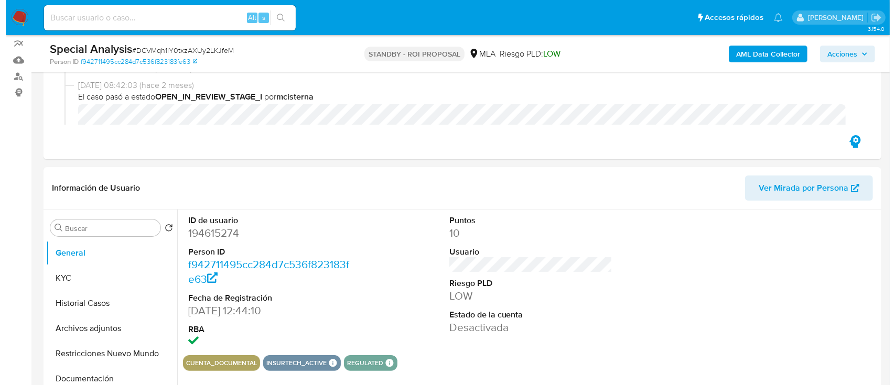
scroll to position [210, 0]
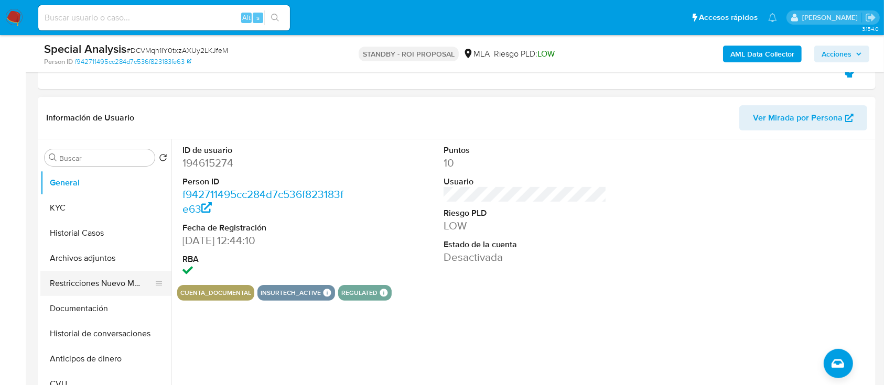
click at [95, 280] on button "Restricciones Nuevo Mundo" at bounding box center [101, 283] width 123 height 25
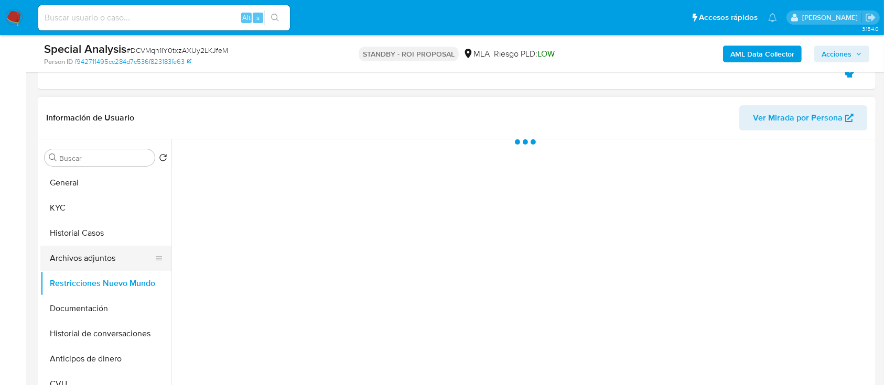
click at [103, 259] on button "Archivos adjuntos" at bounding box center [101, 258] width 123 height 25
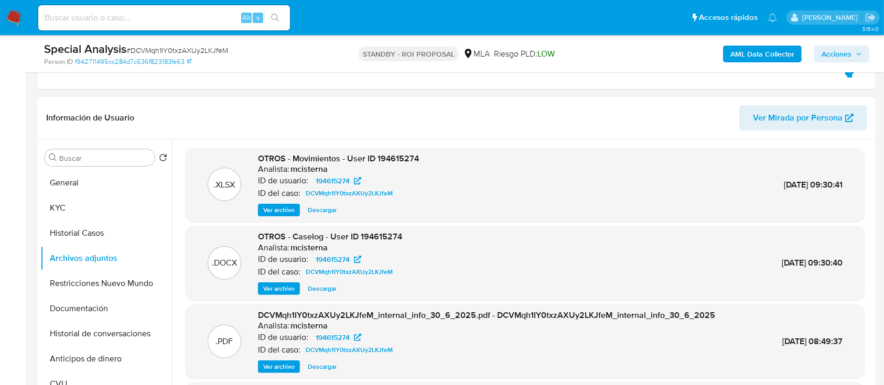
click at [277, 285] on span "Ver archivo" at bounding box center [278, 289] width 31 height 10
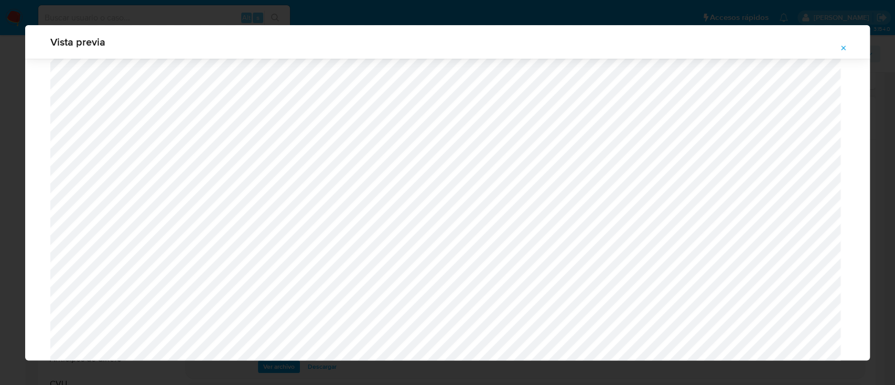
scroll to position [654, 0]
click at [844, 48] on icon "Attachment preview" at bounding box center [843, 48] width 8 height 8
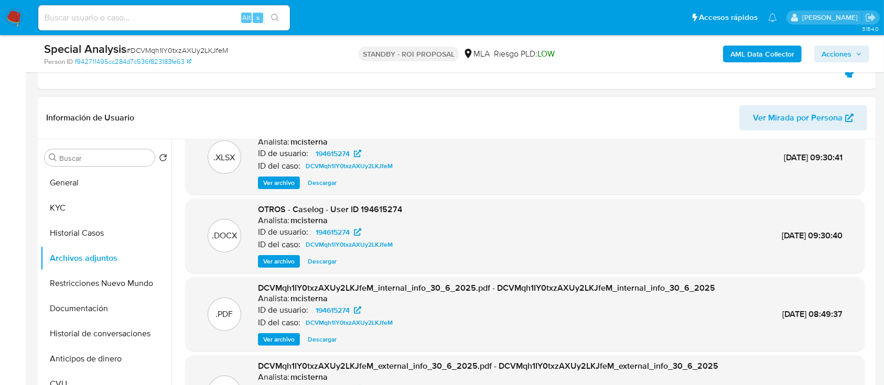
scroll to position [28, 0]
click at [323, 257] on span "Descargar" at bounding box center [322, 261] width 29 height 10
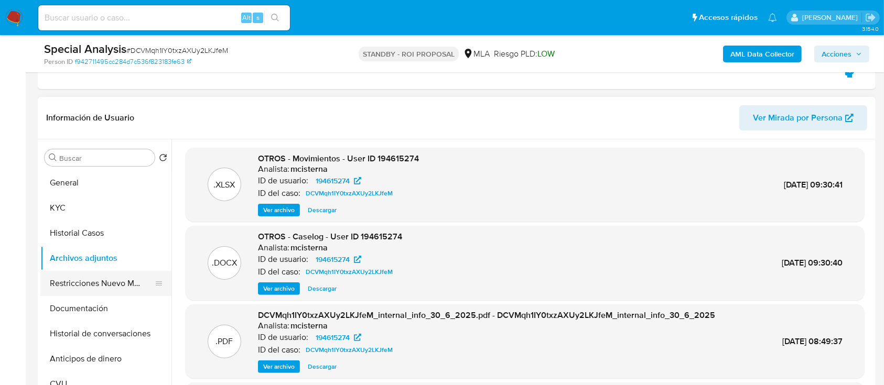
click at [110, 291] on button "Restricciones Nuevo Mundo" at bounding box center [101, 283] width 123 height 25
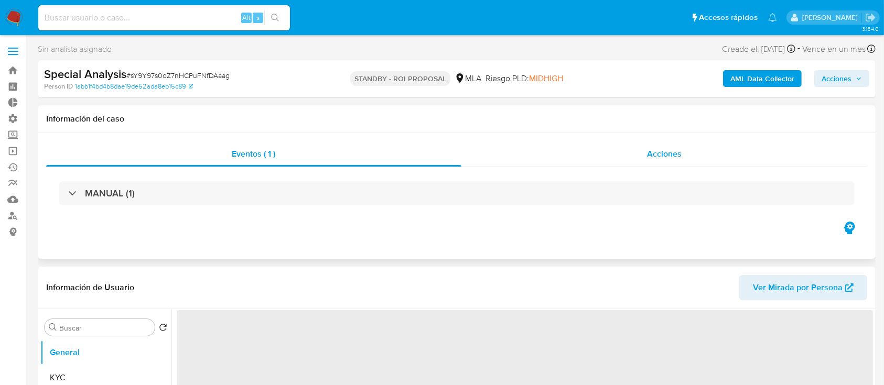
click at [642, 148] on div "Acciones" at bounding box center [664, 154] width 406 height 25
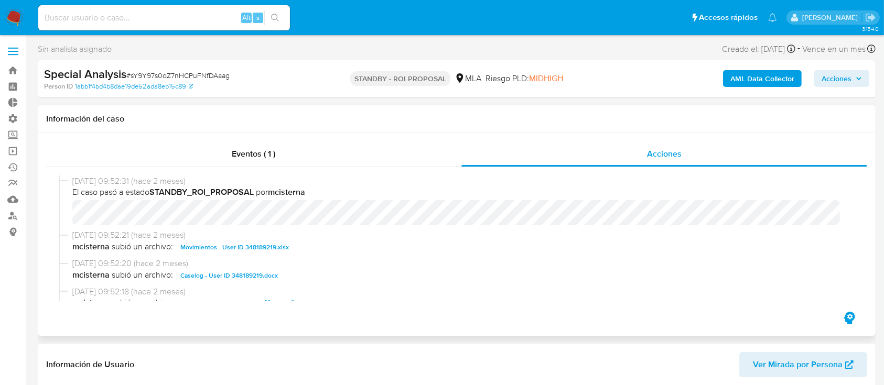
select select "10"
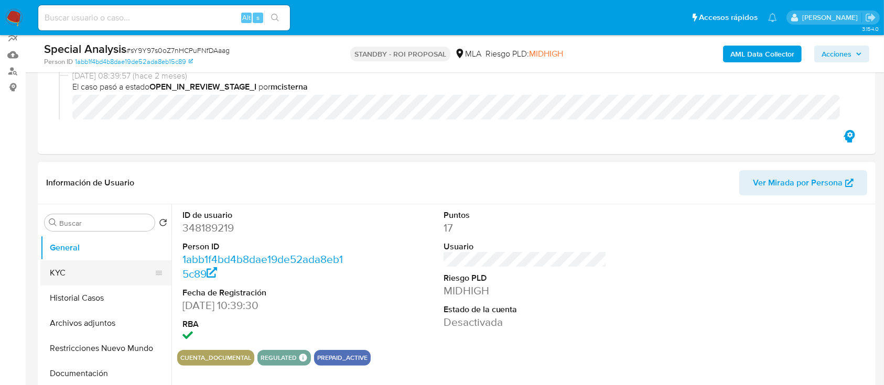
scroll to position [145, 0]
click at [53, 320] on button "Archivos adjuntos" at bounding box center [101, 322] width 123 height 25
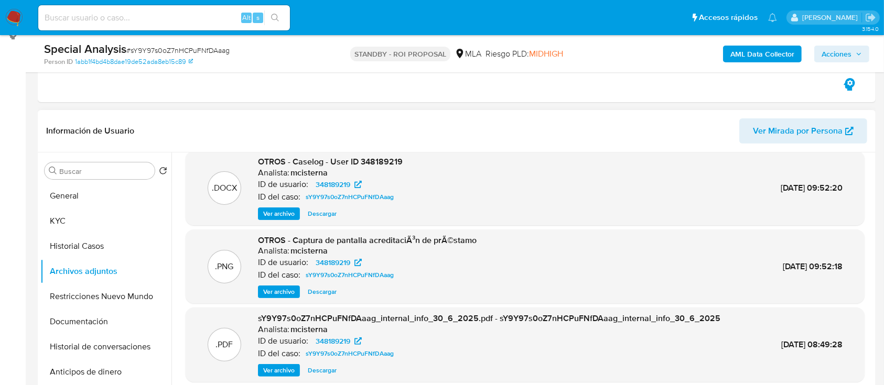
scroll to position [75, 0]
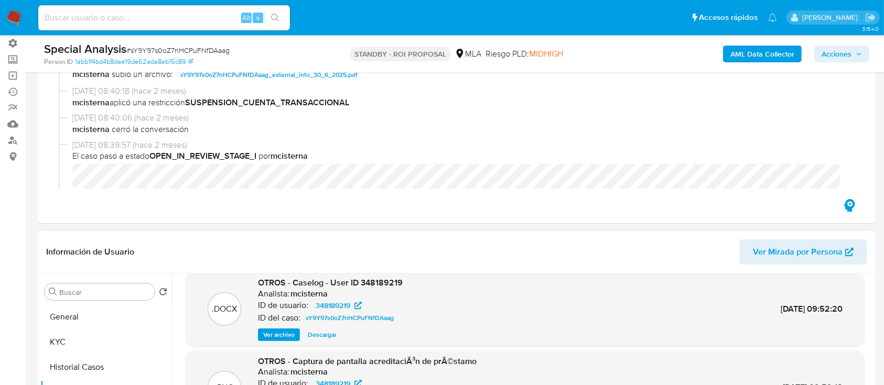
click at [324, 333] on span "Descargar" at bounding box center [322, 335] width 29 height 10
click at [165, 45] on span "# sY9Y97s0oZ7nHCPuFNfDAaag" at bounding box center [177, 50] width 103 height 10
copy span "sY9Y97s0oZ7nHCPuFNfDAaag"
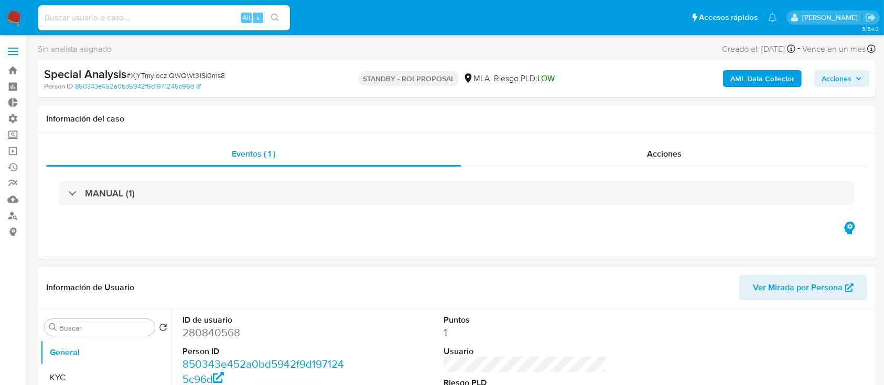
select select "10"
click at [540, 149] on div "Acciones" at bounding box center [664, 154] width 406 height 25
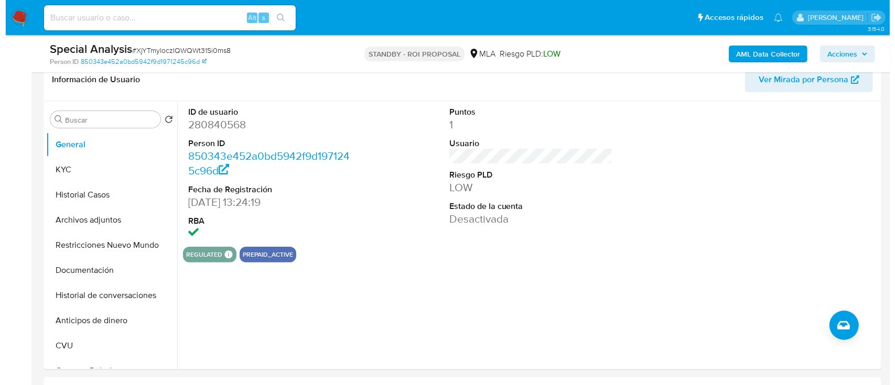
scroll to position [248, 0]
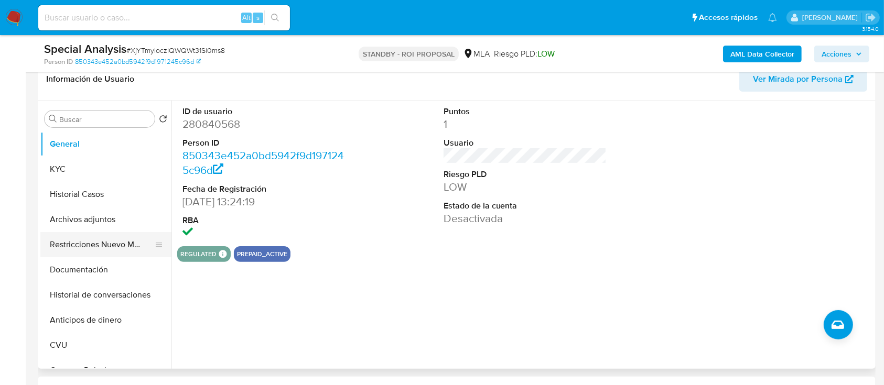
click at [60, 248] on button "Restricciones Nuevo Mundo" at bounding box center [101, 244] width 123 height 25
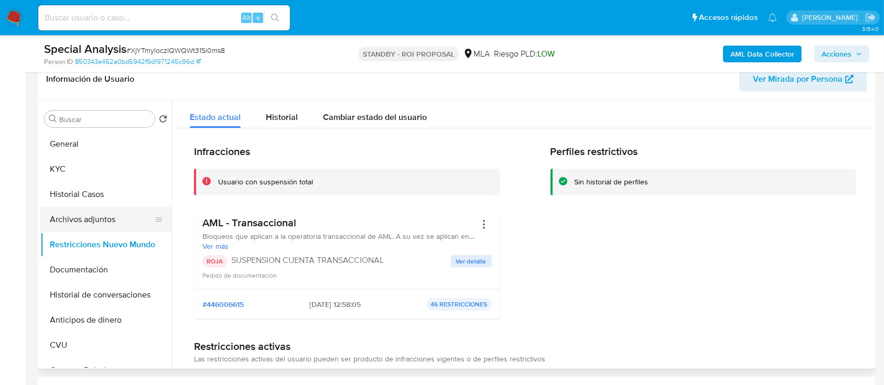
click at [69, 225] on button "Archivos adjuntos" at bounding box center [101, 219] width 123 height 25
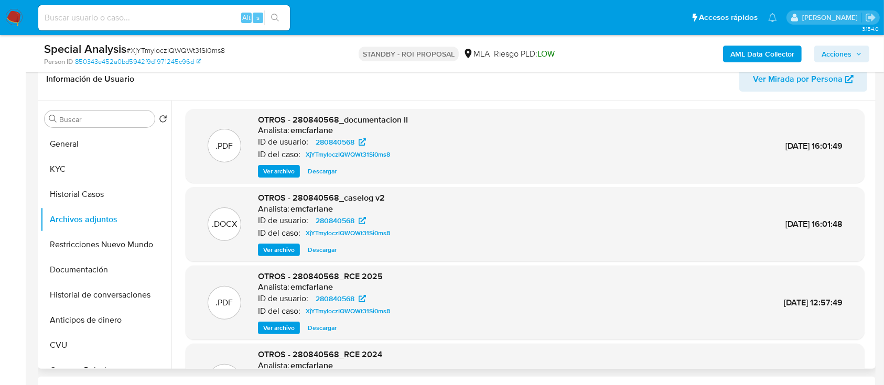
click at [288, 252] on span "Ver archivo" at bounding box center [278, 250] width 31 height 10
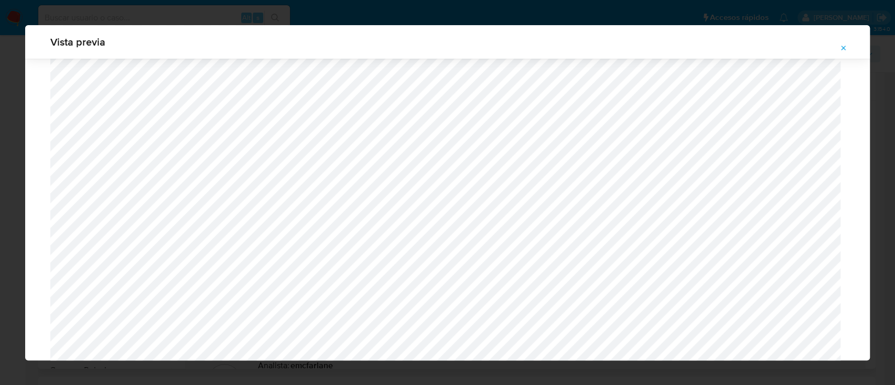
scroll to position [427, 0]
click at [843, 49] on icon "Attachment preview" at bounding box center [843, 48] width 8 height 8
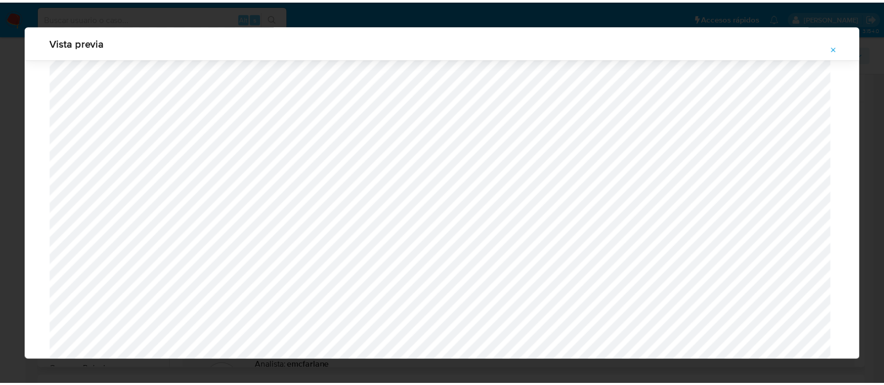
scroll to position [34, 0]
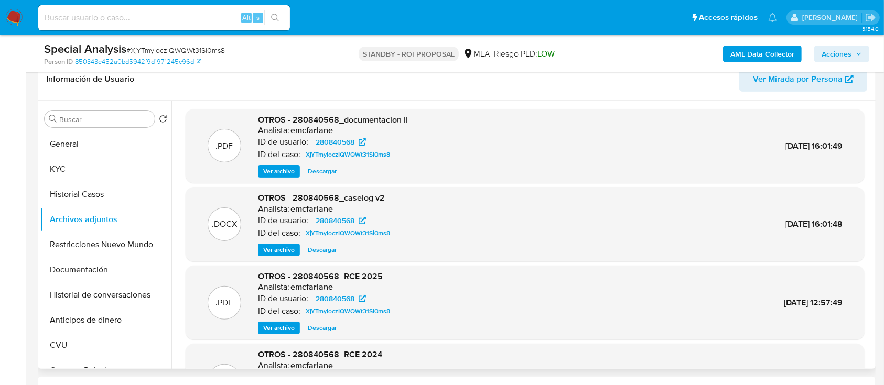
click at [330, 254] on span "Descargar" at bounding box center [322, 250] width 29 height 10
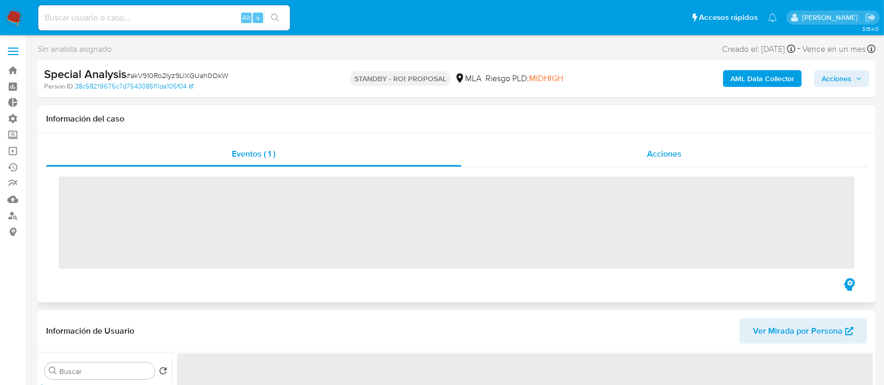
click at [594, 153] on div "Acciones" at bounding box center [664, 154] width 406 height 25
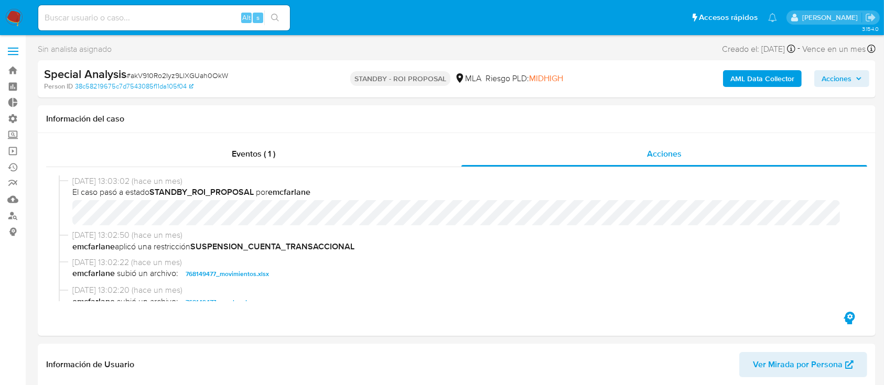
select select "10"
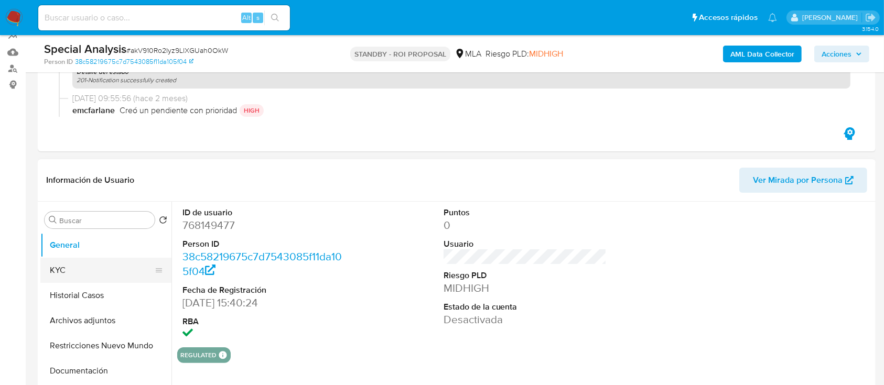
scroll to position [148, 0]
click at [94, 335] on button "Restricciones Nuevo Mundo" at bounding box center [101, 345] width 123 height 25
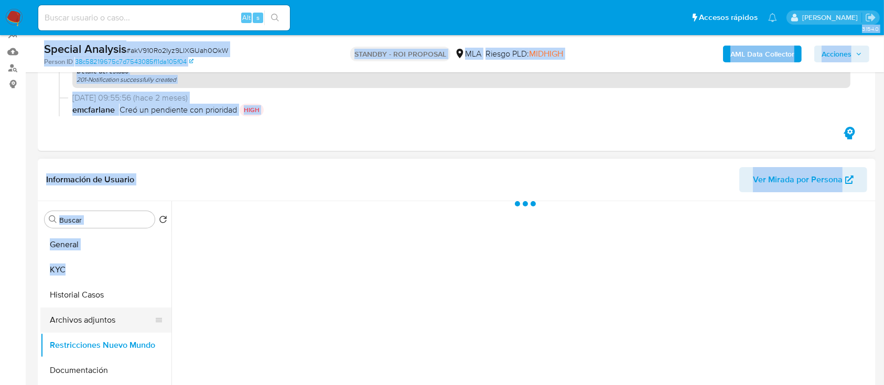
click at [89, 314] on button "Archivos adjuntos" at bounding box center [101, 320] width 123 height 25
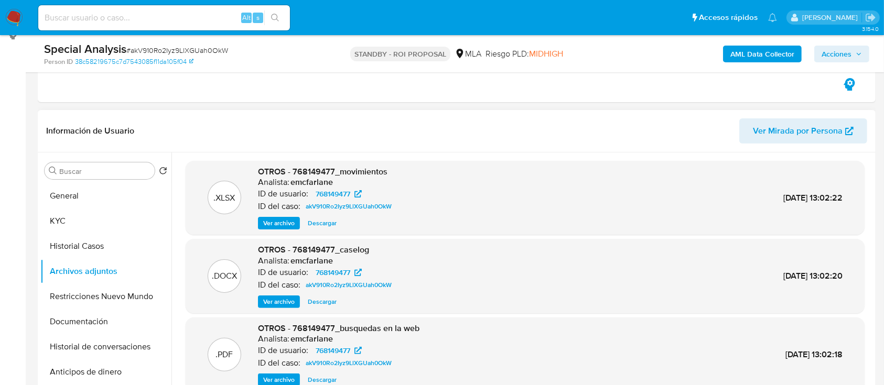
scroll to position [218, 0]
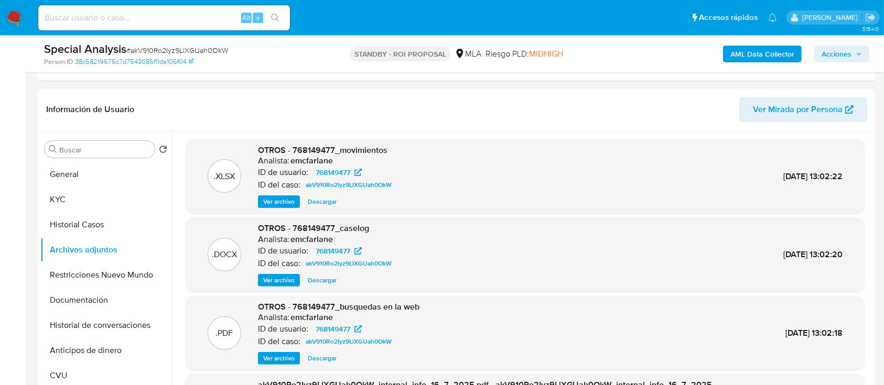
click at [270, 283] on span "Ver archivo" at bounding box center [278, 280] width 31 height 10
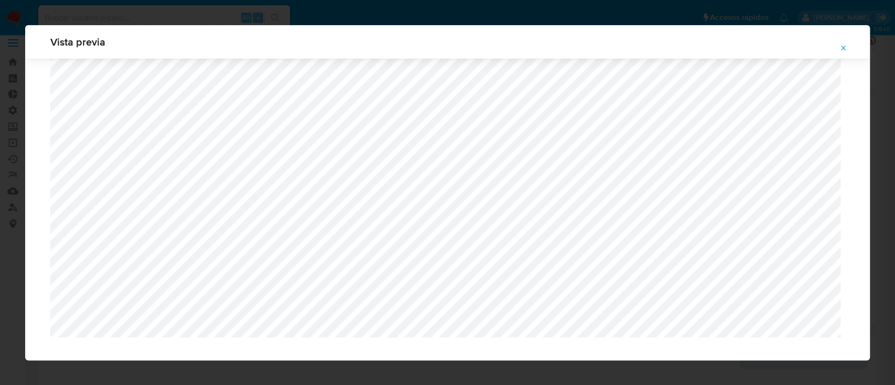
scroll to position [874, 0]
click at [845, 49] on icon "Attachment preview" at bounding box center [843, 48] width 8 height 8
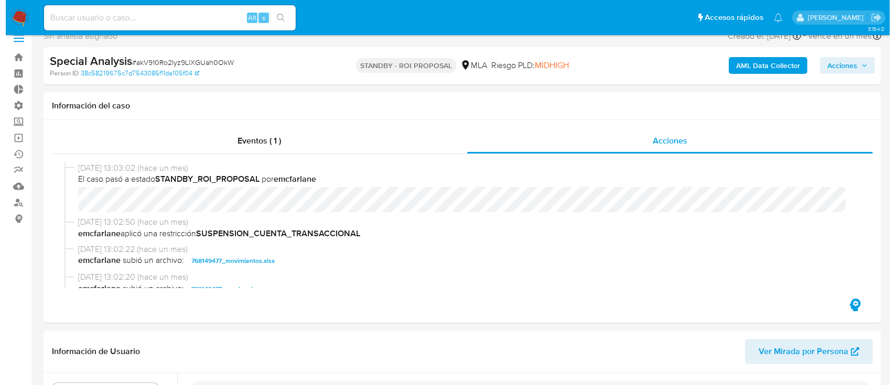
scroll to position [218, 0]
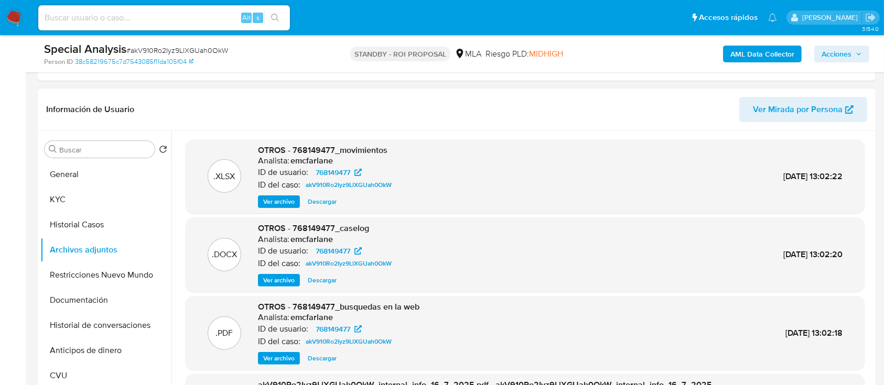
click at [311, 276] on span "Descargar" at bounding box center [322, 280] width 29 height 10
click at [218, 53] on span "# akV910Ro2Iyz9LlXGUah0OkW" at bounding box center [177, 50] width 102 height 10
copy span "akV910Ro2Iyz9LlXGUah0OkW"
drag, startPoint x: 90, startPoint y: 184, endPoint x: 86, endPoint y: 195, distance: 11.4
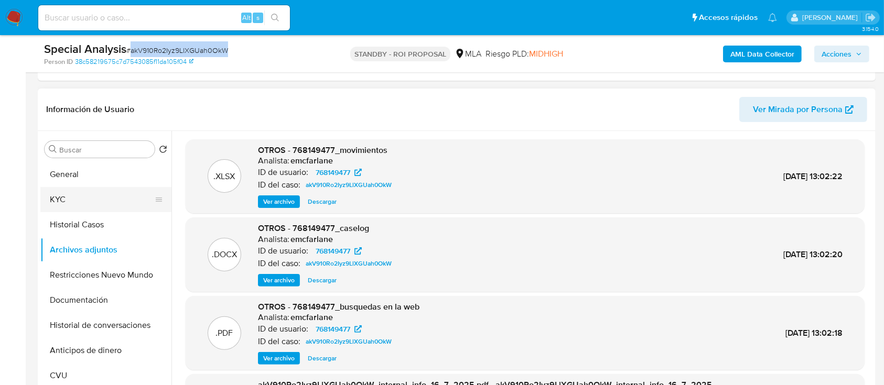
click at [90, 183] on button "General" at bounding box center [105, 174] width 131 height 25
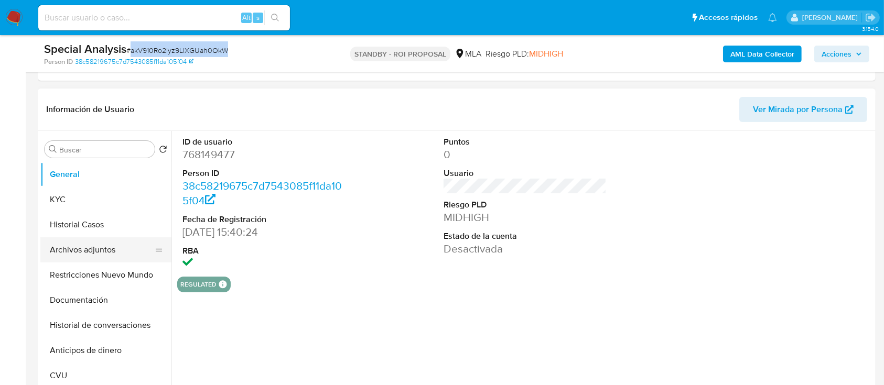
click at [98, 253] on button "Archivos adjuntos" at bounding box center [101, 249] width 123 height 25
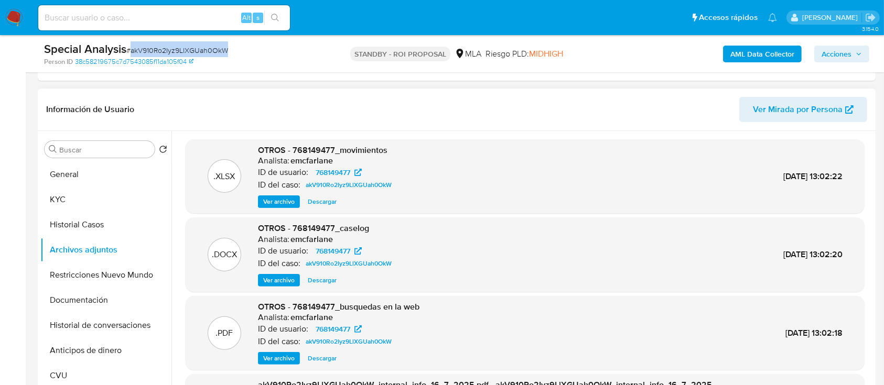
click at [266, 284] on span "Ver archivo" at bounding box center [278, 280] width 31 height 10
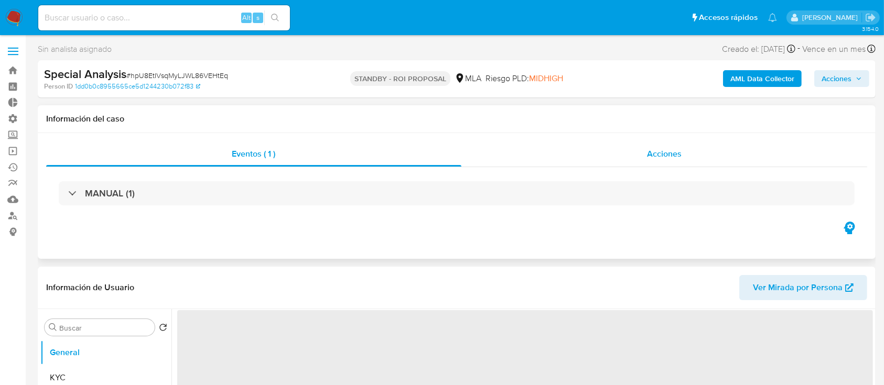
click at [561, 150] on div "Acciones" at bounding box center [664, 154] width 406 height 25
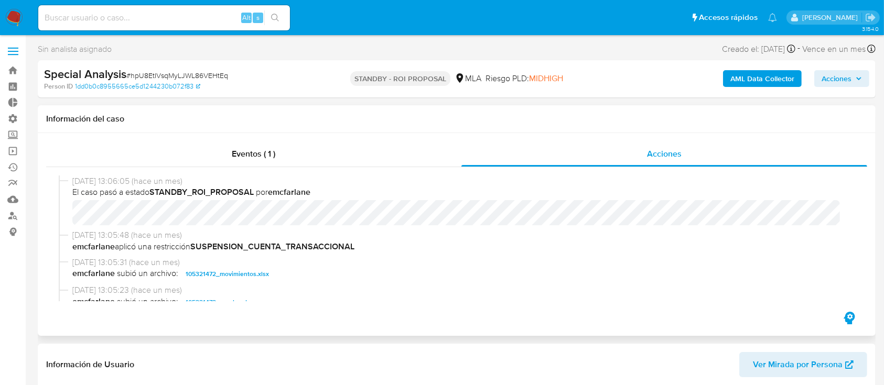
select select "10"
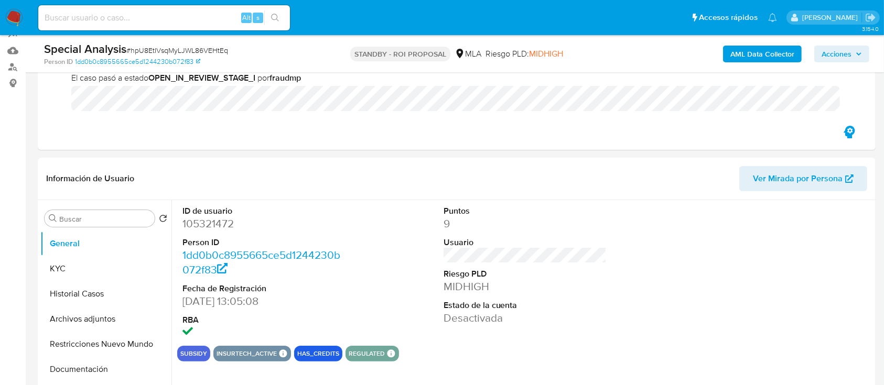
scroll to position [154, 0]
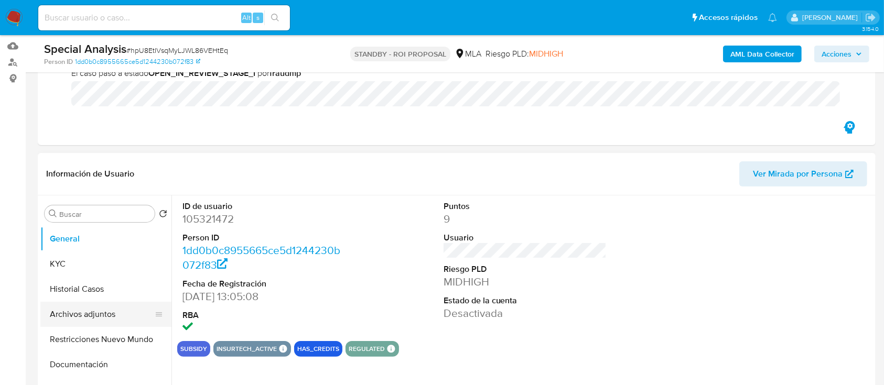
click at [60, 307] on button "Archivos adjuntos" at bounding box center [101, 314] width 123 height 25
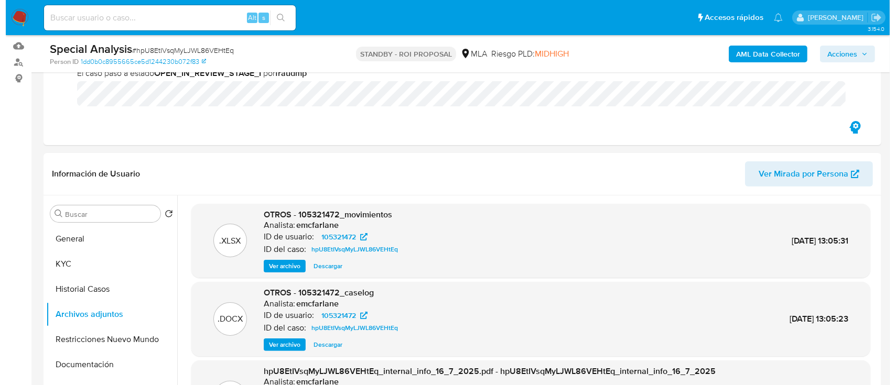
scroll to position [223, 0]
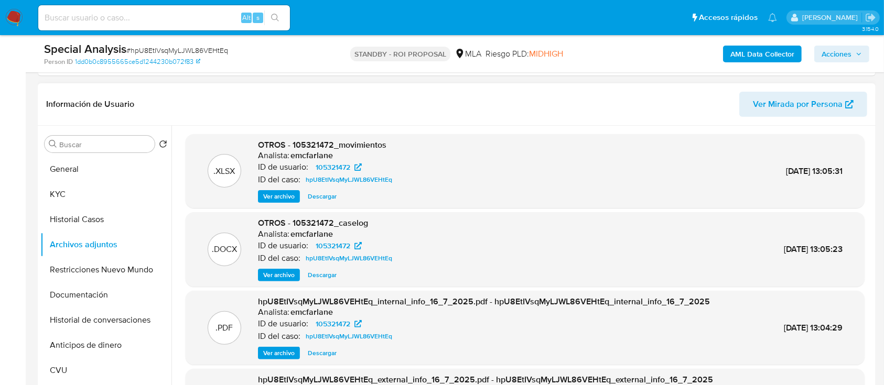
click at [283, 275] on span "Ver archivo" at bounding box center [278, 275] width 31 height 10
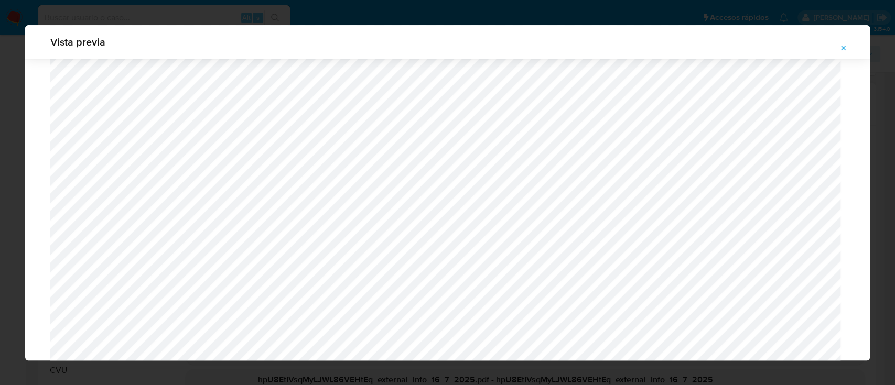
scroll to position [593, 0]
click at [843, 50] on icon "Attachment preview" at bounding box center [843, 48] width 8 height 8
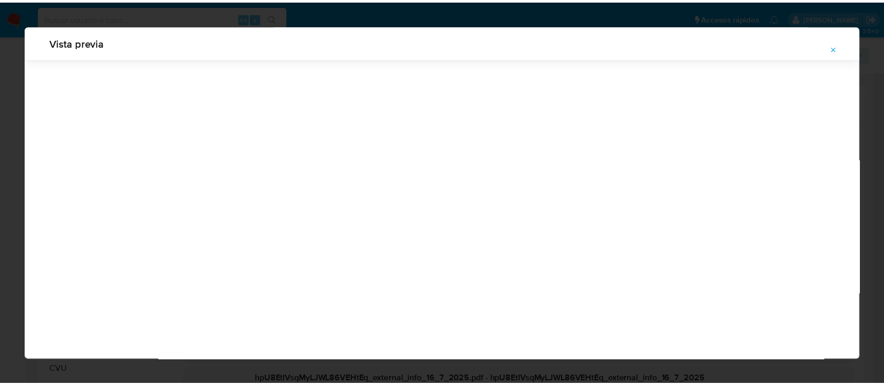
scroll to position [34, 0]
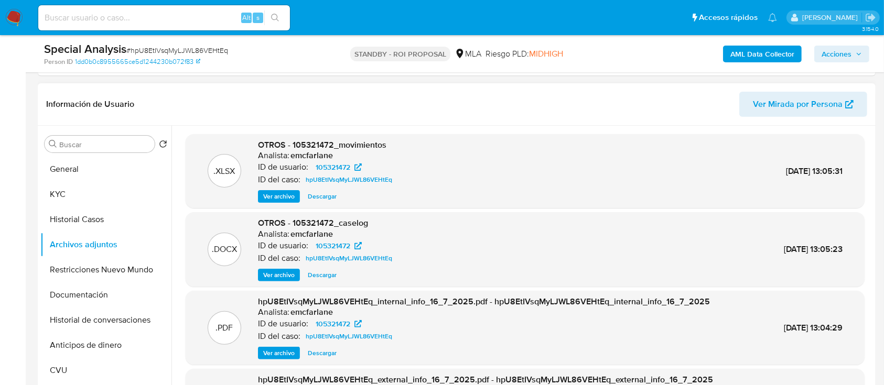
click at [327, 274] on span "Descargar" at bounding box center [322, 275] width 29 height 10
click at [205, 48] on span "# hpU8EtIVsqMyLJWL86VEHtEq" at bounding box center [177, 50] width 102 height 10
copy span "hpU8EtIVsqMyLJWL86VEHtEq"
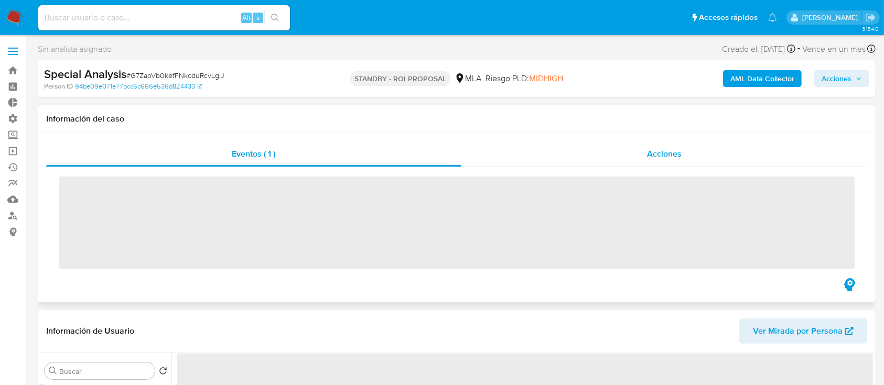
click at [591, 149] on div "Acciones" at bounding box center [664, 154] width 406 height 25
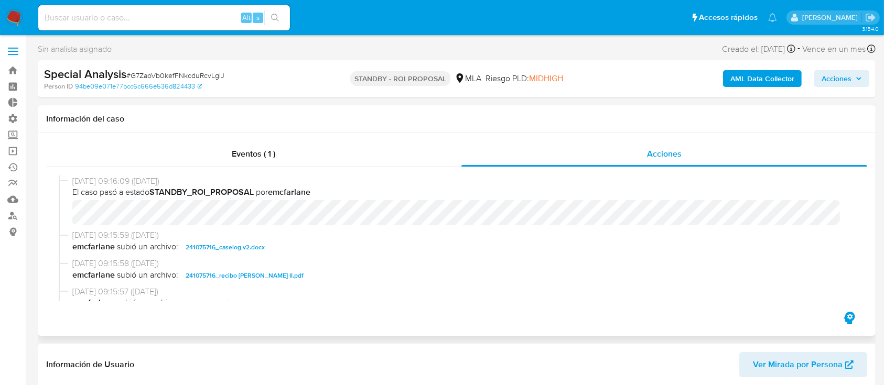
select select "10"
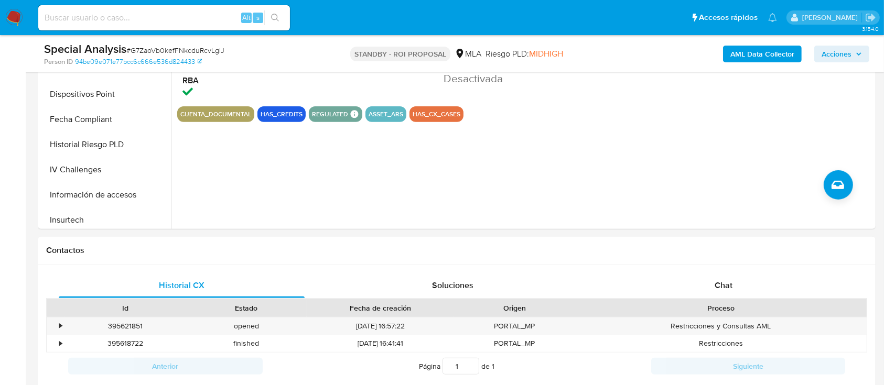
scroll to position [389, 0]
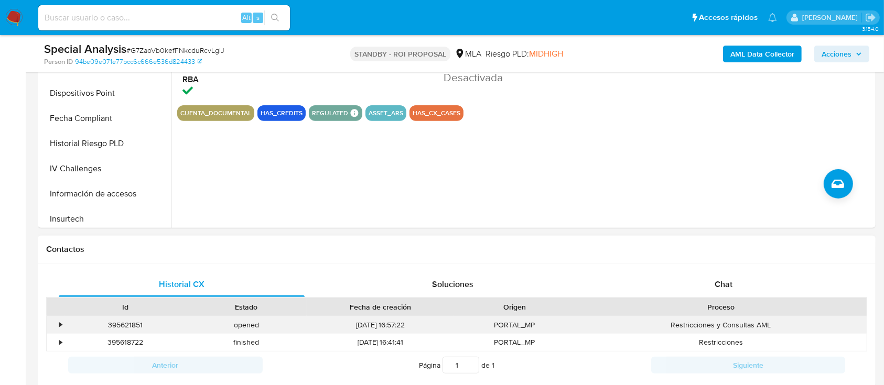
click at [139, 324] on div "395621851" at bounding box center [125, 325] width 121 height 17
copy div "395621851"
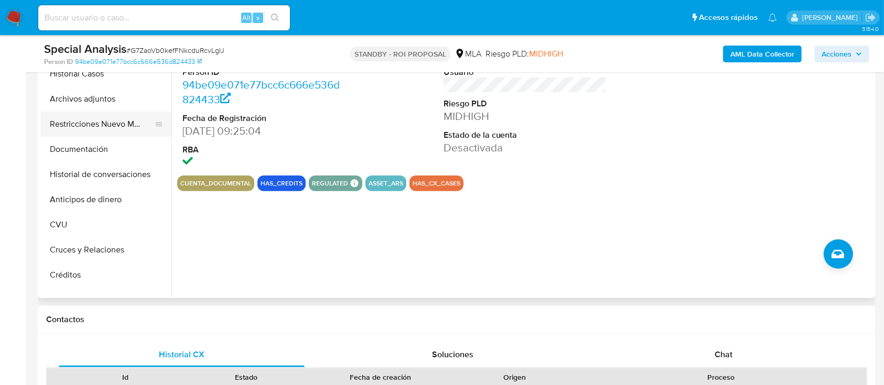
scroll to position [8, 0]
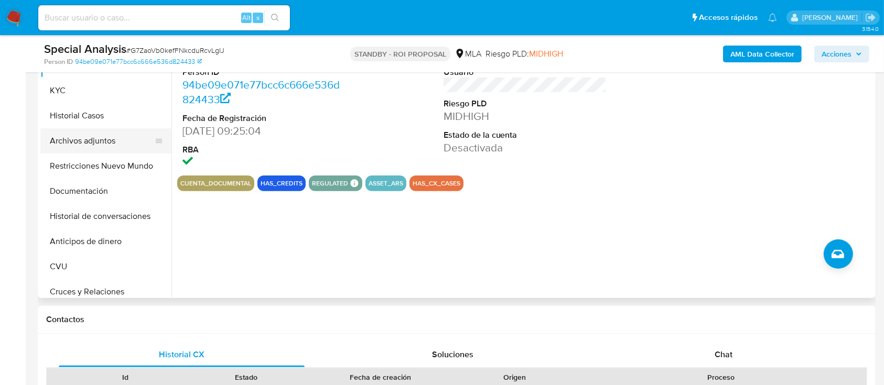
click at [93, 142] on button "Archivos adjuntos" at bounding box center [101, 140] width 123 height 25
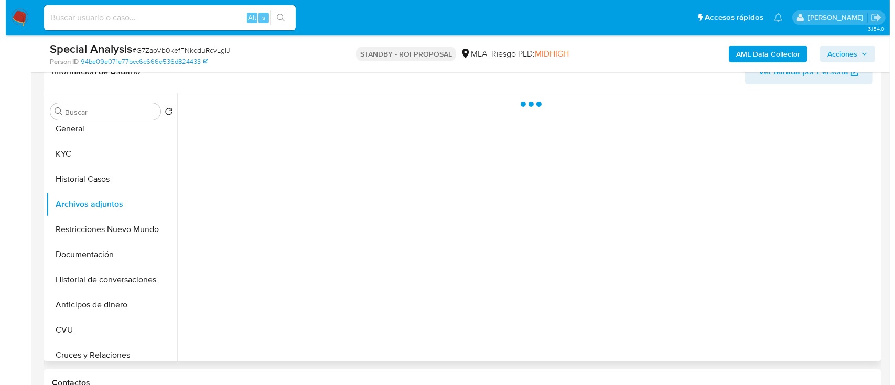
scroll to position [180, 0]
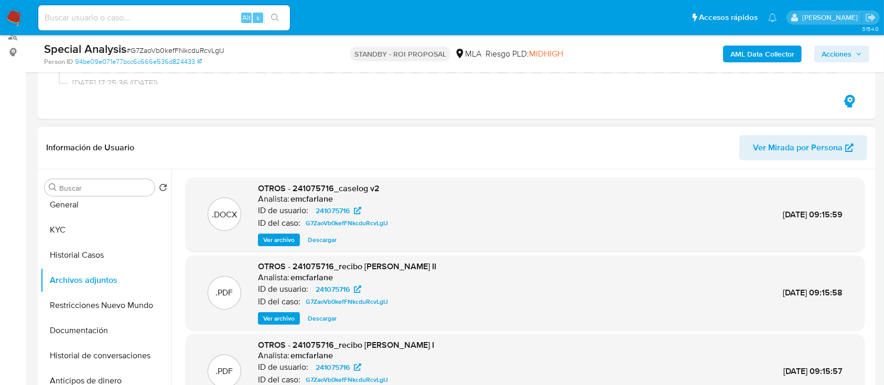
click at [321, 241] on span "Descargar" at bounding box center [322, 240] width 29 height 10
click at [279, 243] on span "Ver archivo" at bounding box center [278, 240] width 31 height 10
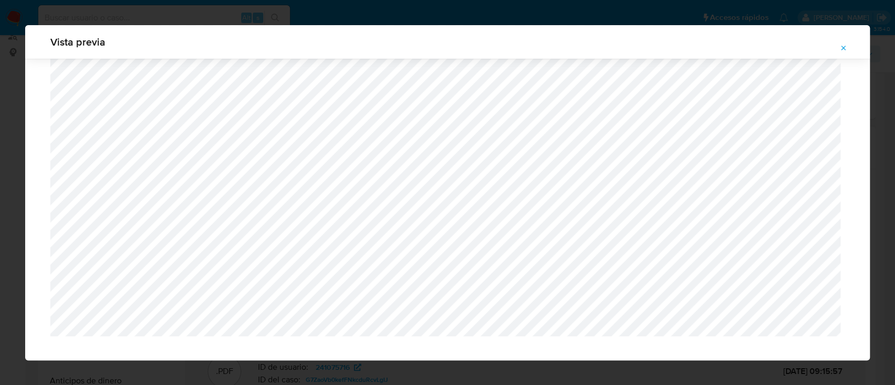
scroll to position [953, 0]
